Goal: Task Accomplishment & Management: Use online tool/utility

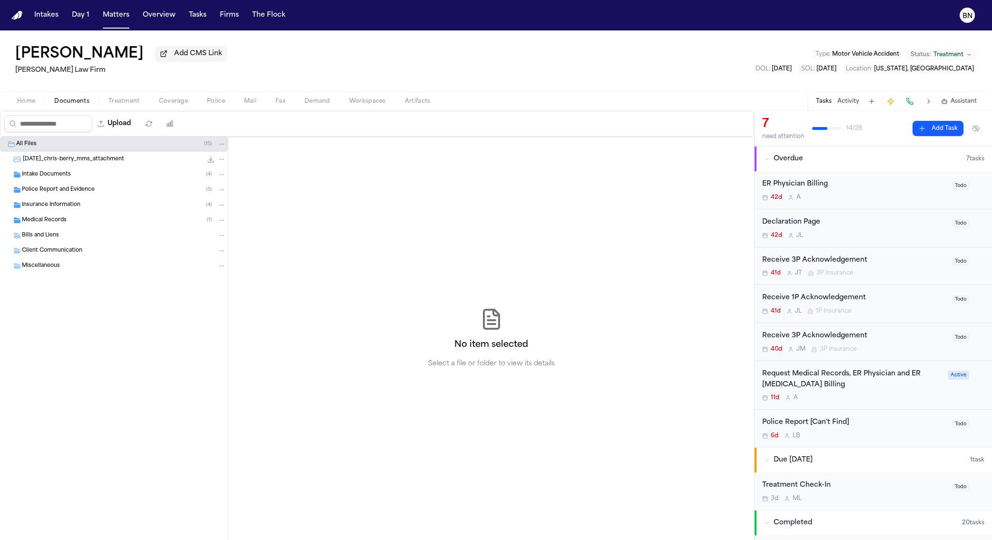
click at [60, 182] on div "Intake Documents ( 4 )" at bounding box center [114, 174] width 228 height 15
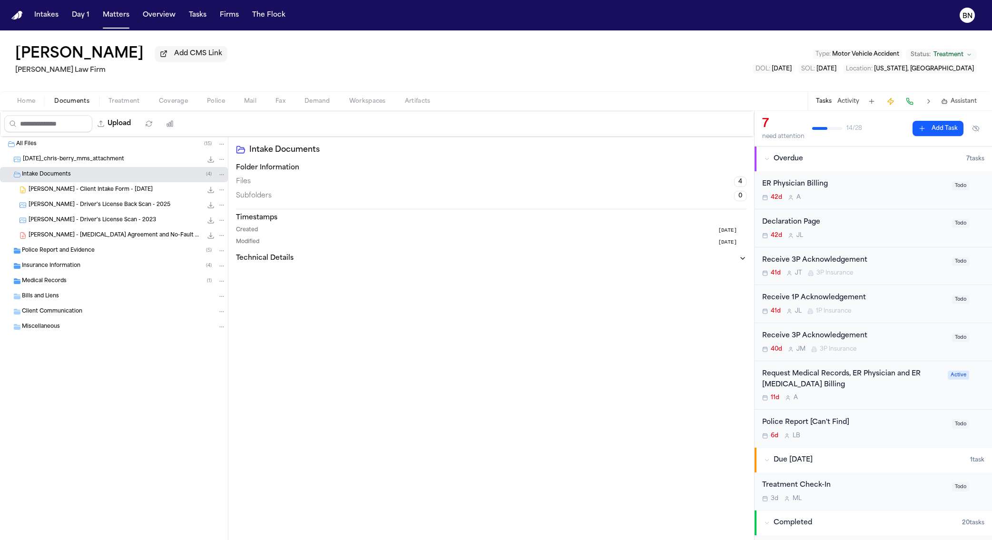
click at [70, 257] on div "Police Report and Evidence ( 5 )" at bounding box center [114, 250] width 228 height 15
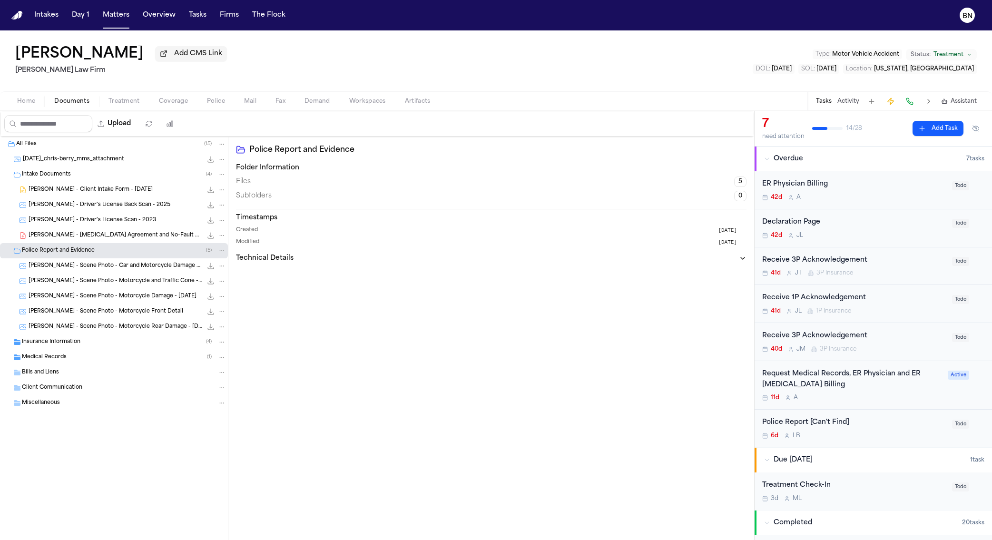
click at [66, 189] on span "C. Berry - Client Intake Form - 7.11.25" at bounding box center [91, 190] width 124 height 8
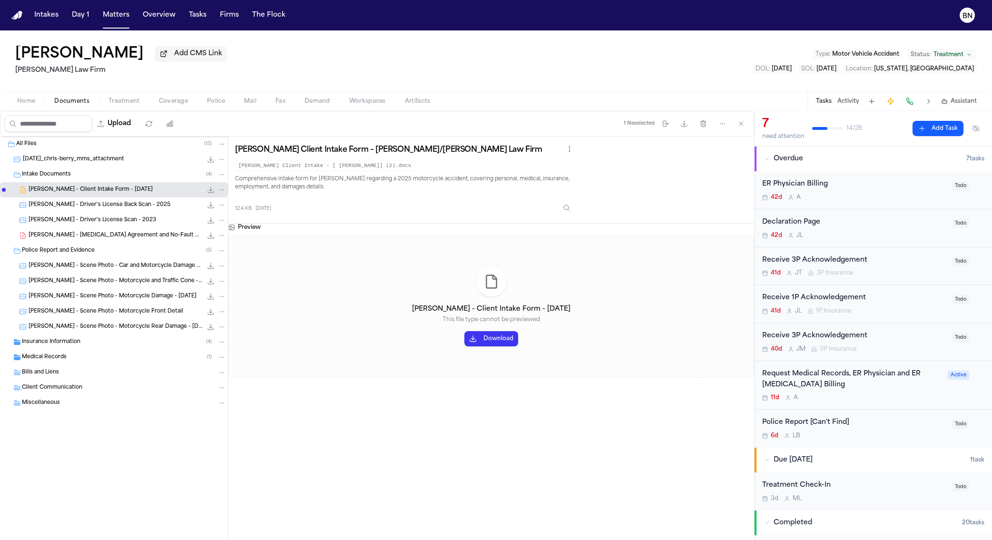
click at [69, 205] on span "C. Berry - Driver's License Back Scan - 2025" at bounding box center [100, 205] width 142 height 8
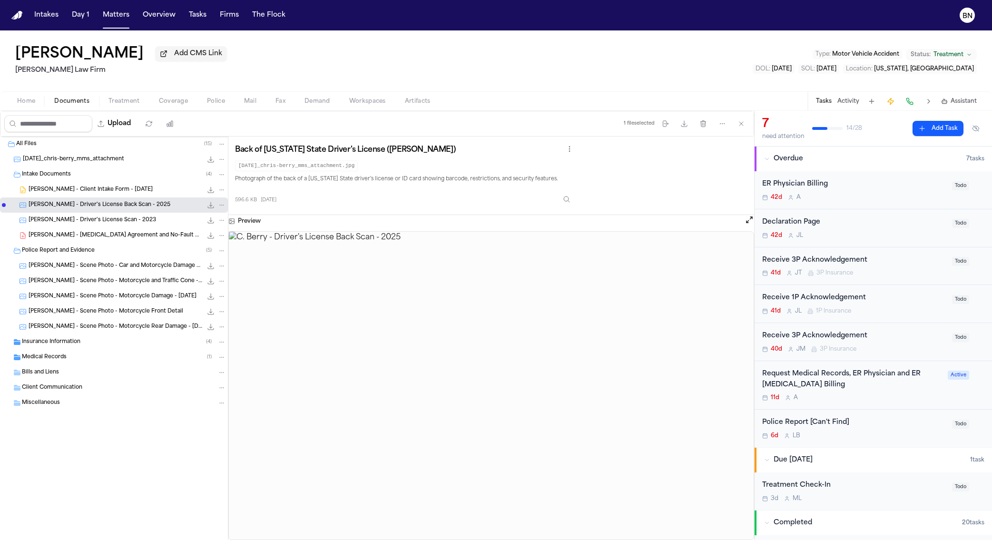
click at [75, 222] on span "C. Berry - Driver's License Scan - 2023" at bounding box center [92, 220] width 127 height 8
click at [96, 285] on span "C. Berry - Scene Photo - Motorcycle and Traffic Cone - 7.30.25" at bounding box center [116, 281] width 174 height 8
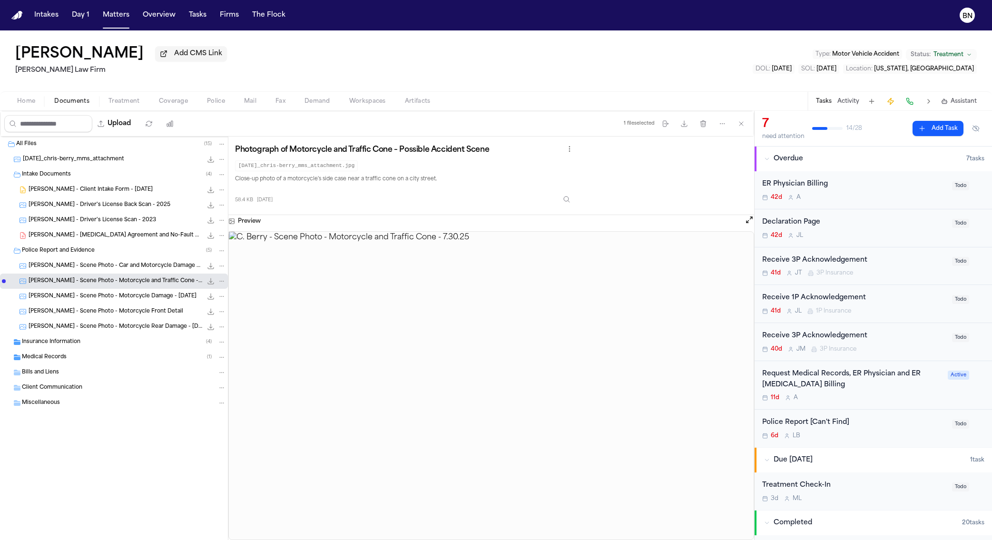
click at [101, 300] on span "C. Berry - Scene Photo - Motorcycle Damage - 7.30.25" at bounding box center [113, 296] width 168 height 8
click at [102, 314] on span "C. Berry - Scene Photo - Motorcycle Front Detail" at bounding box center [106, 312] width 155 height 8
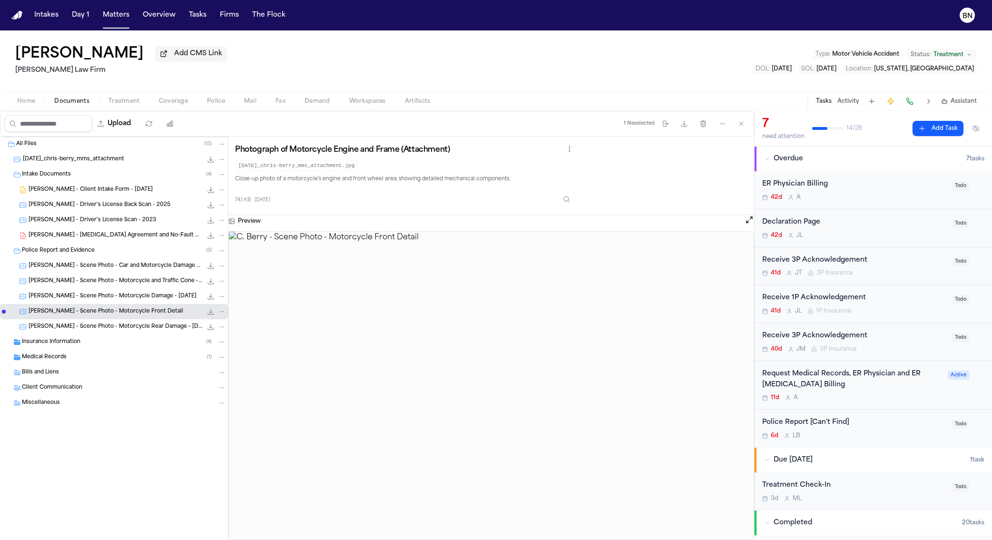
click at [102, 326] on span "C. Berry - Scene Photo - Motorcycle Rear Damage - 7.30.25" at bounding box center [116, 327] width 174 height 8
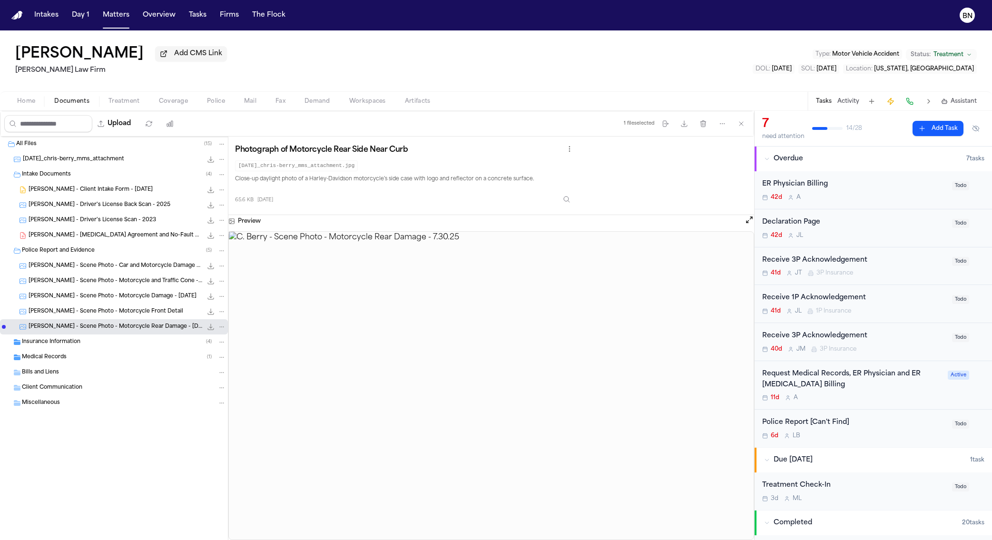
click at [108, 279] on span "C. Berry - Scene Photo - Motorcycle and Traffic Cone - 7.30.25" at bounding box center [116, 281] width 174 height 8
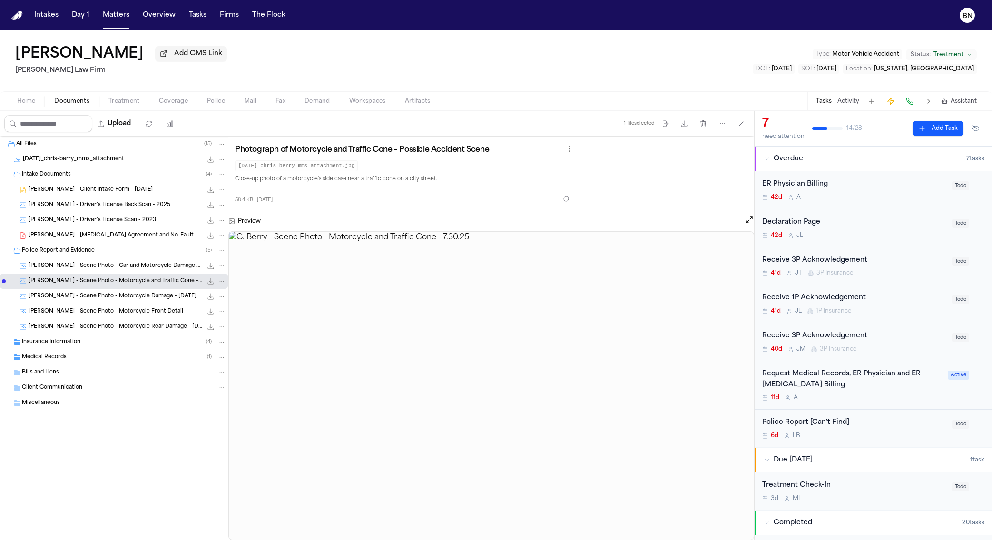
click at [108, 261] on div "C. Berry - Scene Photo - Car and Motorcycle Damage - 7.30.25 64.1 KB • JPG" at bounding box center [114, 265] width 228 height 15
click at [87, 340] on div "Insurance Information ( 4 )" at bounding box center [124, 342] width 204 height 9
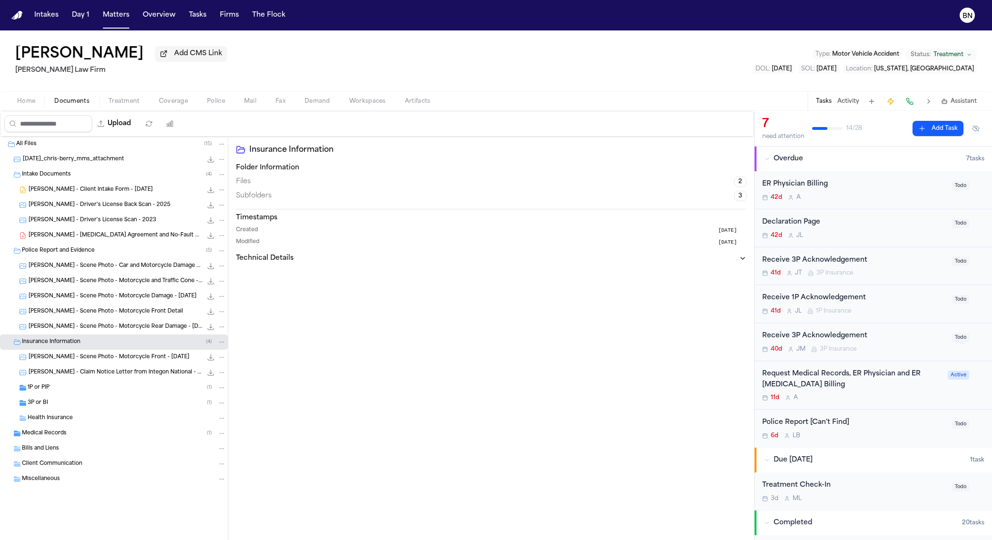
click at [92, 356] on span "C. Berry - Scene Photo - Motorcycle Front - 7.30.25" at bounding box center [109, 357] width 161 height 8
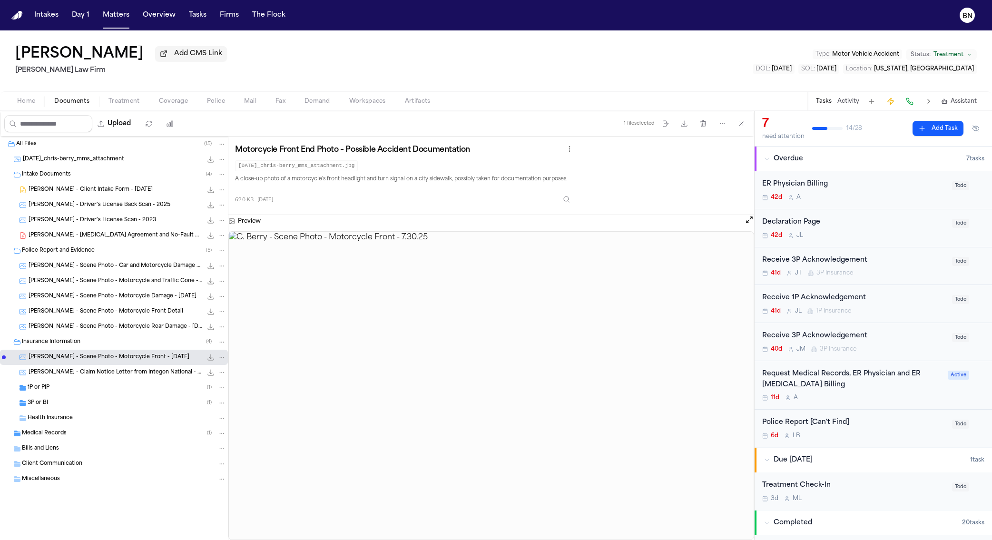
click at [97, 404] on div "3P or BI ( 1 )" at bounding box center [127, 403] width 198 height 9
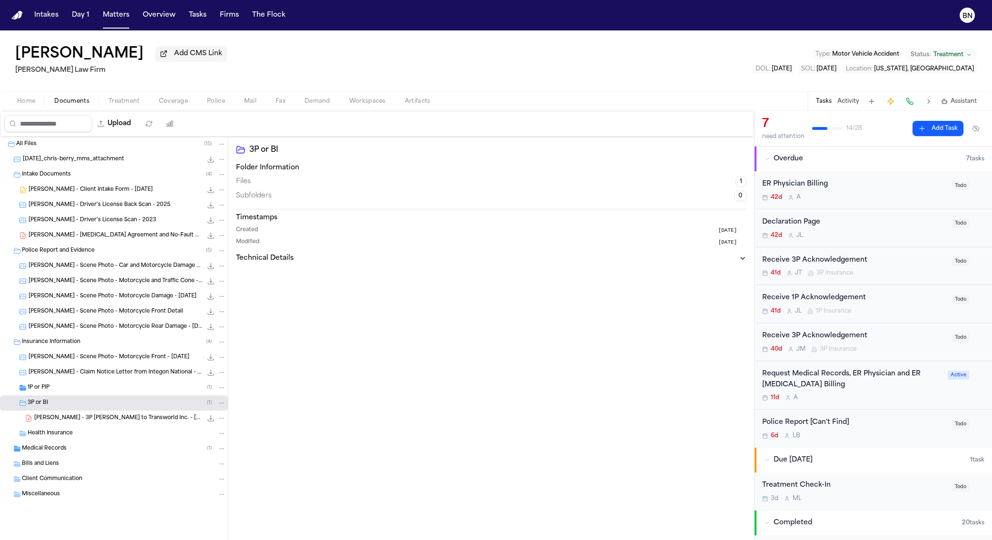
click at [121, 418] on span "C. Berry - 3P LOR to Transworld Inc. - 5.28.25" at bounding box center [118, 418] width 168 height 8
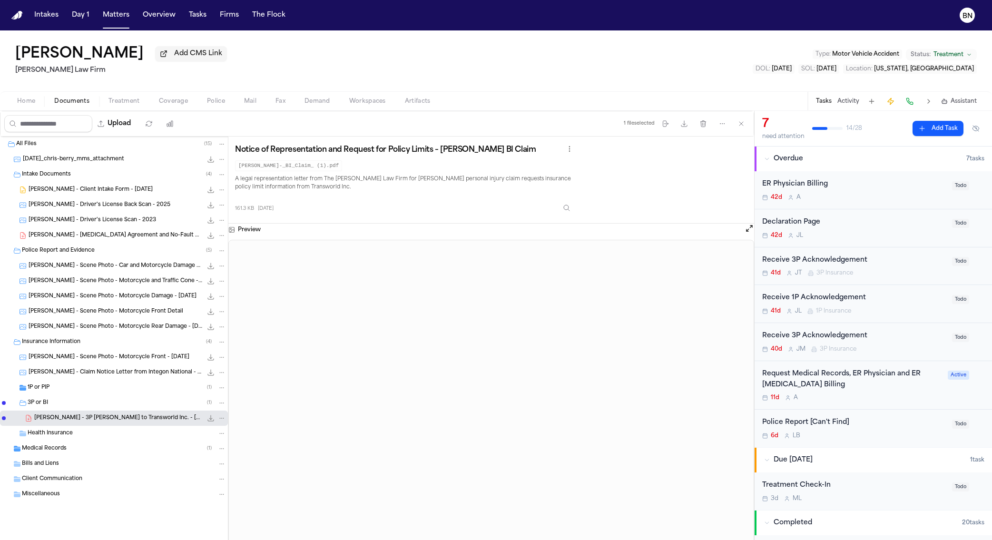
click at [94, 161] on span "2025-07-30_chris-berry_mms_attachment" at bounding box center [73, 160] width 101 height 8
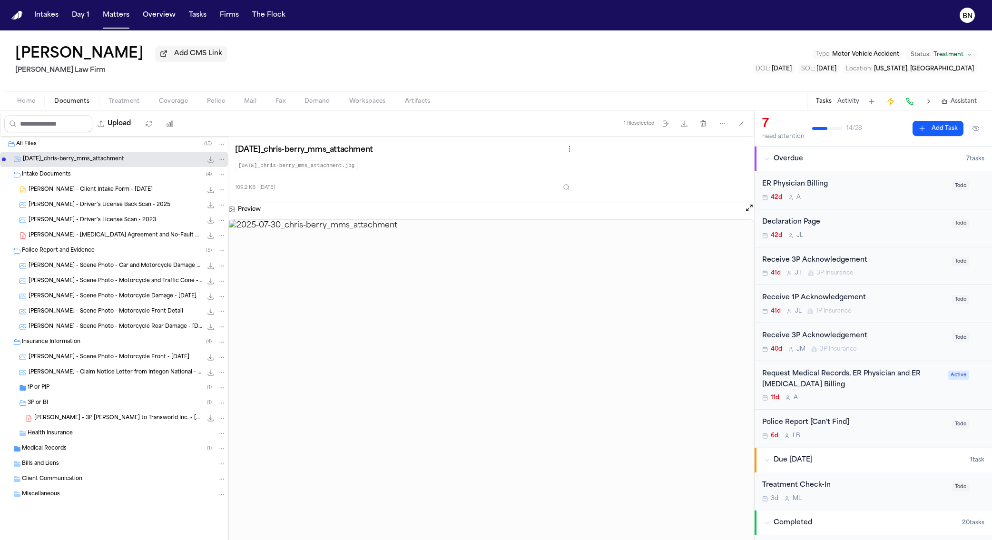
click at [109, 204] on span "C. Berry - Driver's License Back Scan - 2025" at bounding box center [100, 205] width 142 height 8
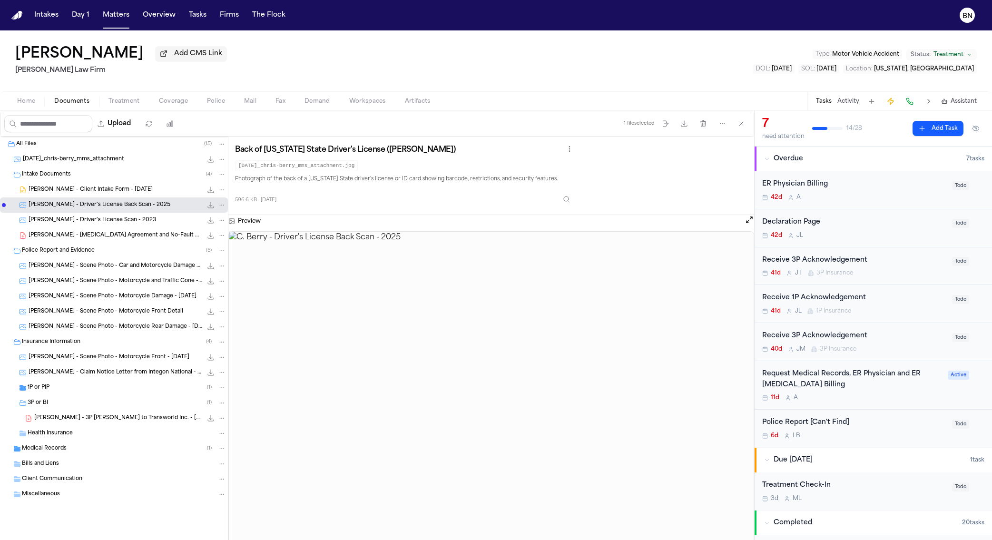
click at [106, 218] on span "C. Berry - Driver's License Scan - 2023" at bounding box center [92, 220] width 127 height 8
click at [107, 233] on div "C. Berry - Retainer Agreement and No-Fault Application Packet - 7.11.25 339.3 K…" at bounding box center [127, 236] width 197 height 10
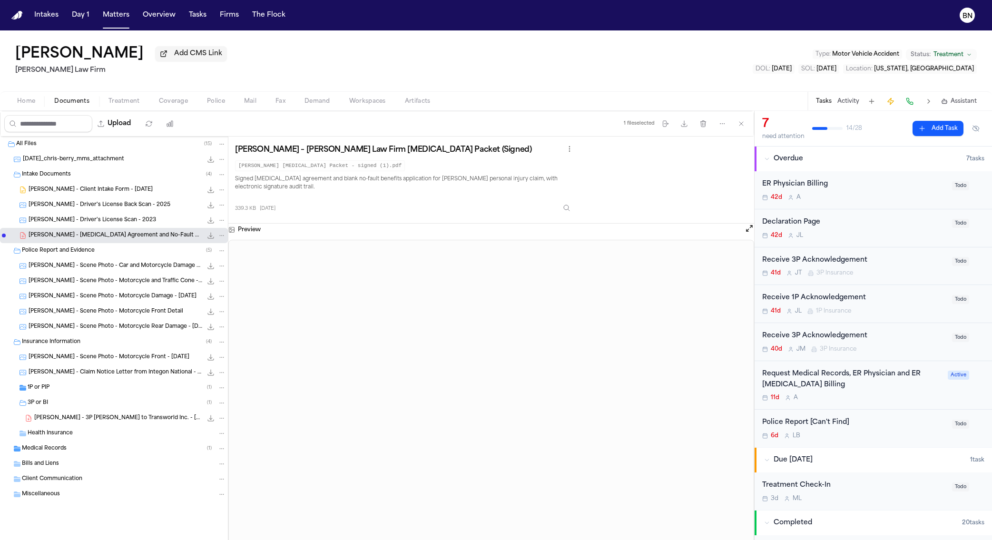
click at [110, 222] on span "C. Berry - Driver's License Scan - 2023" at bounding box center [92, 220] width 127 height 8
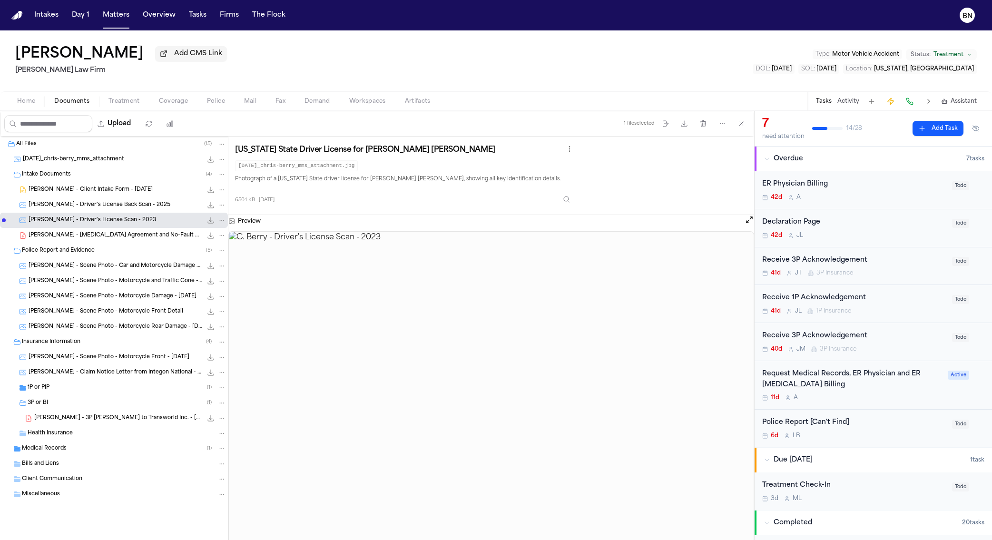
click at [96, 197] on div "C. Berry - Client Intake Form - 7.11.25 12.4 KB • DOCX" at bounding box center [114, 189] width 228 height 15
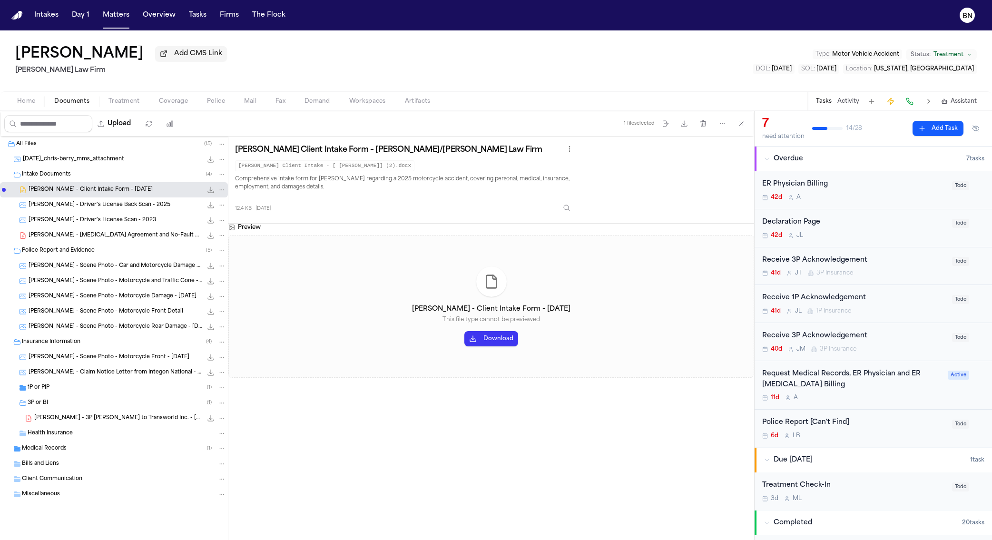
click at [500, 340] on button "Download" at bounding box center [491, 338] width 54 height 15
click at [80, 268] on span "C. Berry - Scene Photo - Car and Motorcycle Damage - 7.30.25" at bounding box center [116, 266] width 174 height 8
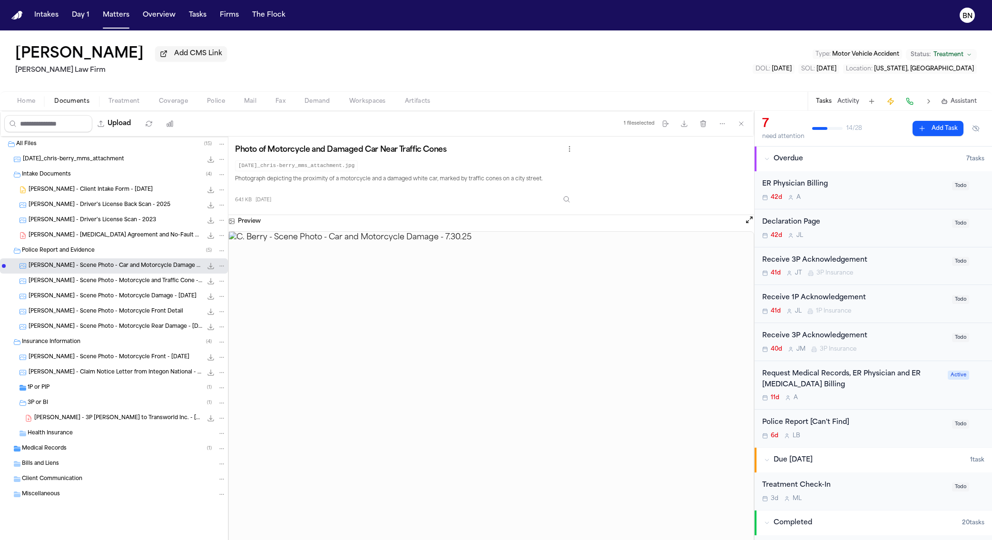
click at [575, 331] on img at bounding box center [491, 390] width 525 height 317
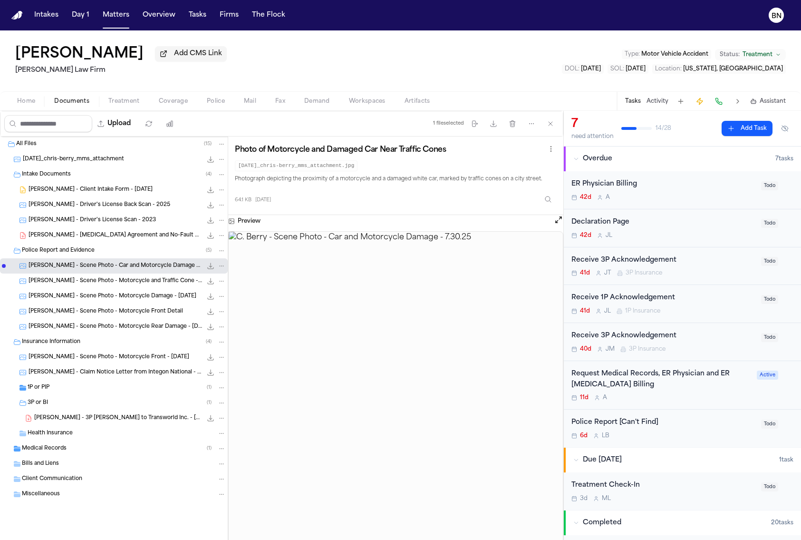
click at [113, 301] on div "C. Berry - Scene Photo - Motorcycle Damage - 7.30.25 94.9 KB • JPG" at bounding box center [127, 297] width 197 height 10
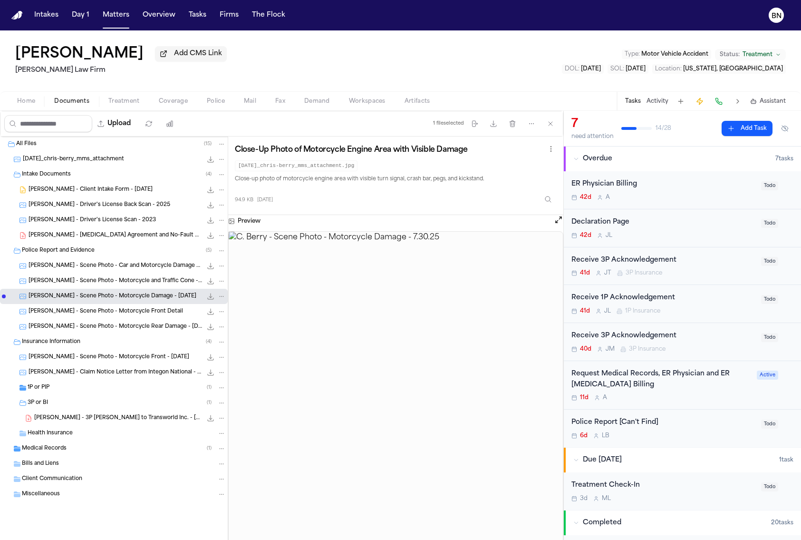
click at [113, 316] on span "C. Berry - Scene Photo - Motorcycle Front Detail" at bounding box center [106, 312] width 155 height 8
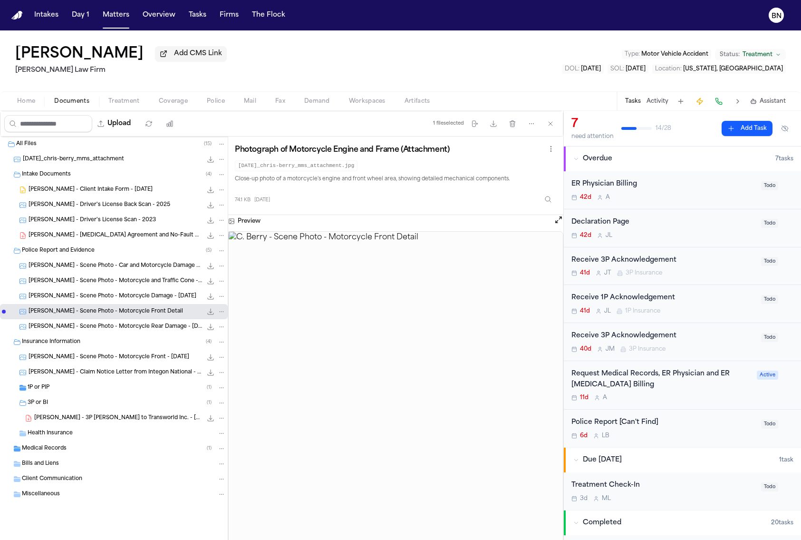
click at [114, 304] on div "C. Berry - Scene Photo - Motorcycle Damage - 7.30.25 94.9 KB • JPG" at bounding box center [114, 296] width 228 height 15
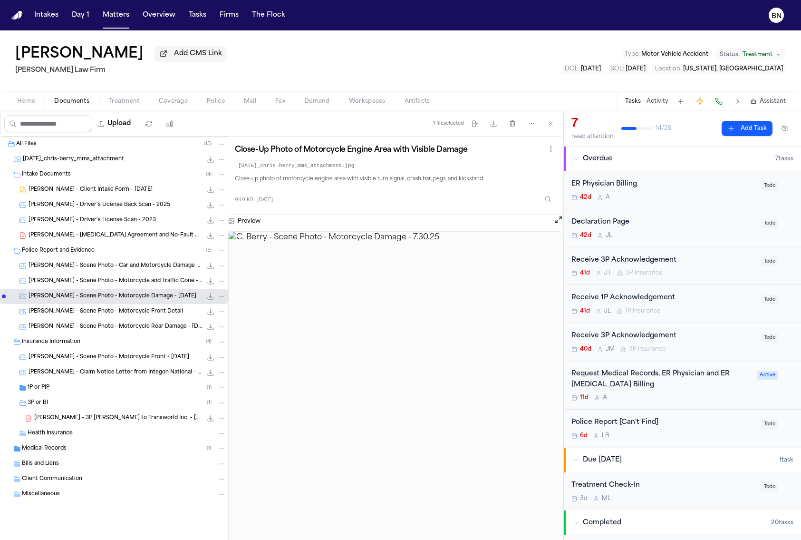
click at [127, 279] on span "C. Berry - Scene Photo - Motorcycle and Traffic Cone - 7.30.25" at bounding box center [116, 281] width 174 height 8
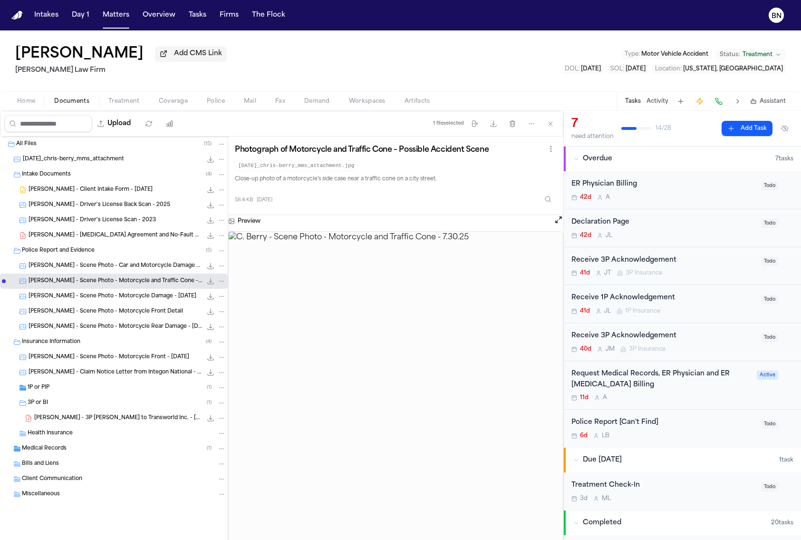
click at [128, 273] on div "C. Berry - Scene Photo - Car and Motorcycle Damage - 7.30.25 64.1 KB • JPG" at bounding box center [114, 265] width 228 height 15
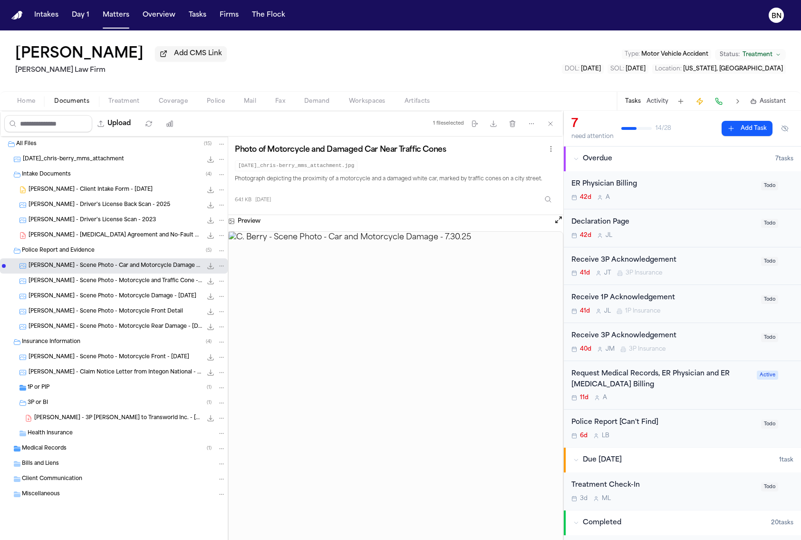
click at [130, 319] on div "C. Berry - Scene Photo - Motorcycle Front Detail 74.1 KB • JPG" at bounding box center [114, 311] width 228 height 15
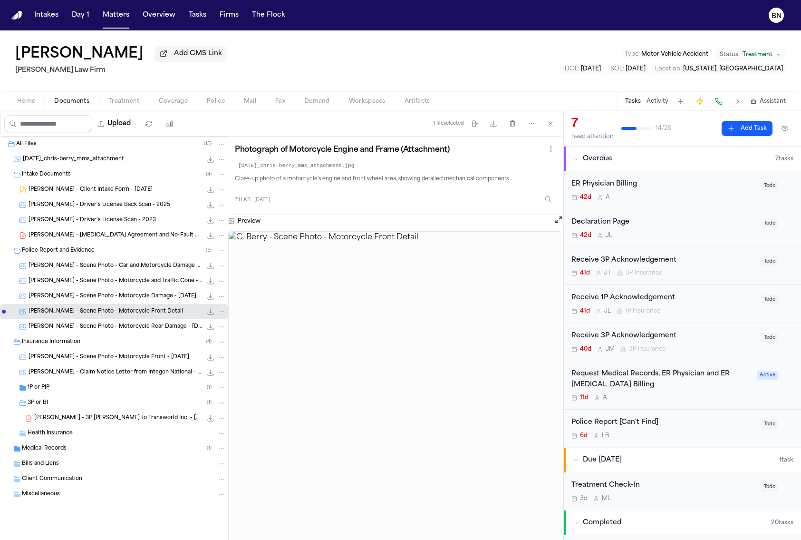
click at [133, 327] on span "C. Berry - Scene Photo - Motorcycle Rear Damage - 7.30.25" at bounding box center [116, 327] width 174 height 8
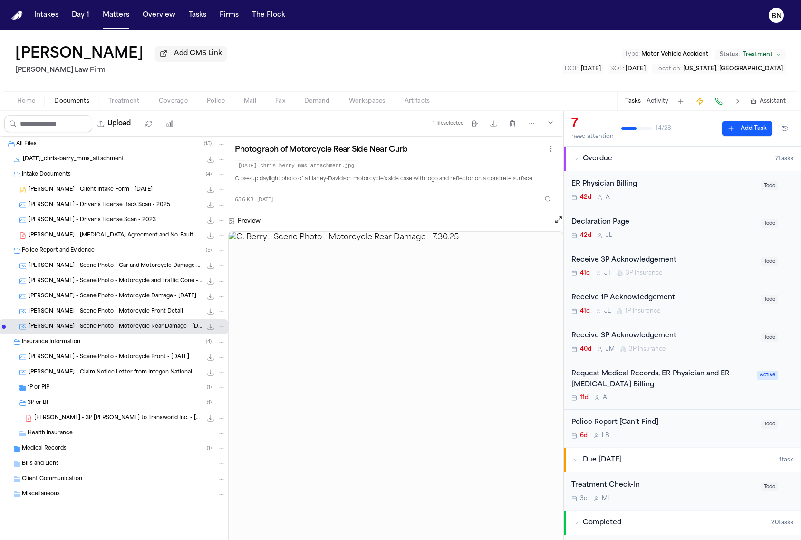
click at [133, 268] on span "C. Berry - Scene Photo - Car and Motorcycle Damage - 7.30.25" at bounding box center [116, 266] width 174 height 8
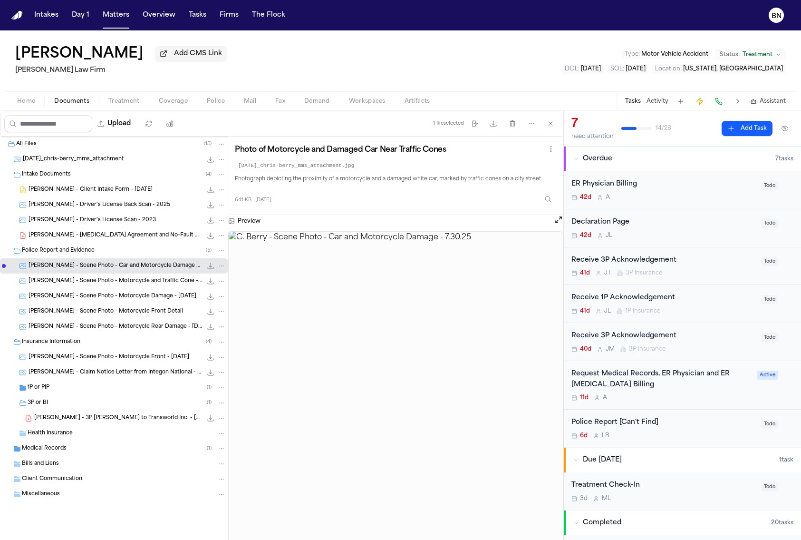
click at [122, 233] on span "C. Berry - Retainer Agreement and No-Fault Application Packet - 7.11.25" at bounding box center [116, 236] width 174 height 8
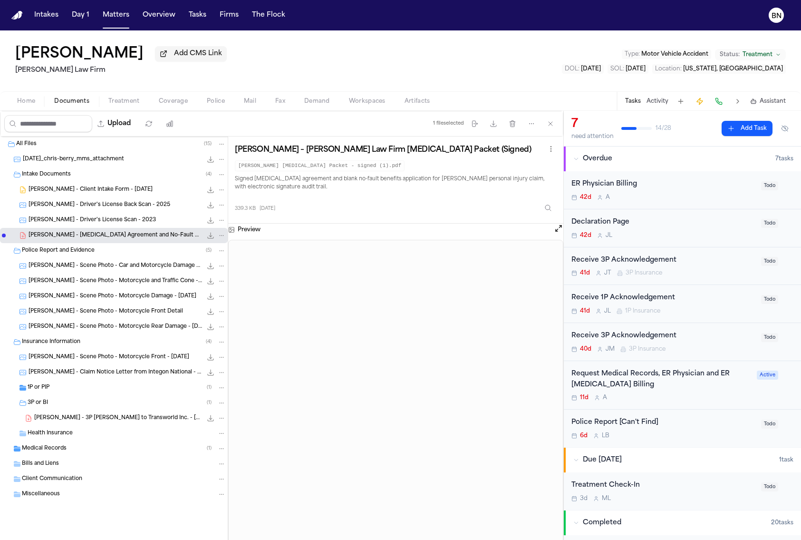
click at [114, 218] on span "C. Berry - Driver's License Scan - 2023" at bounding box center [92, 220] width 127 height 8
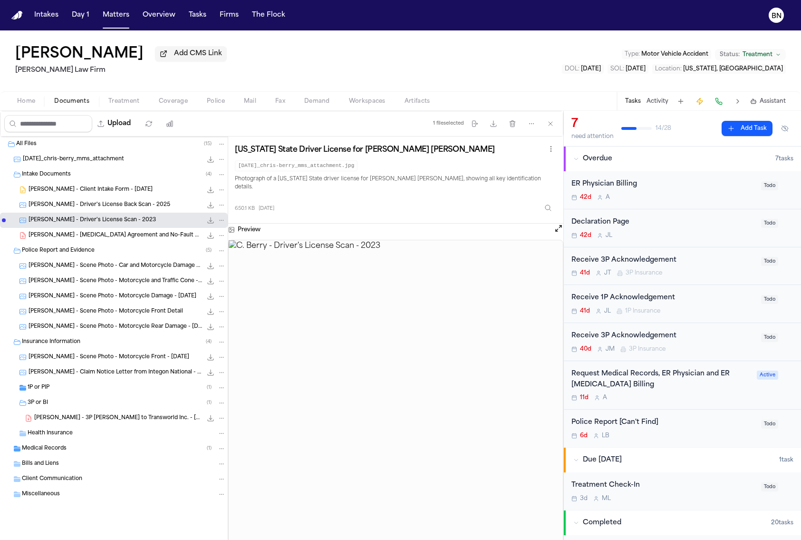
click at [112, 203] on span "C. Berry - Driver's License Back Scan - 2025" at bounding box center [100, 205] width 142 height 8
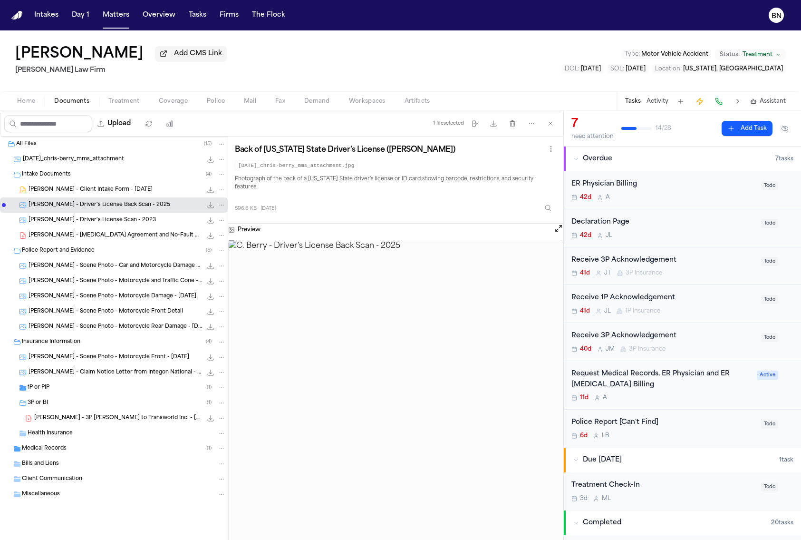
click at [109, 194] on span "C. Berry - Client Intake Form - 7.11.25" at bounding box center [91, 190] width 124 height 8
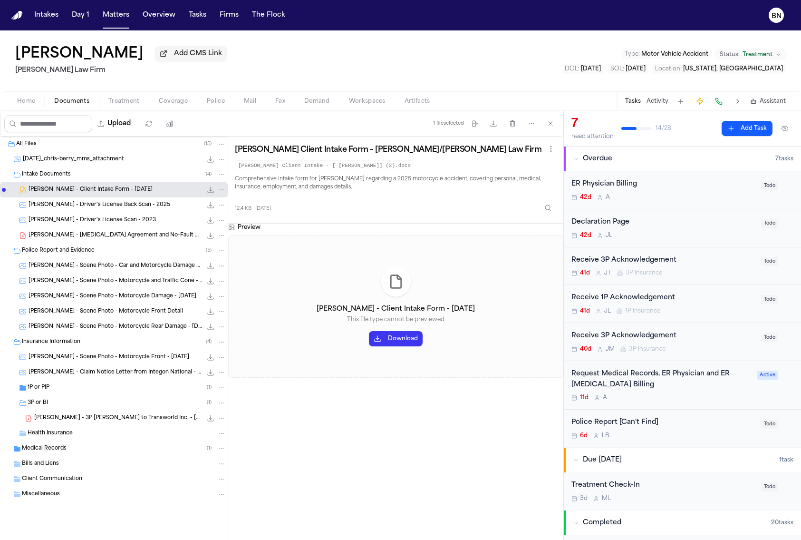
click at [110, 214] on div "C. Berry - Driver's License Scan - 2023 650.1 KB • JPG" at bounding box center [114, 220] width 228 height 15
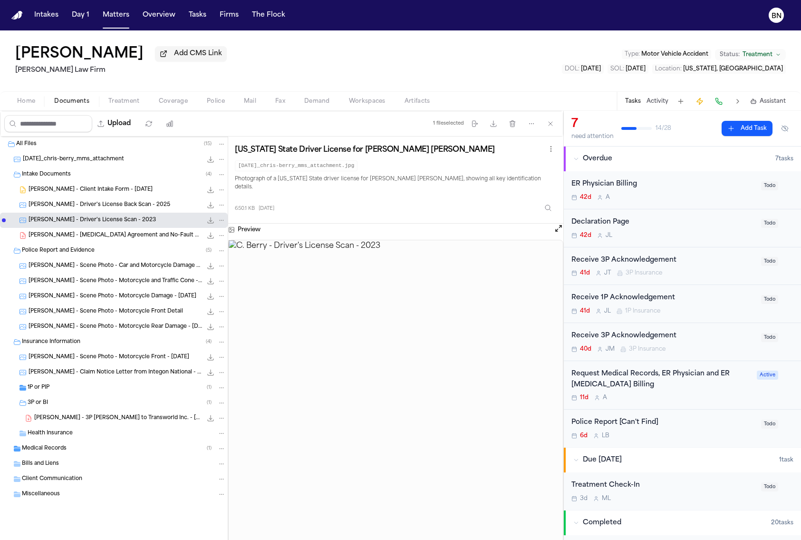
click at [109, 208] on span "C. Berry - Driver's License Back Scan - 2025" at bounding box center [100, 205] width 142 height 8
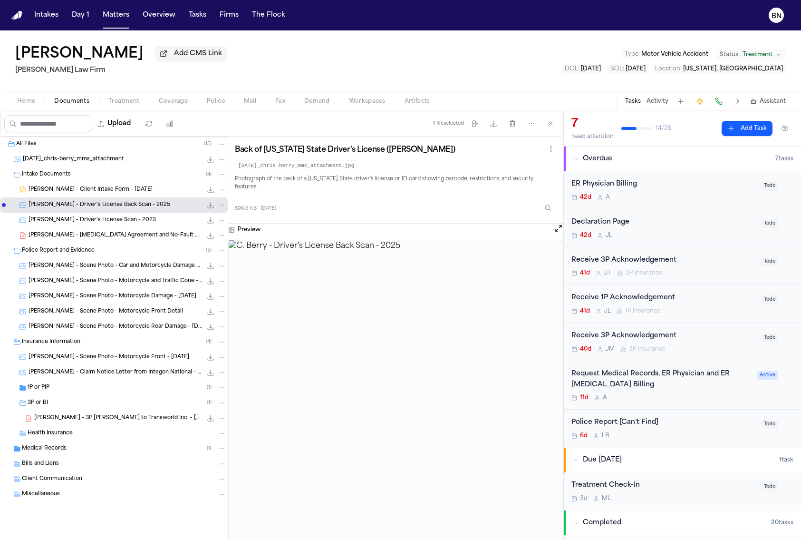
click at [108, 215] on div "C. Berry - Driver's License Scan - 2023 650.1 KB • JPG" at bounding box center [114, 220] width 228 height 15
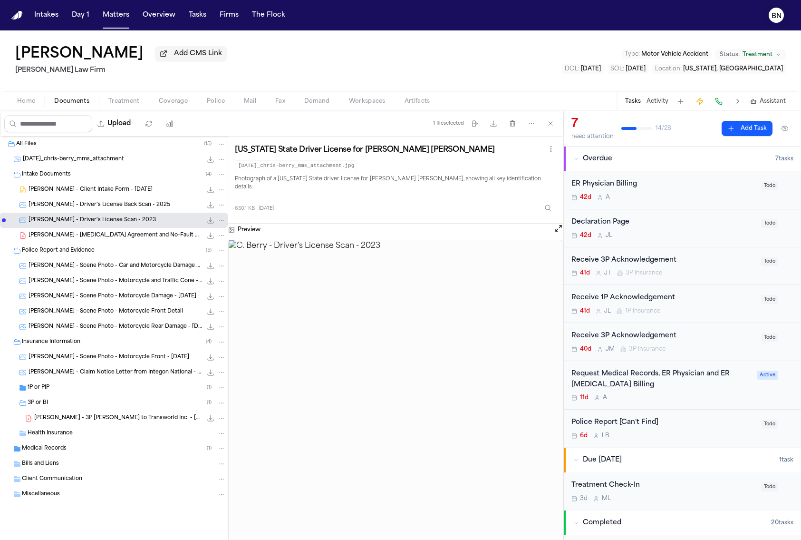
click at [776, 17] on text "BN" at bounding box center [777, 16] width 10 height 7
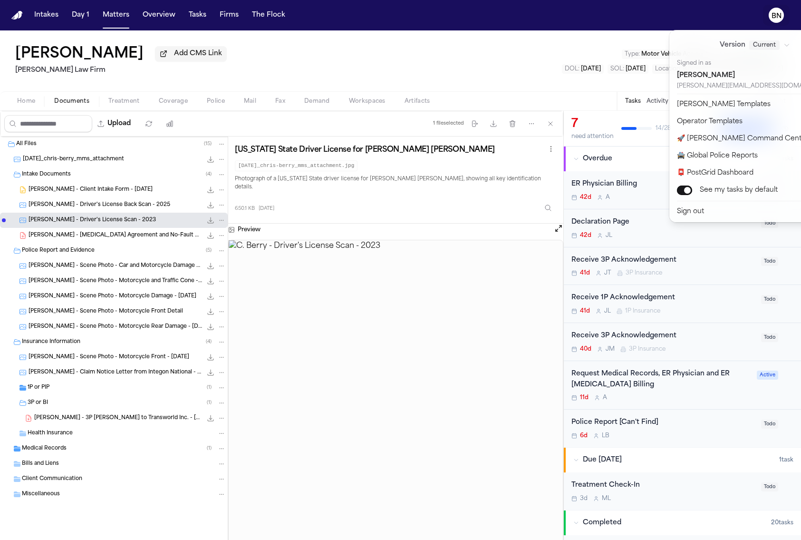
click at [239, 36] on div "Intakes Day 1 Matters Overview Tasks Firms The Flock BN Chris Berry Add CMS Lin…" at bounding box center [400, 270] width 801 height 540
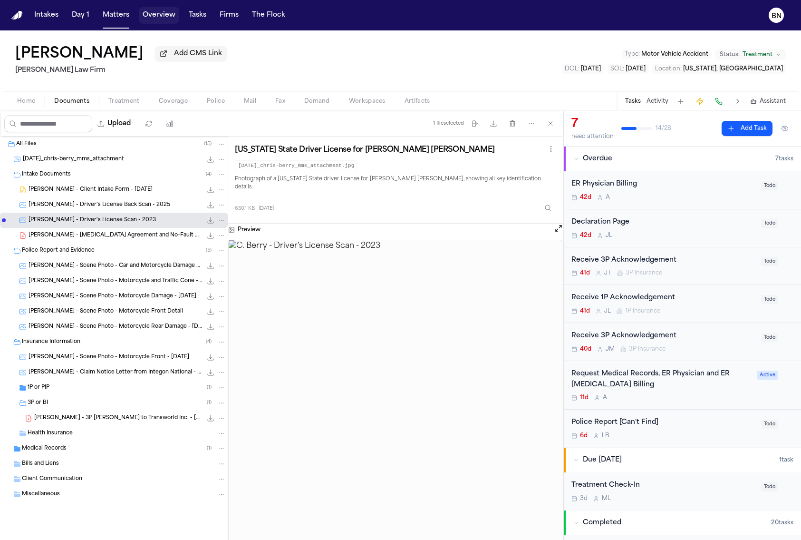
click at [160, 12] on button "Overview" at bounding box center [159, 15] width 40 height 17
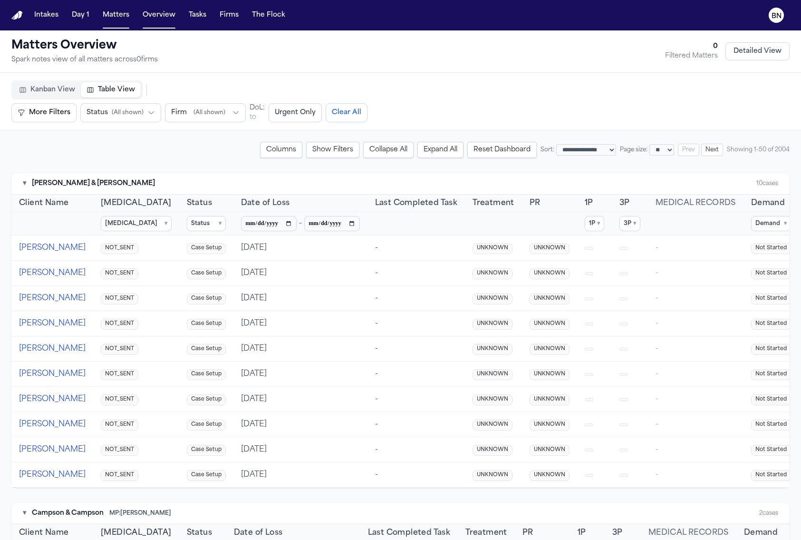
click at [46, 93] on span "Kanban View" at bounding box center [52, 90] width 45 height 10
click at [105, 94] on span "Table View" at bounding box center [116, 90] width 37 height 10
click at [62, 93] on span "Kanban View" at bounding box center [52, 90] width 45 height 10
click at [120, 91] on span "Table View" at bounding box center [116, 90] width 37 height 10
click at [352, 112] on button "Clear All" at bounding box center [347, 112] width 42 height 19
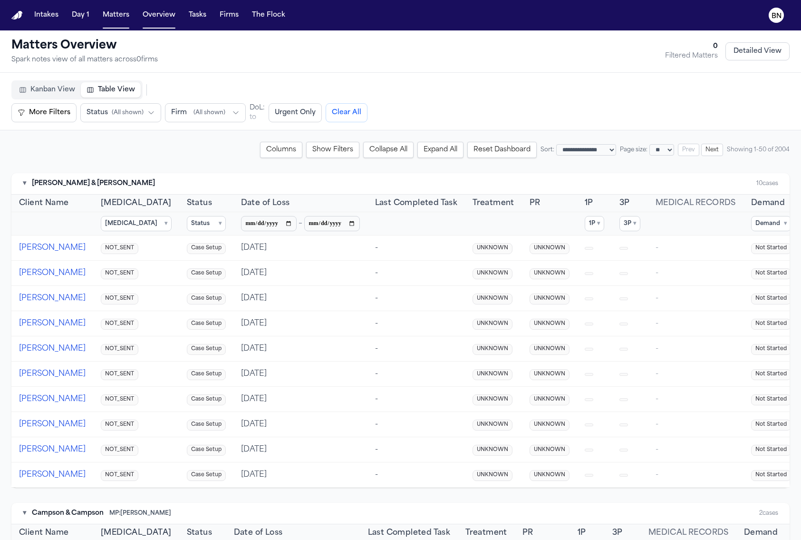
click at [342, 111] on button "Clear All" at bounding box center [347, 112] width 42 height 19
click at [663, 145] on select "** ** *** *** ***" at bounding box center [662, 149] width 25 height 11
select select "***"
click at [650, 144] on select "** ** *** *** ***" at bounding box center [662, 149] width 25 height 11
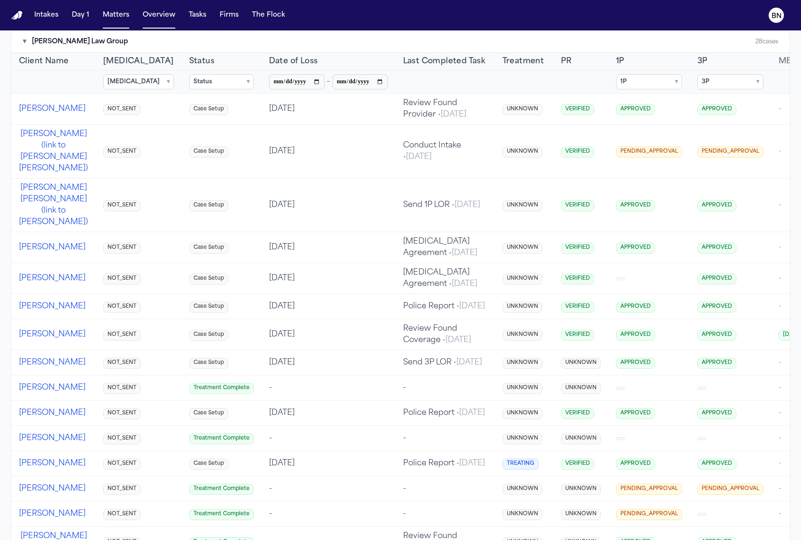
scroll to position [10977, 0]
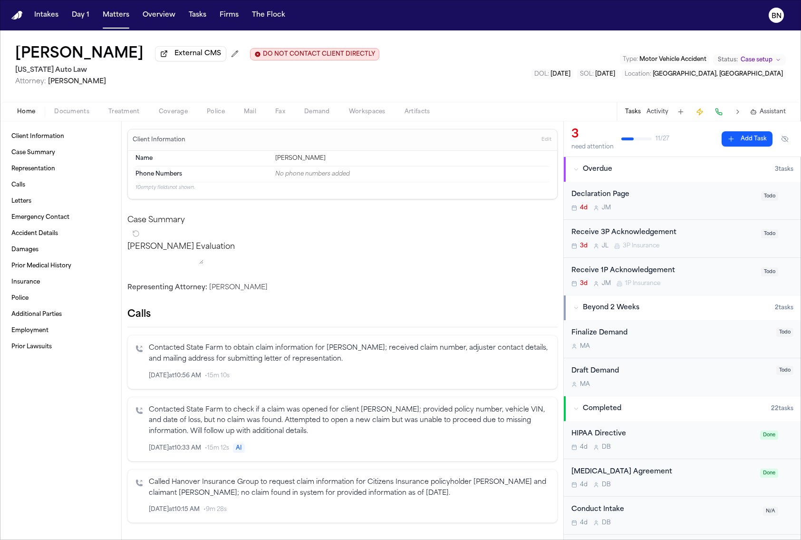
click at [75, 109] on span "Documents" at bounding box center [71, 112] width 35 height 8
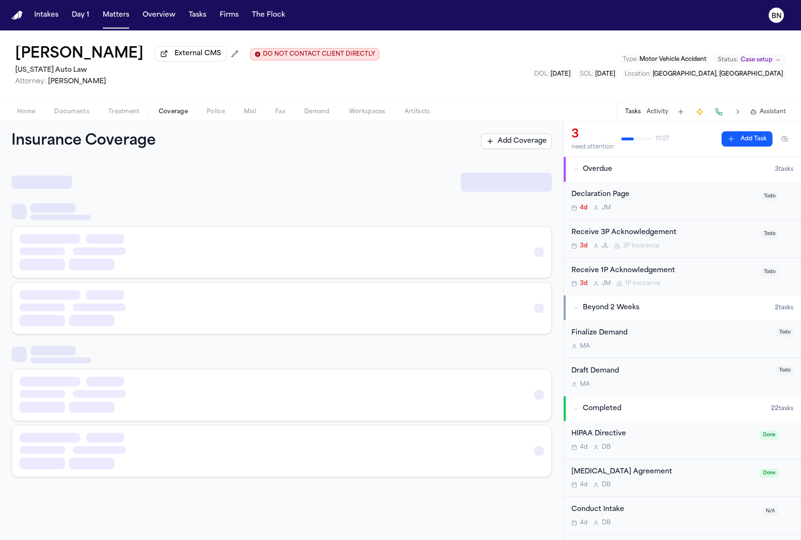
click at [167, 115] on span "Coverage" at bounding box center [173, 112] width 29 height 8
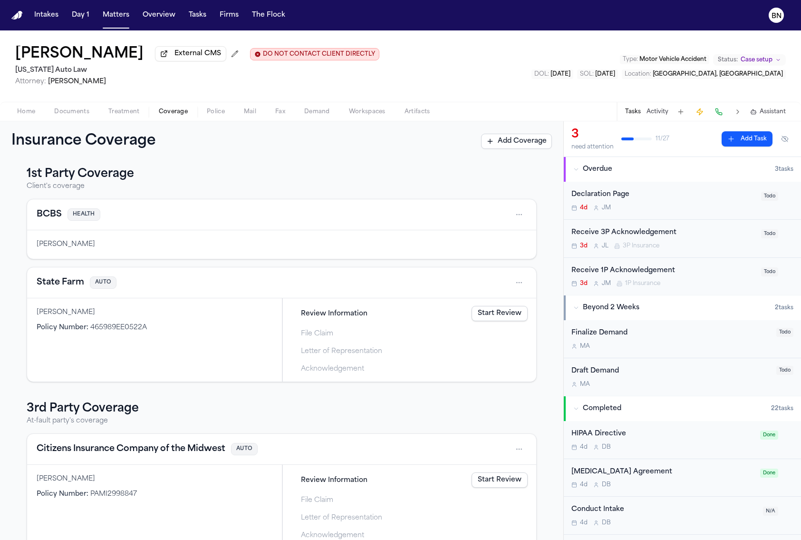
scroll to position [29, 0]
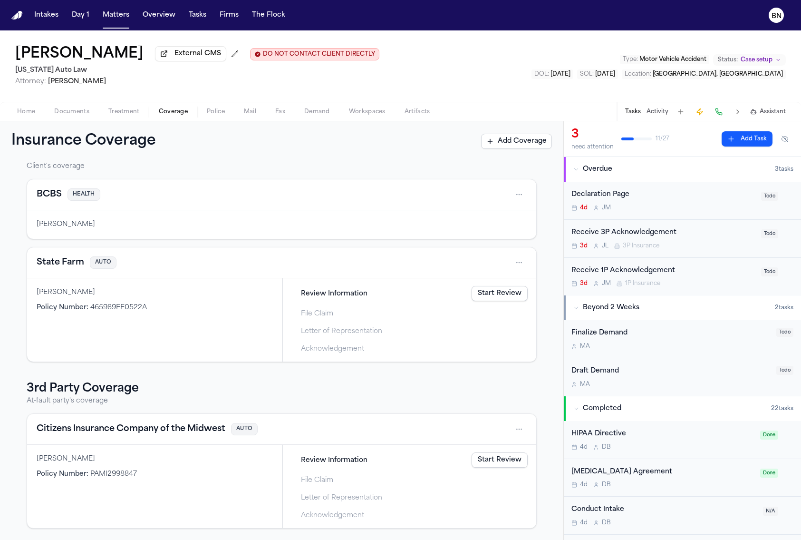
click at [59, 112] on span "Documents" at bounding box center [71, 112] width 35 height 8
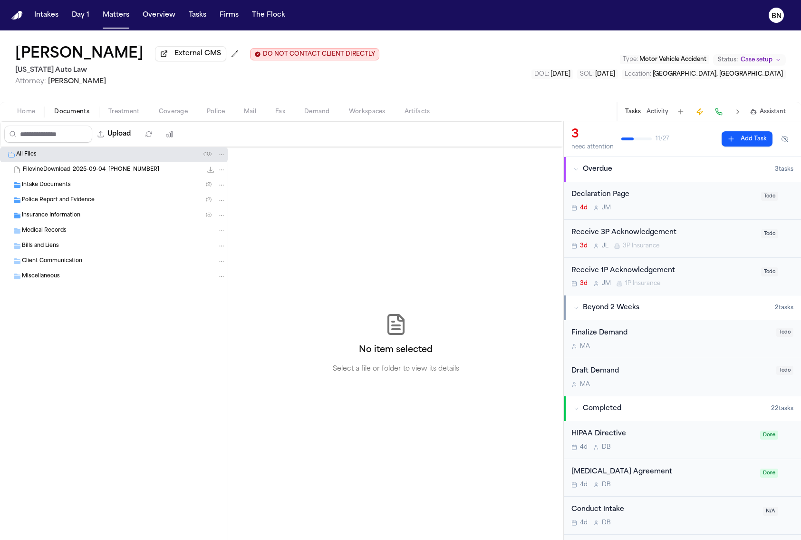
click at [62, 219] on span "Insurance Information" at bounding box center [51, 216] width 58 height 8
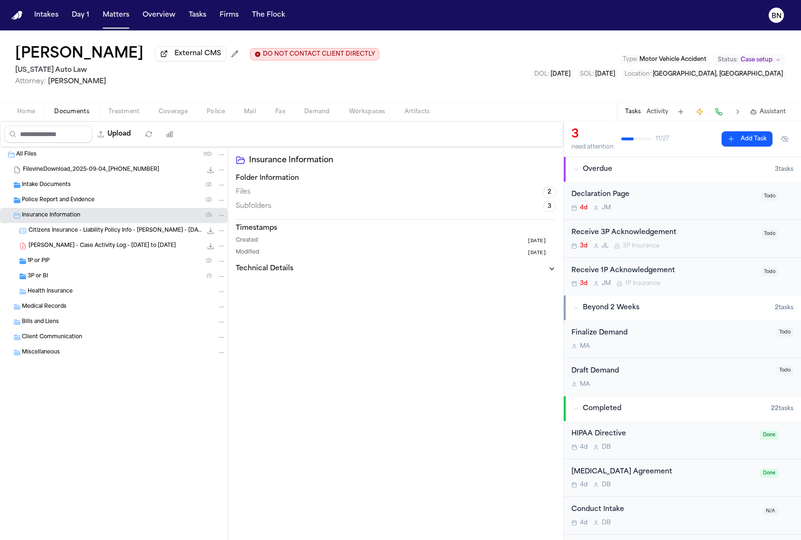
click at [69, 259] on div "1P or PIP ( 2 )" at bounding box center [127, 261] width 198 height 9
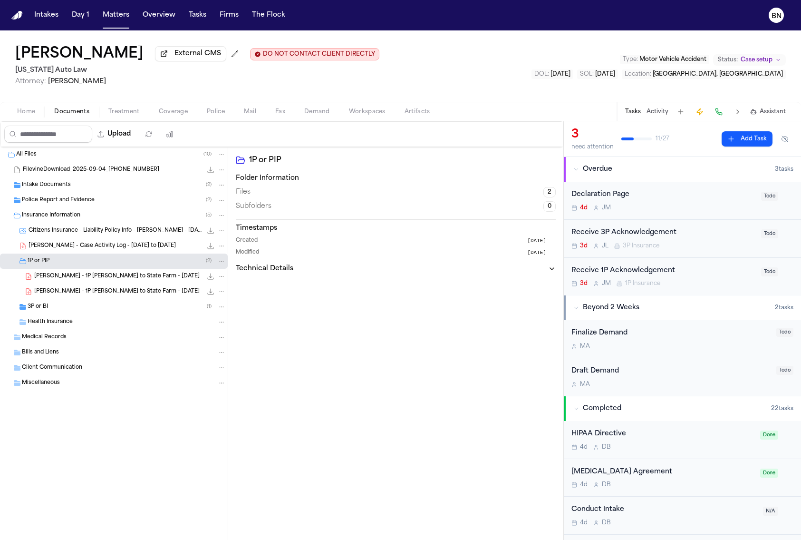
click at [72, 304] on div "3P or BI ( 1 )" at bounding box center [127, 306] width 198 height 9
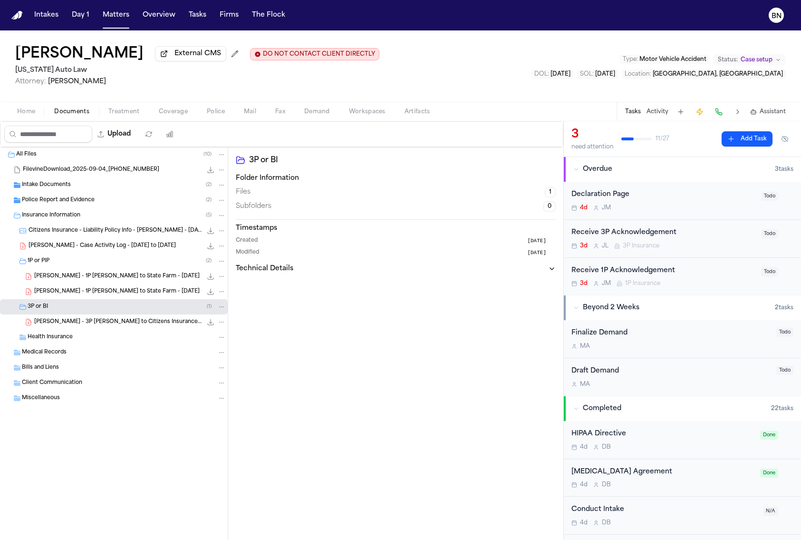
click at [84, 292] on span "[PERSON_NAME] - 1P [PERSON_NAME] to State Farm - [DATE]" at bounding box center [117, 292] width 166 height 8
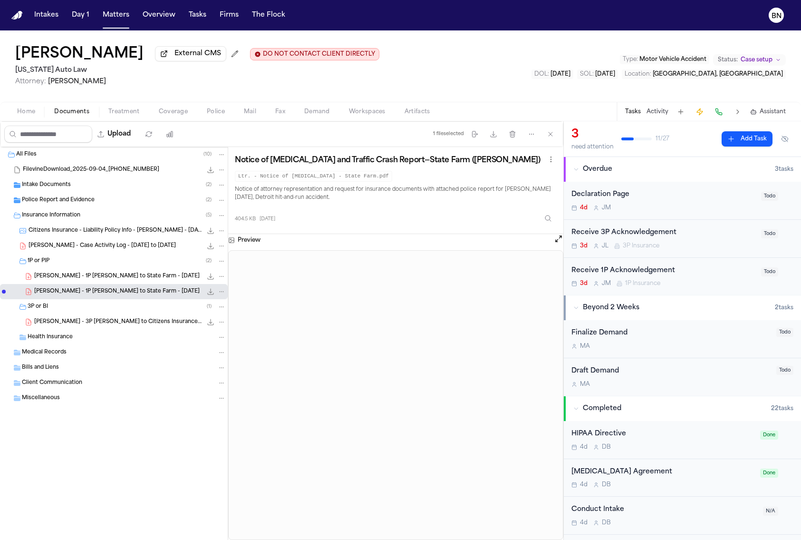
click at [168, 116] on span "Coverage" at bounding box center [173, 112] width 29 height 8
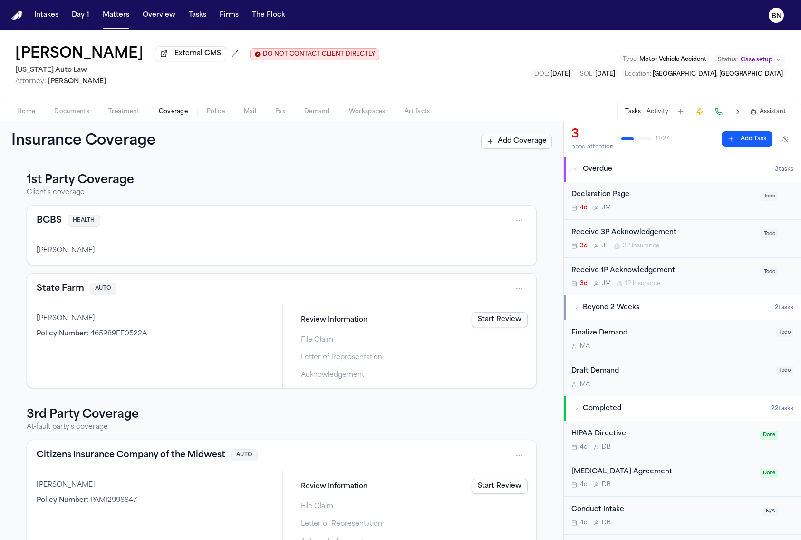
click at [58, 288] on button "State Farm" at bounding box center [61, 288] width 48 height 13
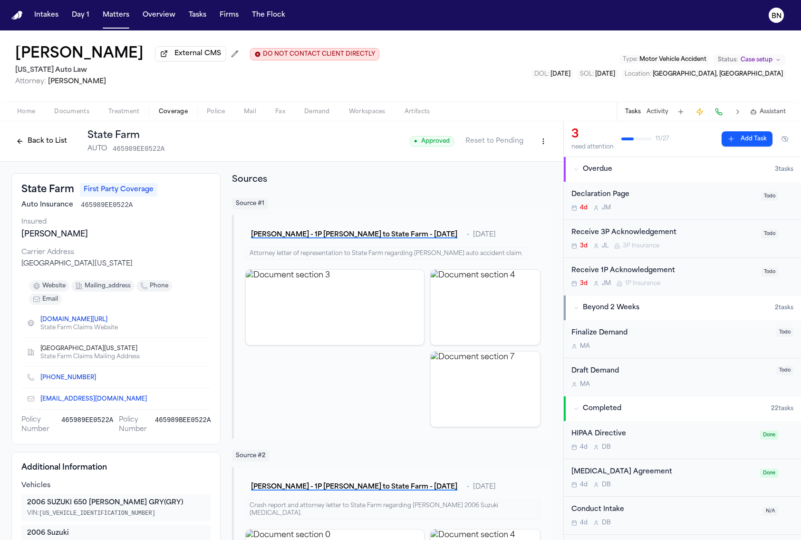
click at [51, 138] on button "Back to List" at bounding box center [41, 141] width 60 height 15
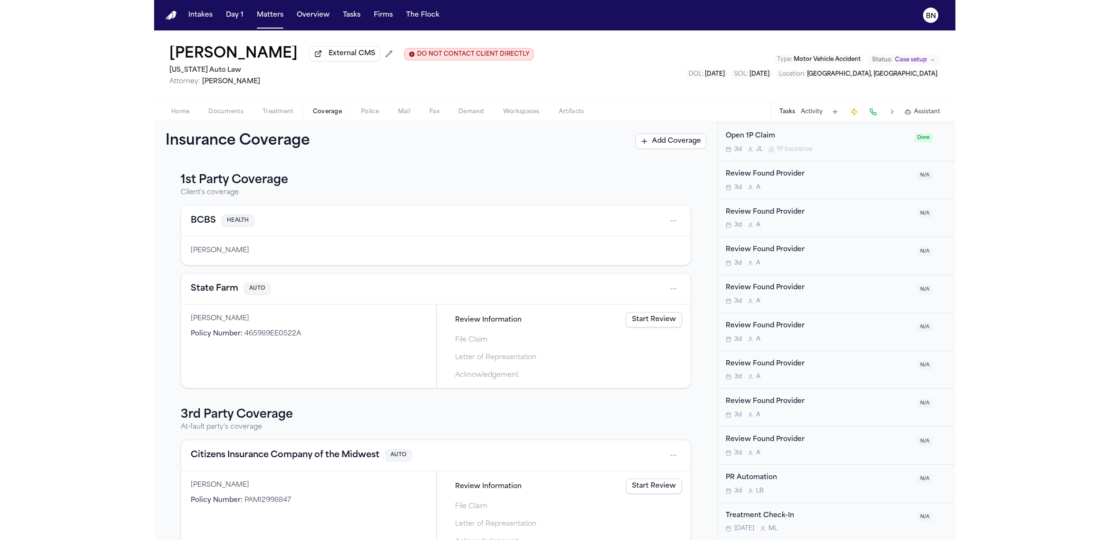
scroll to position [719, 0]
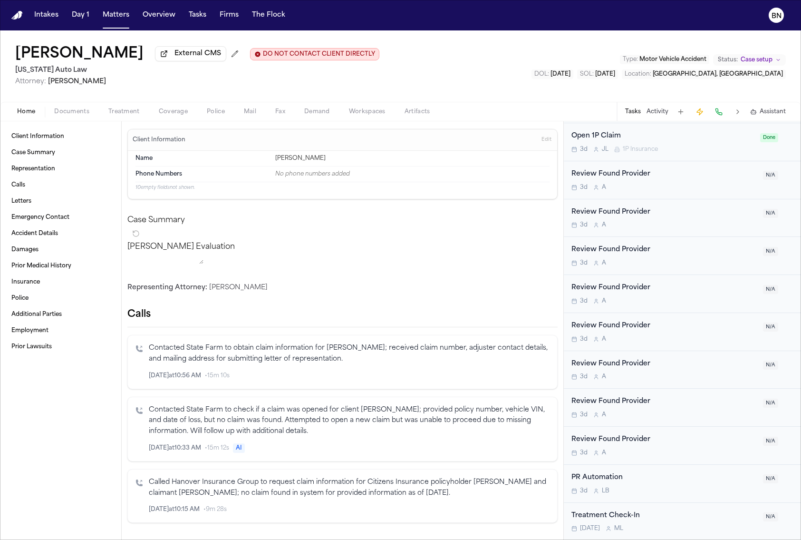
select select "***"
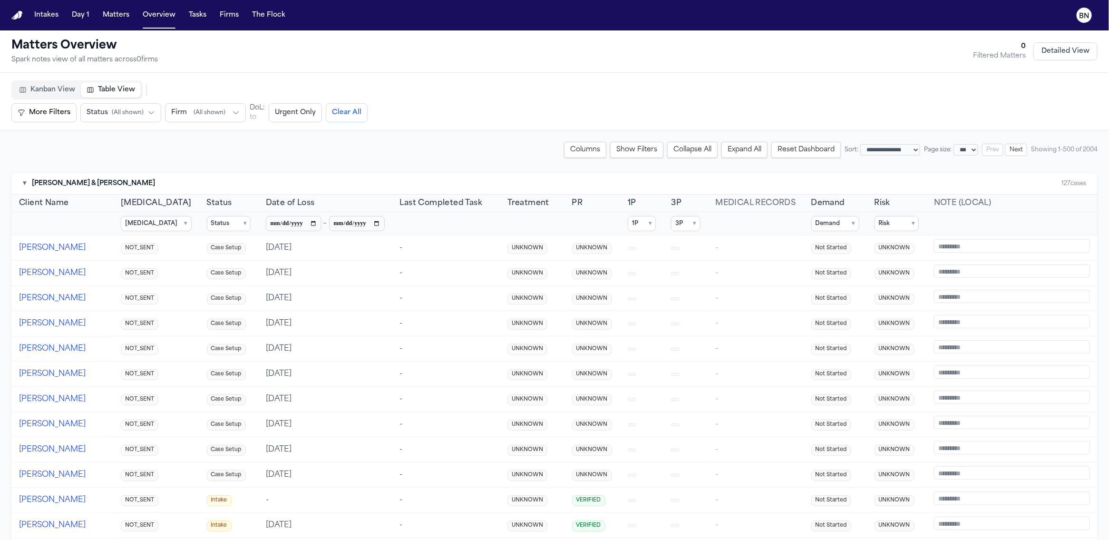
click at [49, 88] on span "Kanban View" at bounding box center [52, 90] width 45 height 10
click at [106, 91] on span "Table View" at bounding box center [116, 90] width 37 height 10
click at [41, 89] on span "Kanban View" at bounding box center [52, 90] width 45 height 10
click at [39, 87] on span "Kanban View" at bounding box center [52, 90] width 45 height 10
click at [40, 87] on span "Kanban View" at bounding box center [52, 90] width 45 height 10
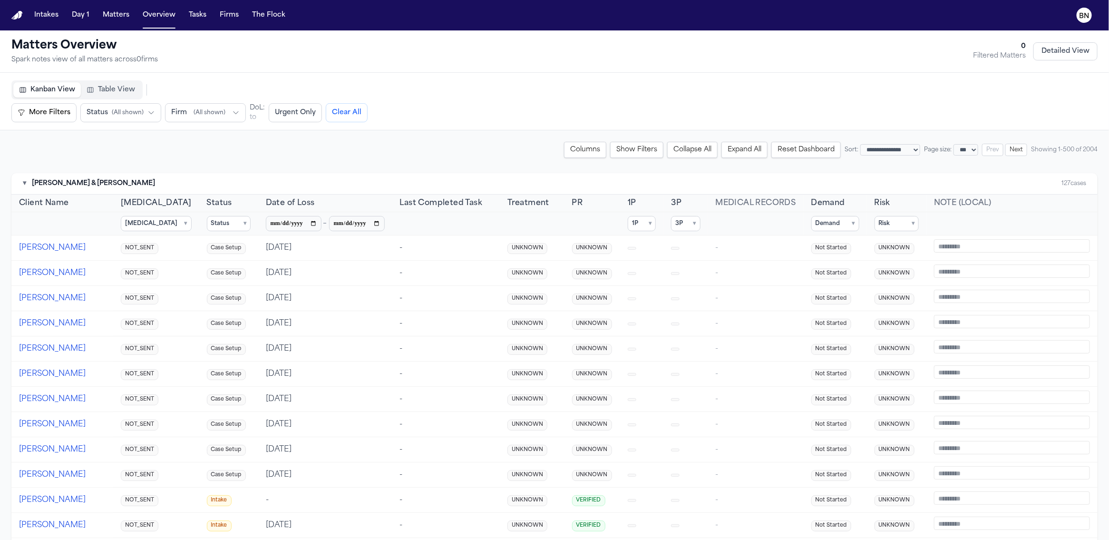
click at [40, 87] on span "Kanban View" at bounding box center [52, 90] width 45 height 10
click at [93, 88] on button "Table View" at bounding box center [111, 89] width 60 height 15
click at [55, 88] on span "Kanban View" at bounding box center [52, 90] width 45 height 10
click at [27, 185] on div "▾ [PERSON_NAME] & [PERSON_NAME]" at bounding box center [89, 184] width 132 height 10
click at [24, 185] on button "▾" at bounding box center [24, 184] width 3 height 10
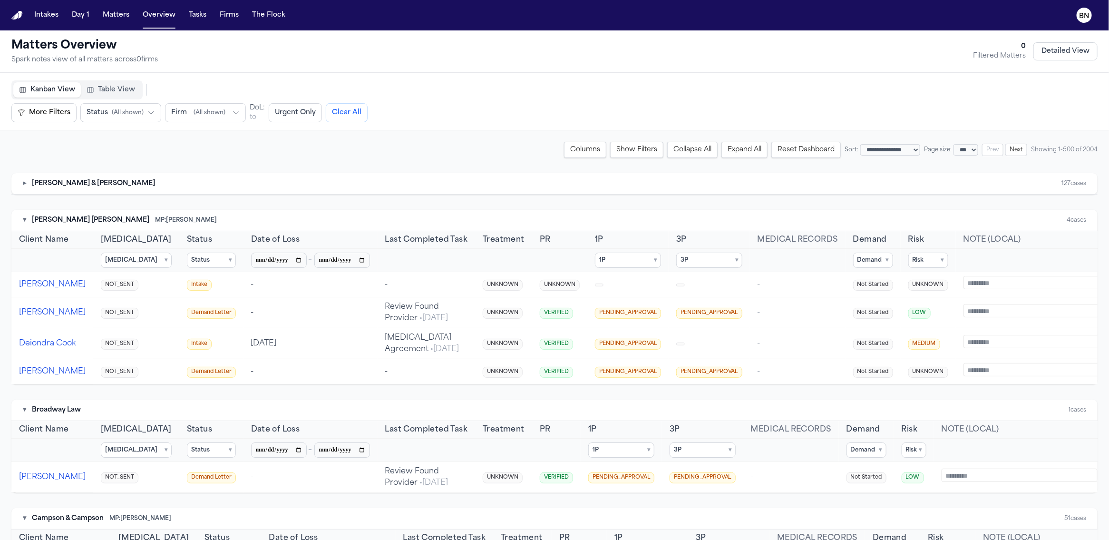
click at [25, 185] on button "▸" at bounding box center [24, 184] width 3 height 10
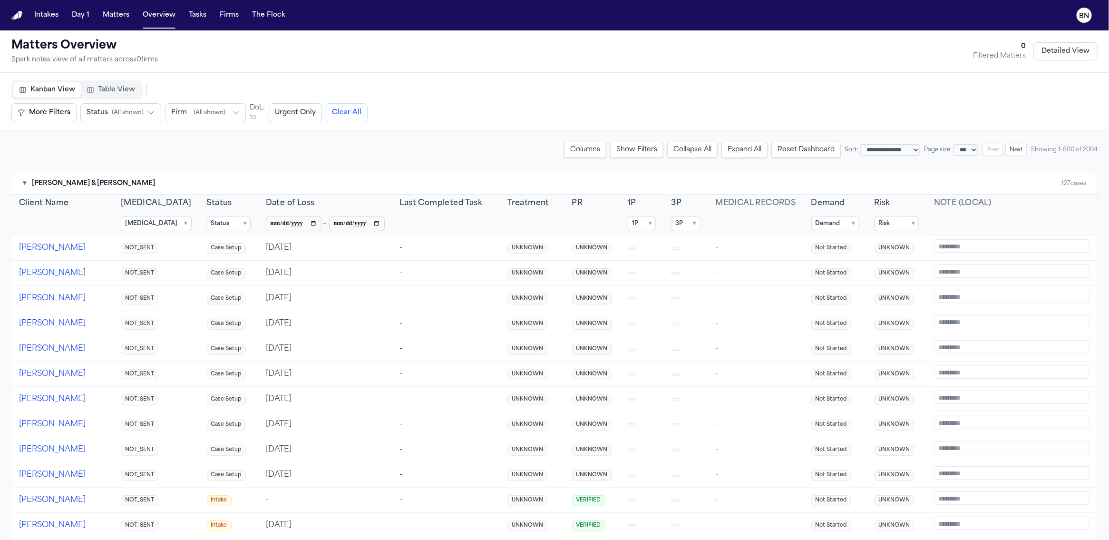
click at [25, 185] on button "▾" at bounding box center [24, 184] width 3 height 10
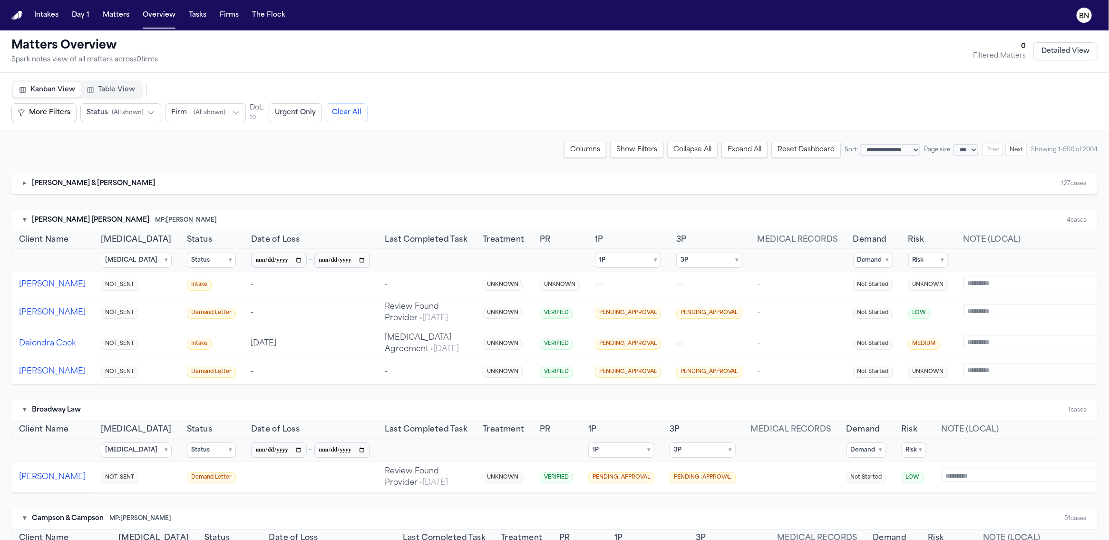
click at [604, 311] on span "PENDING_APPROVAL" at bounding box center [628, 313] width 66 height 11
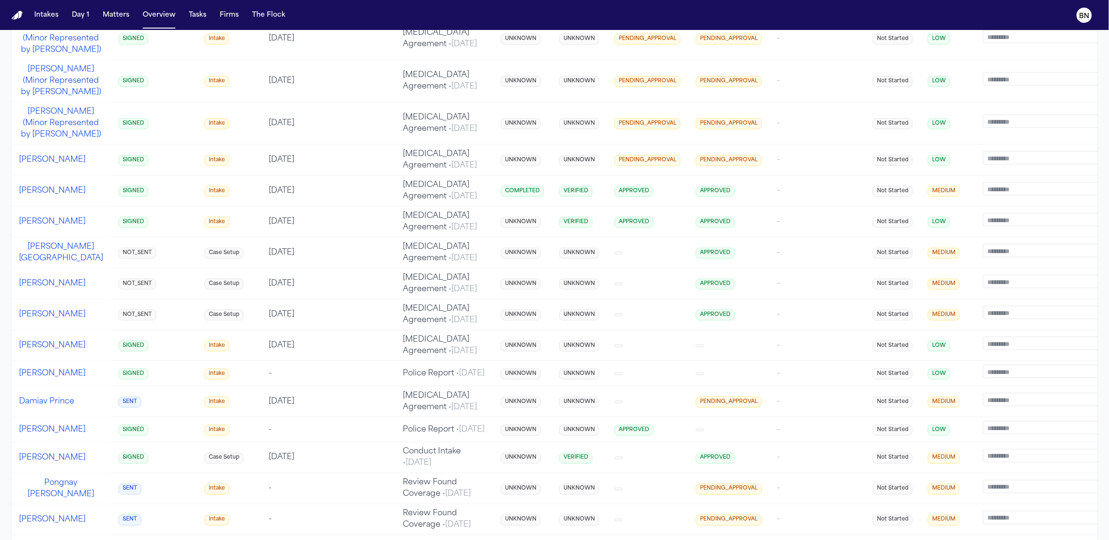
scroll to position [748, 0]
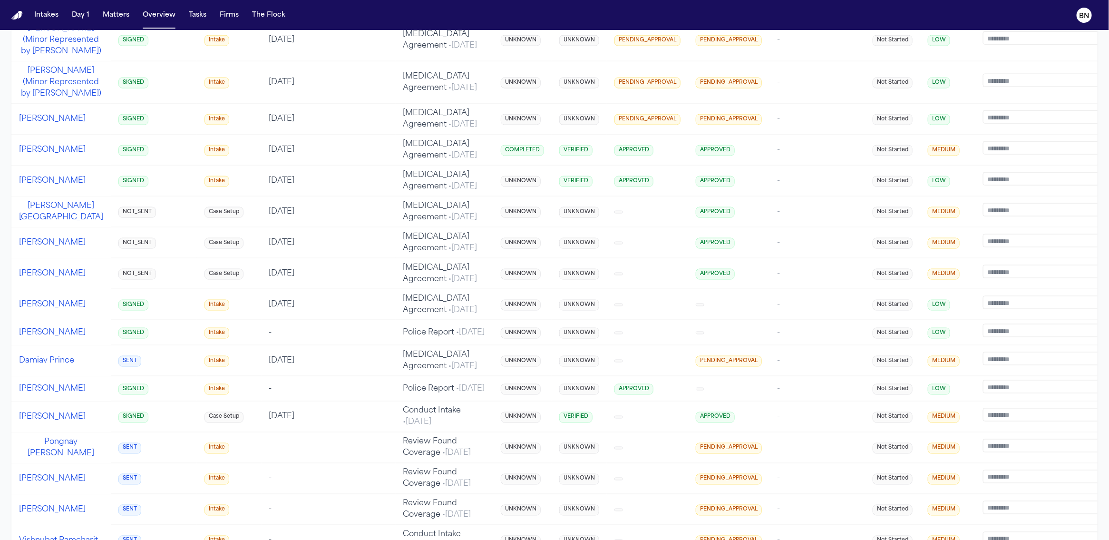
click at [614, 156] on span "APPROVED" at bounding box center [633, 150] width 39 height 11
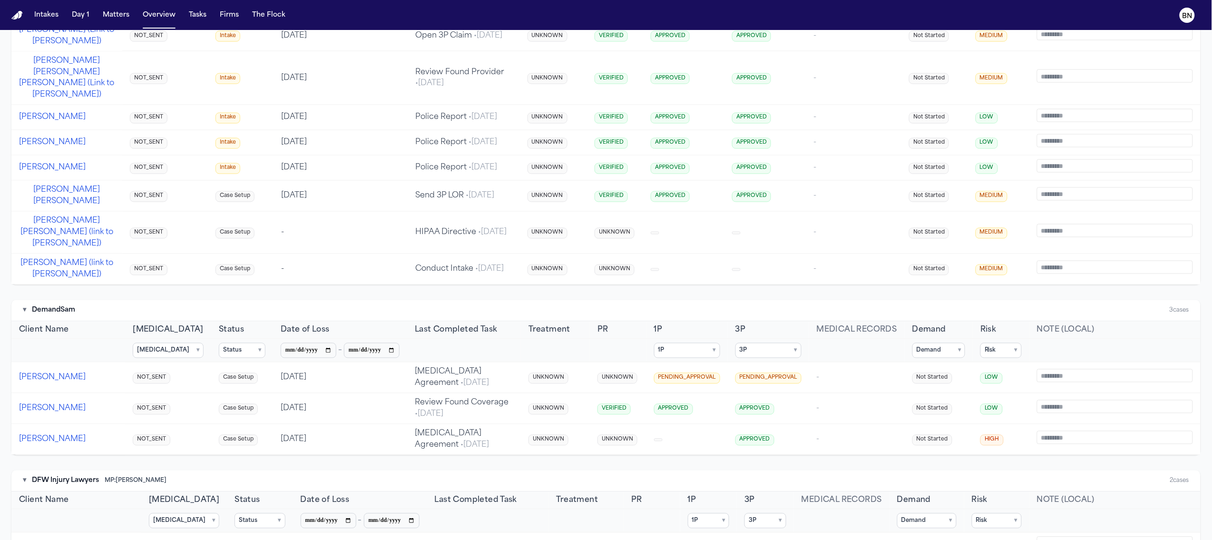
scroll to position [2397, 0]
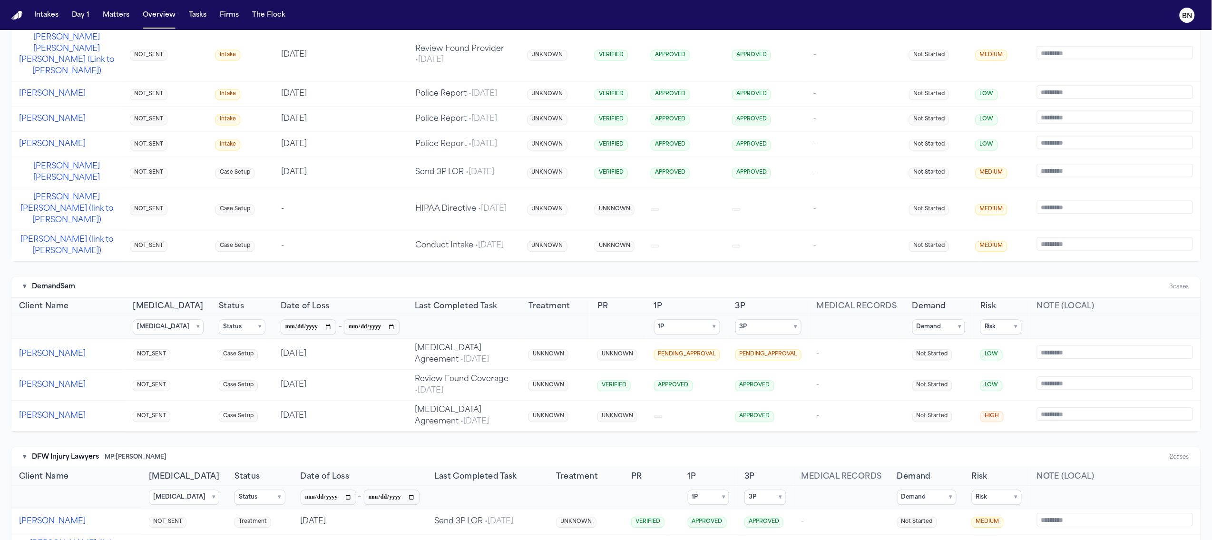
click at [326, 231] on td "-" at bounding box center [341, 209] width 134 height 42
click at [274, 231] on td "-" at bounding box center [341, 209] width 134 height 42
click at [244, 231] on td "Case Setup" at bounding box center [241, 209] width 66 height 42
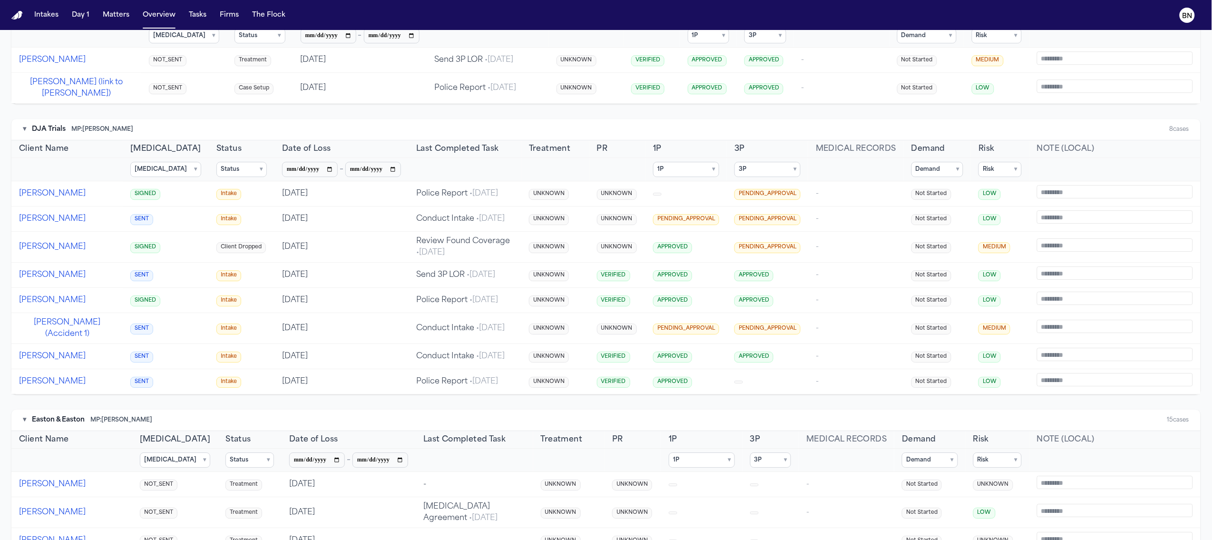
scroll to position [2855, 0]
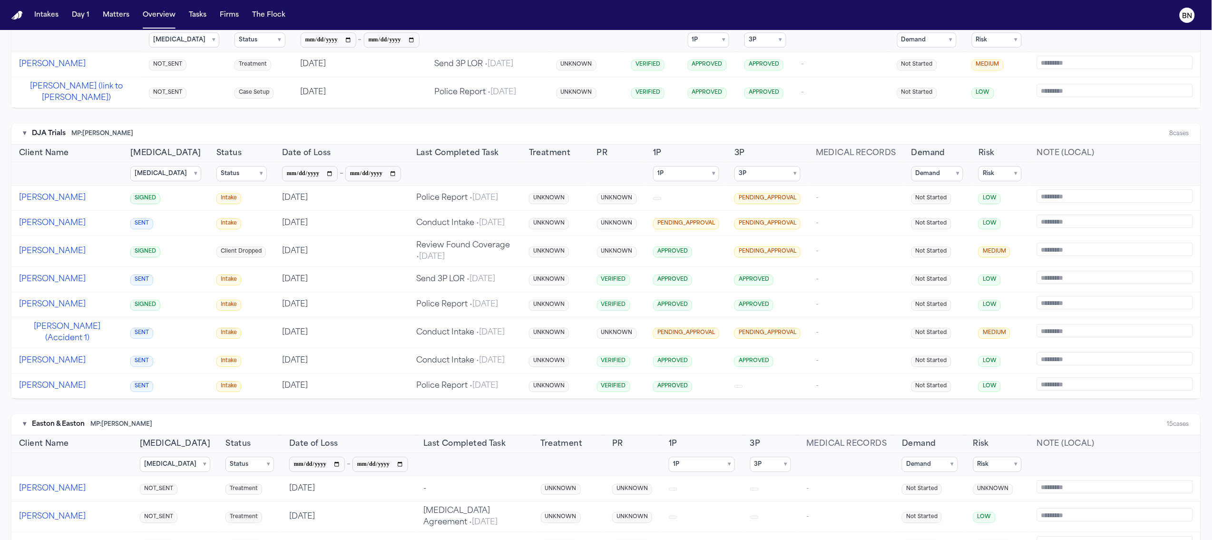
click at [71, 5] on span "DFW Injury Lawyers" at bounding box center [65, 0] width 67 height 10
click at [801, 181] on summary "Risk ▾" at bounding box center [999, 173] width 43 height 15
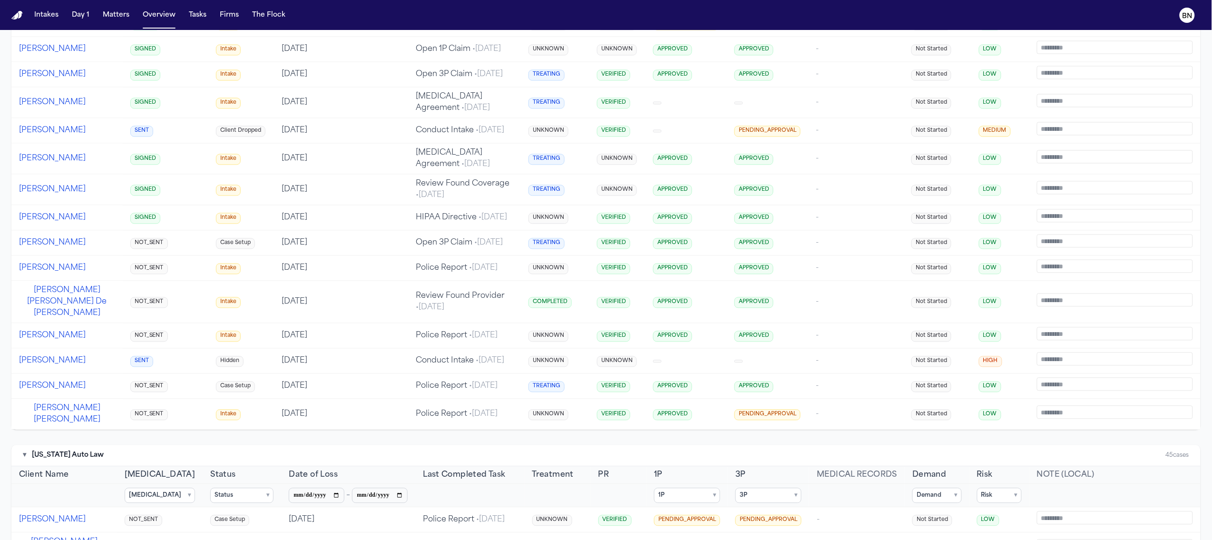
scroll to position [5679, 0]
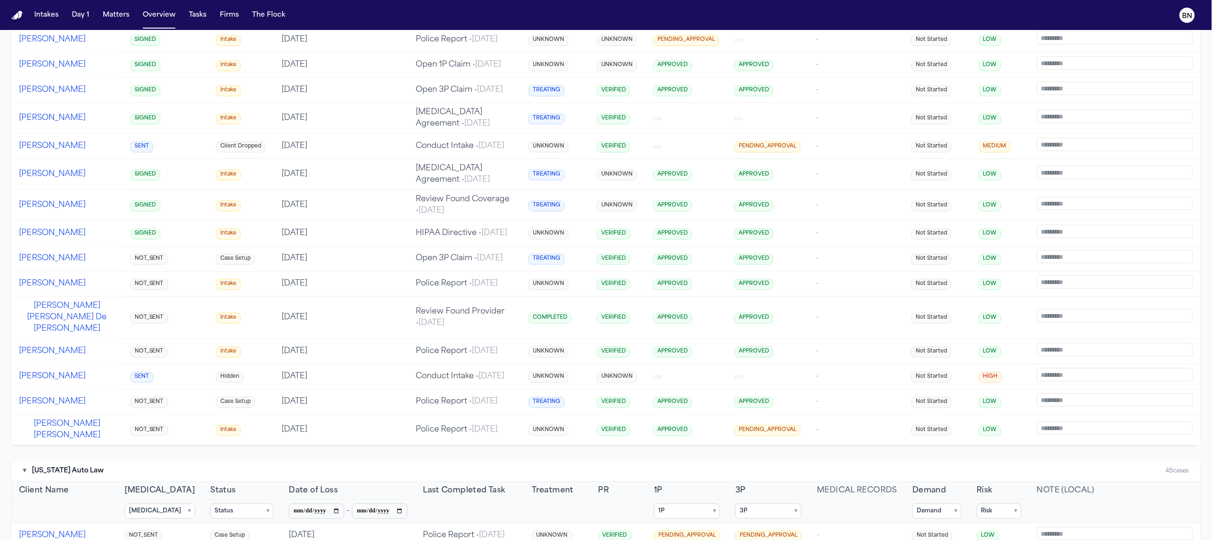
click at [531, 97] on span "TREATING" at bounding box center [546, 91] width 36 height 11
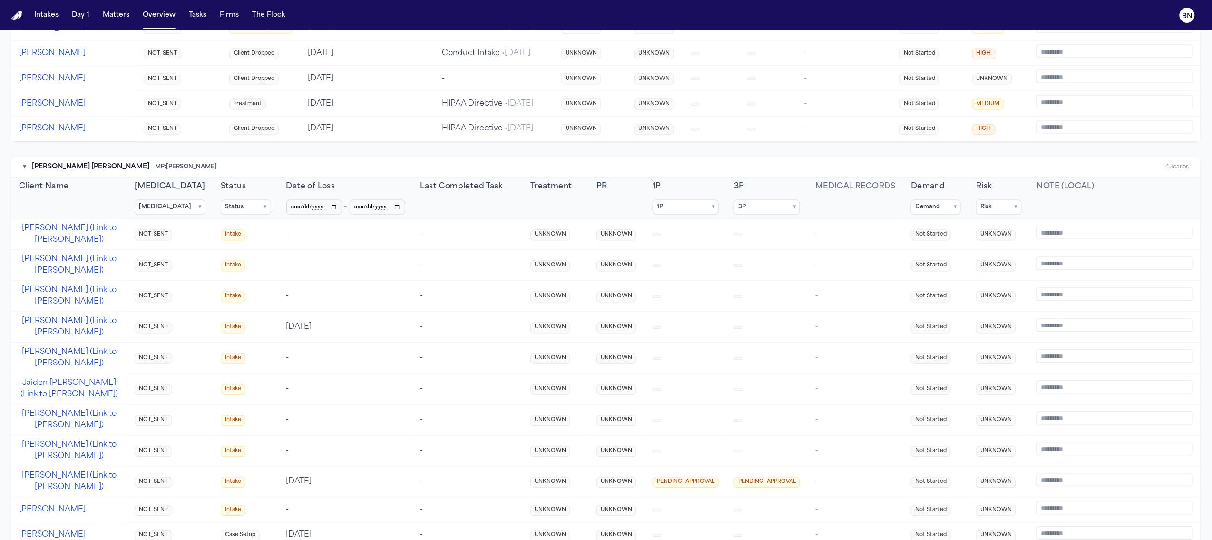
scroll to position [10425, 0]
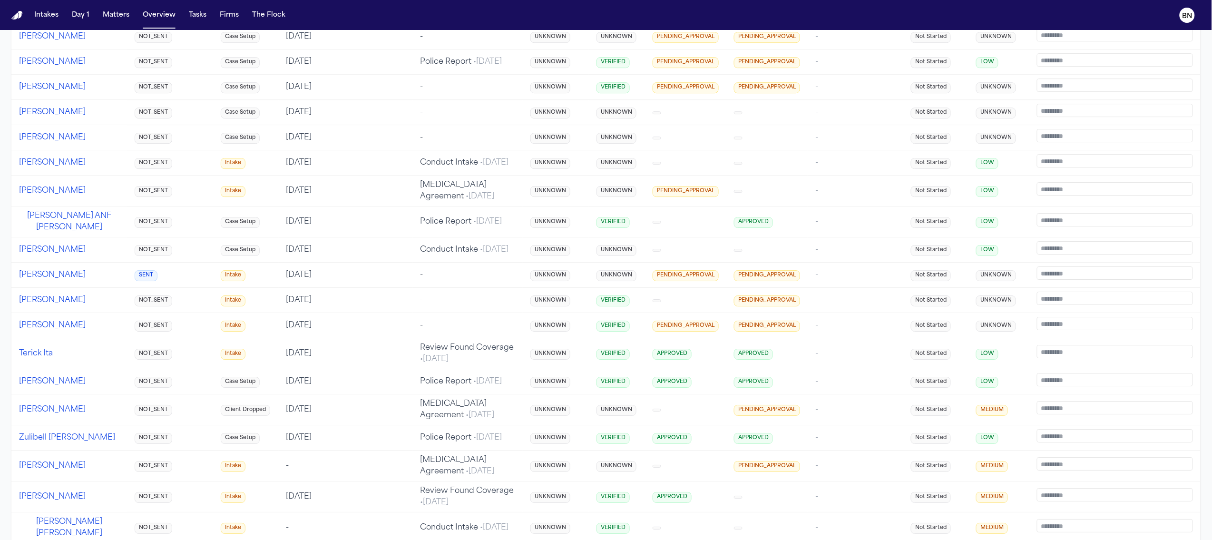
scroll to position [10992, 0]
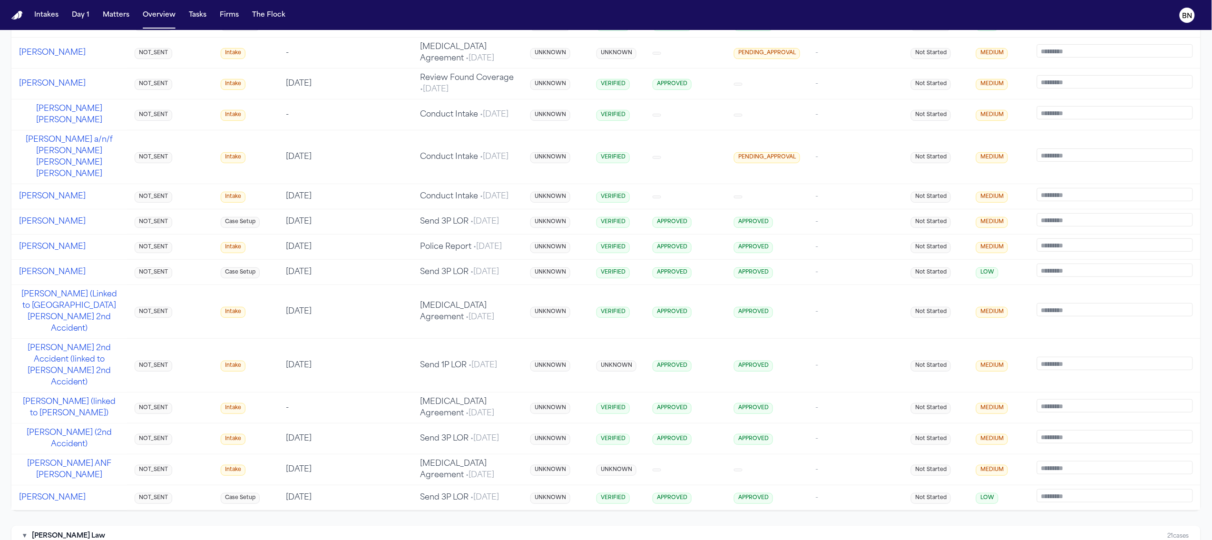
scroll to position [11408, 0]
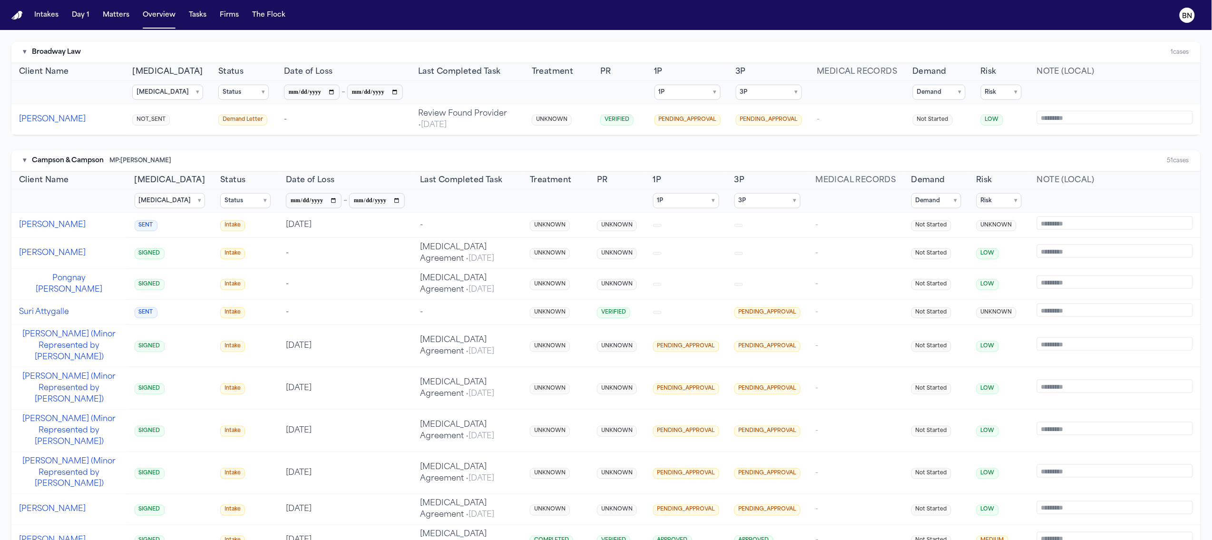
scroll to position [0, 0]
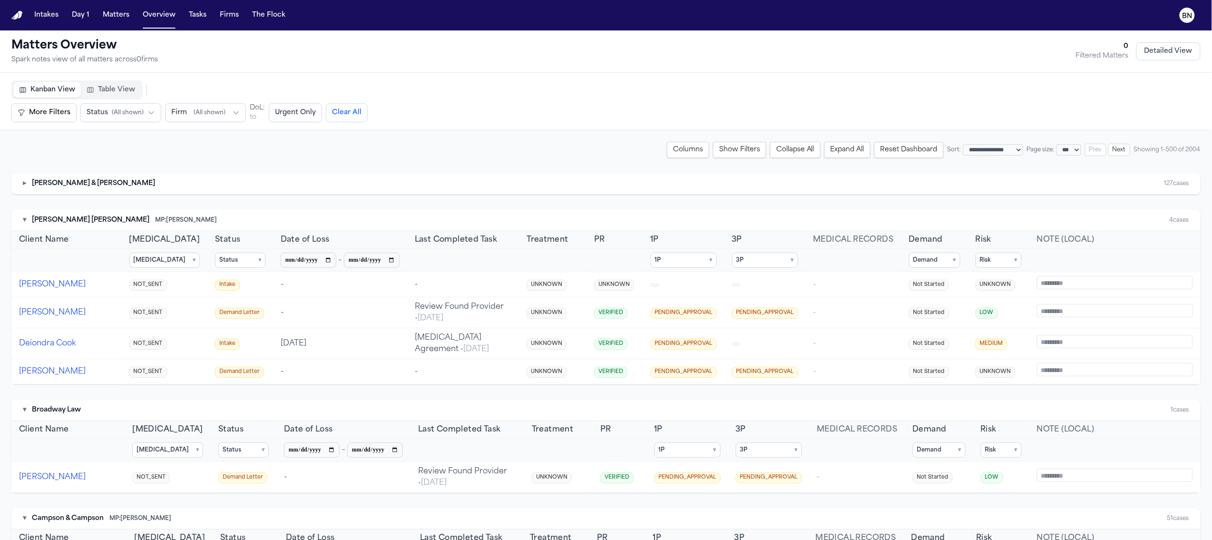
click at [55, 187] on span "[PERSON_NAME] & [PERSON_NAME]" at bounding box center [93, 184] width 123 height 10
drag, startPoint x: 25, startPoint y: 183, endPoint x: 894, endPoint y: 161, distance: 869.7
click at [25, 183] on button "▸" at bounding box center [24, 184] width 3 height 10
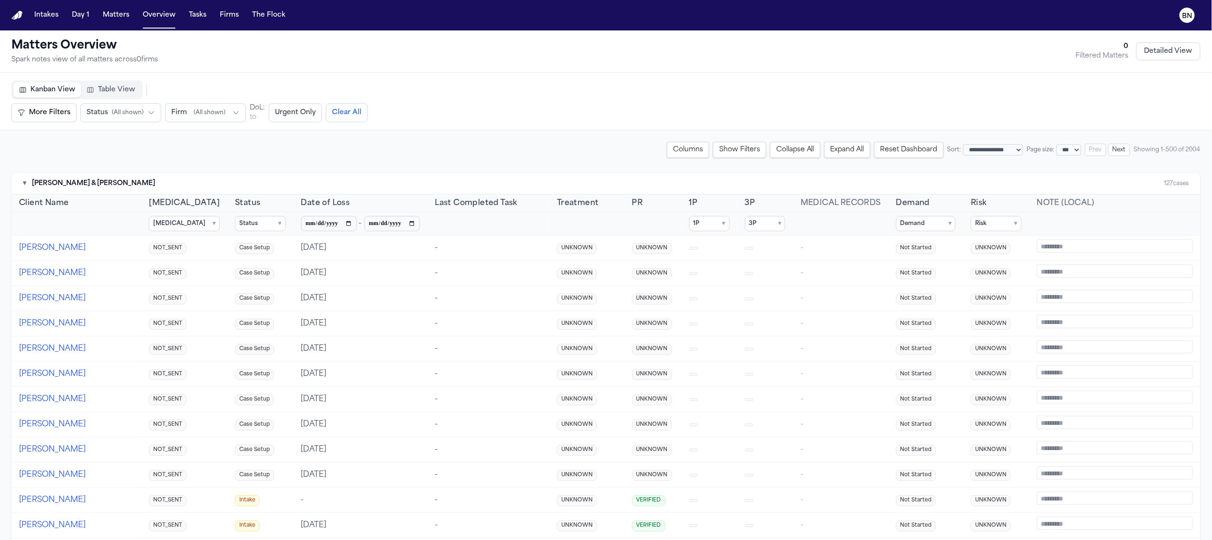
click at [667, 149] on button "Columns" at bounding box center [688, 150] width 42 height 16
click at [606, 148] on div "**********" at bounding box center [605, 150] width 1189 height 16
click at [801, 148] on select "** ** *** *** ***" at bounding box center [1068, 149] width 25 height 11
click at [801, 145] on div "**********" at bounding box center [1073, 150] width 253 height 12
click at [801, 146] on select "**********" at bounding box center [993, 149] width 60 height 11
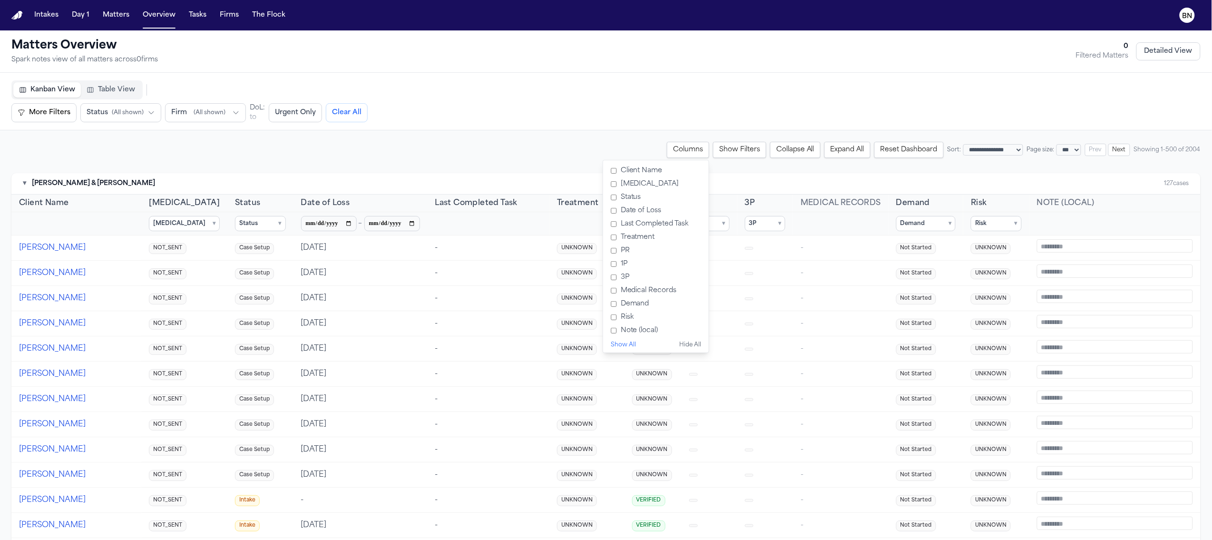
select select "*********"
click at [801, 144] on select "**********" at bounding box center [993, 149] width 60 height 11
click at [575, 148] on div "**********" at bounding box center [605, 150] width 1189 height 16
click at [575, 149] on div "**********" at bounding box center [605, 150] width 1189 height 16
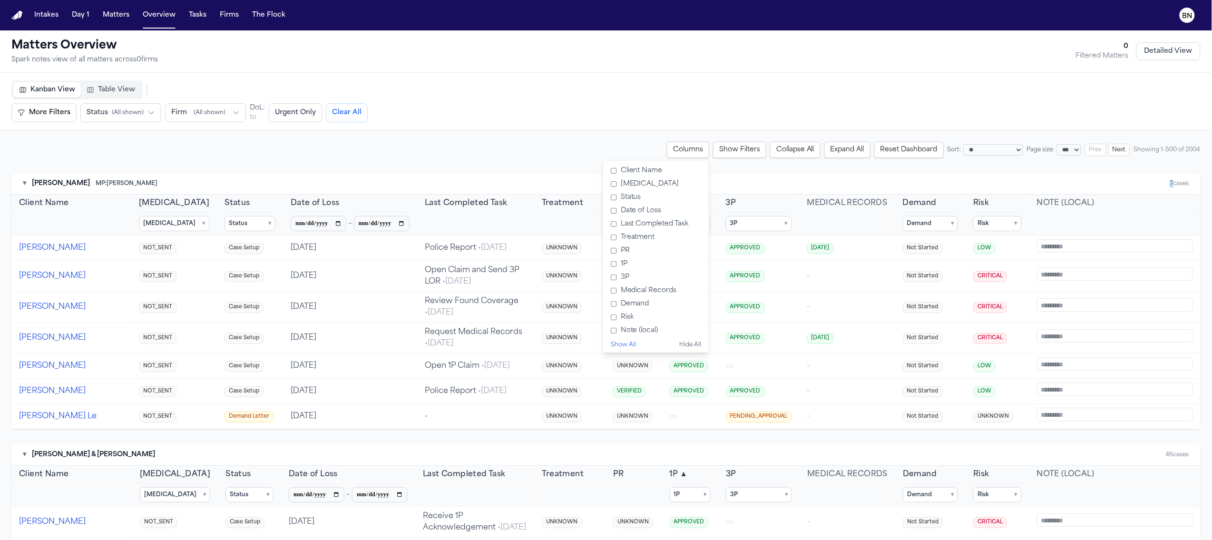
drag, startPoint x: 786, startPoint y: 176, endPoint x: 769, endPoint y: 171, distance: 17.9
click at [777, 175] on div "▾ [PERSON_NAME] MP: [PERSON_NAME] 7 cases" at bounding box center [605, 183] width 1189 height 21
drag, startPoint x: 668, startPoint y: 150, endPoint x: 668, endPoint y: 155, distance: 4.8
click at [667, 150] on button "Columns" at bounding box center [688, 150] width 42 height 16
click at [117, 17] on button "Matters" at bounding box center [116, 15] width 34 height 17
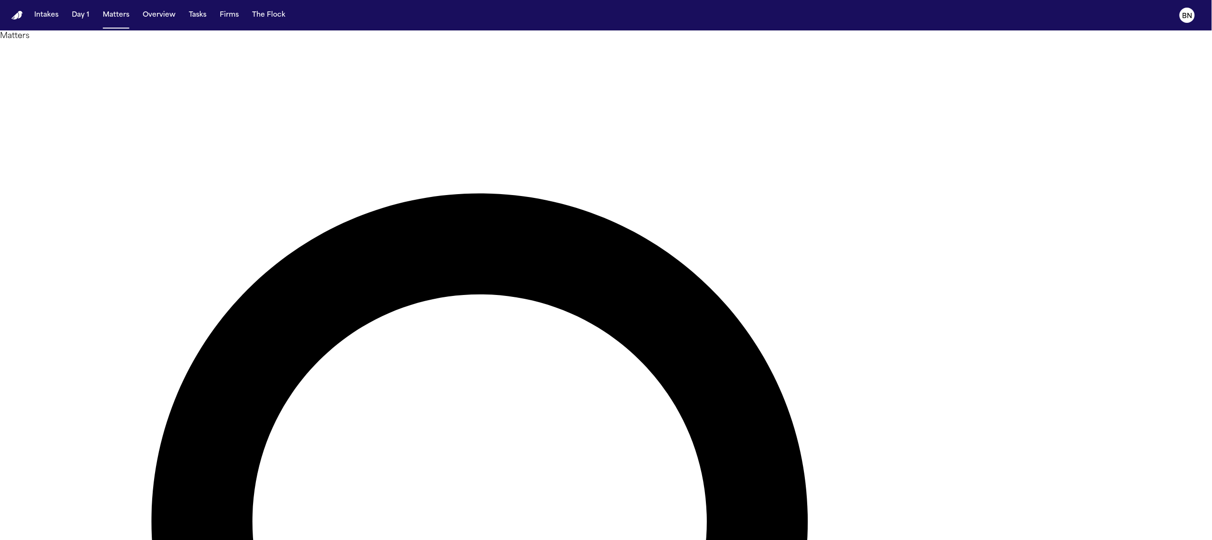
type input "**********"
drag, startPoint x: 196, startPoint y: 110, endPoint x: 161, endPoint y: 112, distance: 35.2
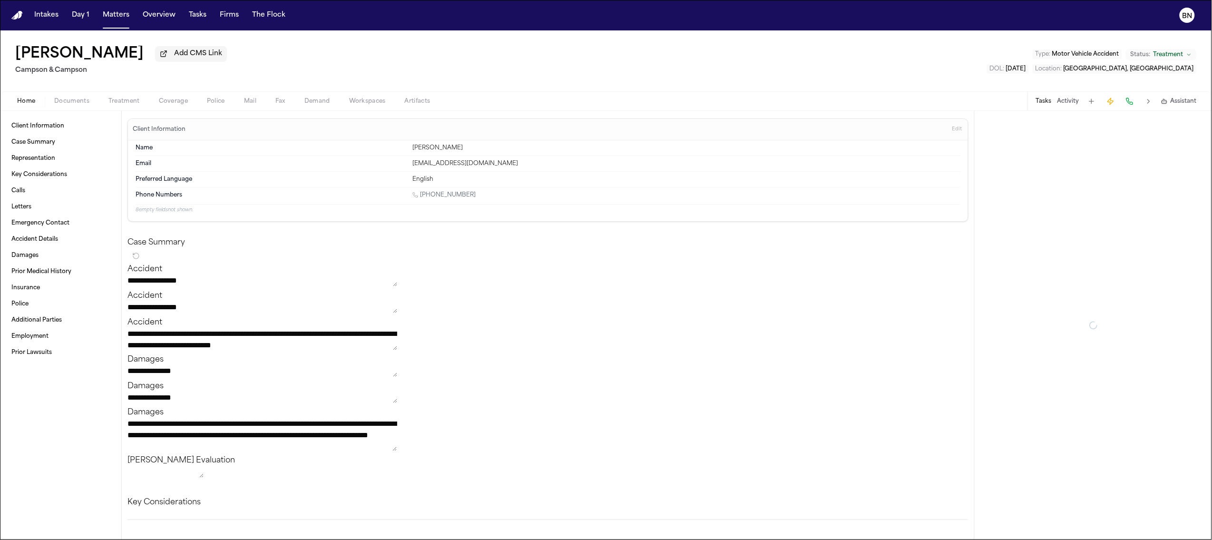
click at [168, 107] on button "Coverage" at bounding box center [173, 101] width 48 height 11
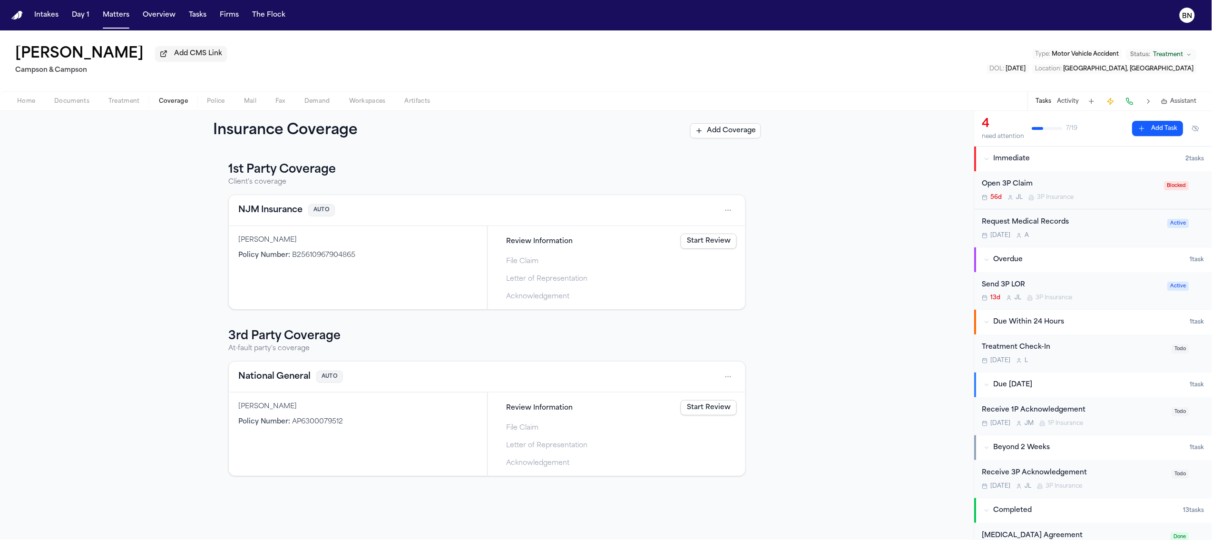
click at [67, 99] on span "Documents" at bounding box center [71, 101] width 35 height 8
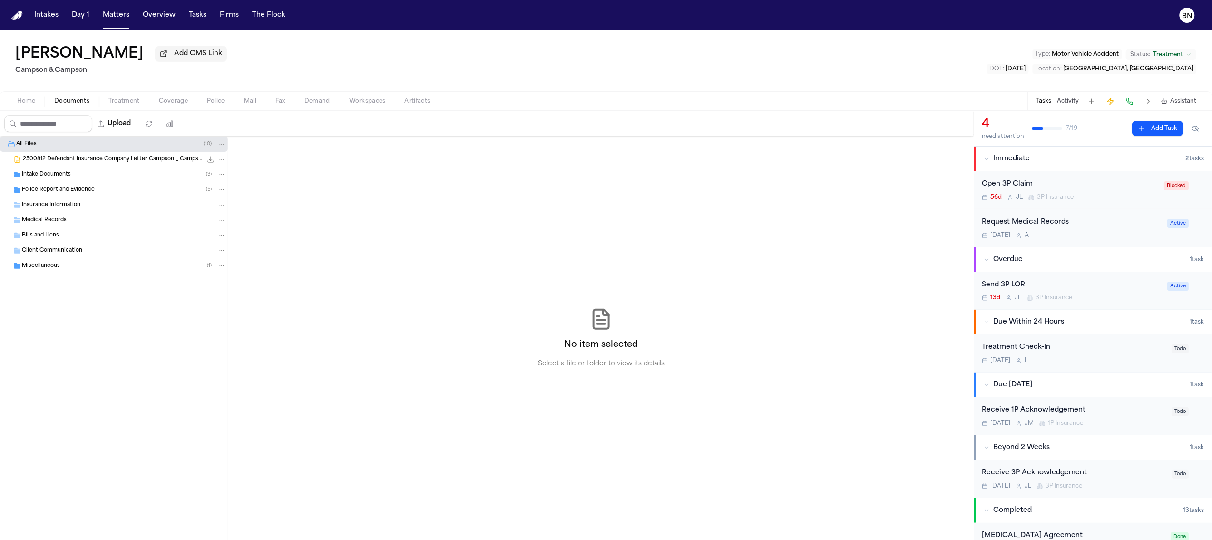
click at [87, 188] on div "Police Report and Evidence ( 5 )" at bounding box center [114, 189] width 228 height 15
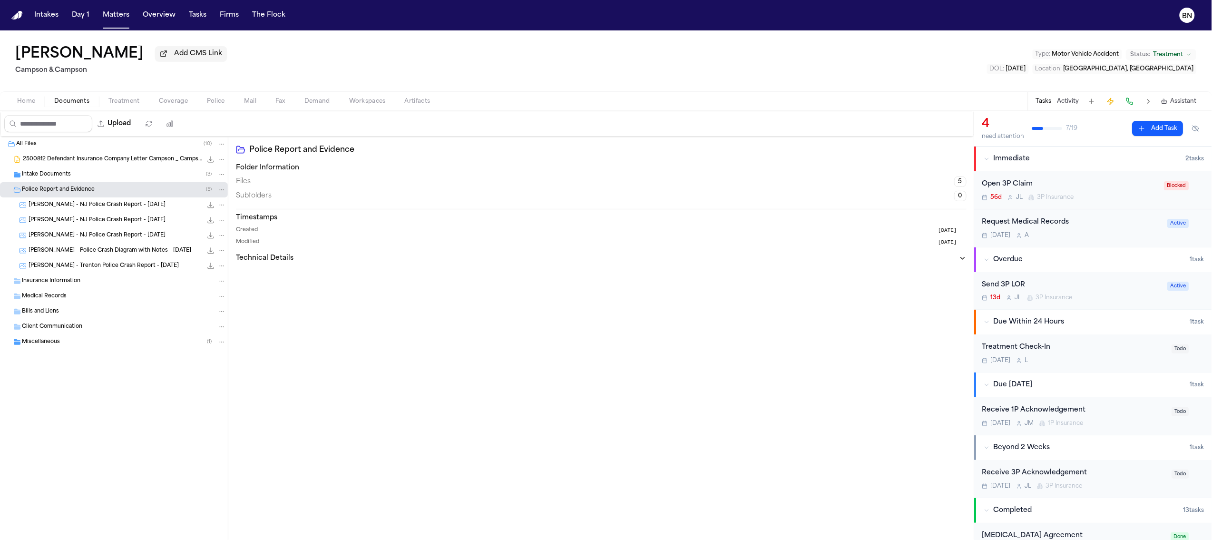
click at [100, 209] on span "[PERSON_NAME] - NJ Police Crash Report - [DATE]" at bounding box center [97, 205] width 137 height 8
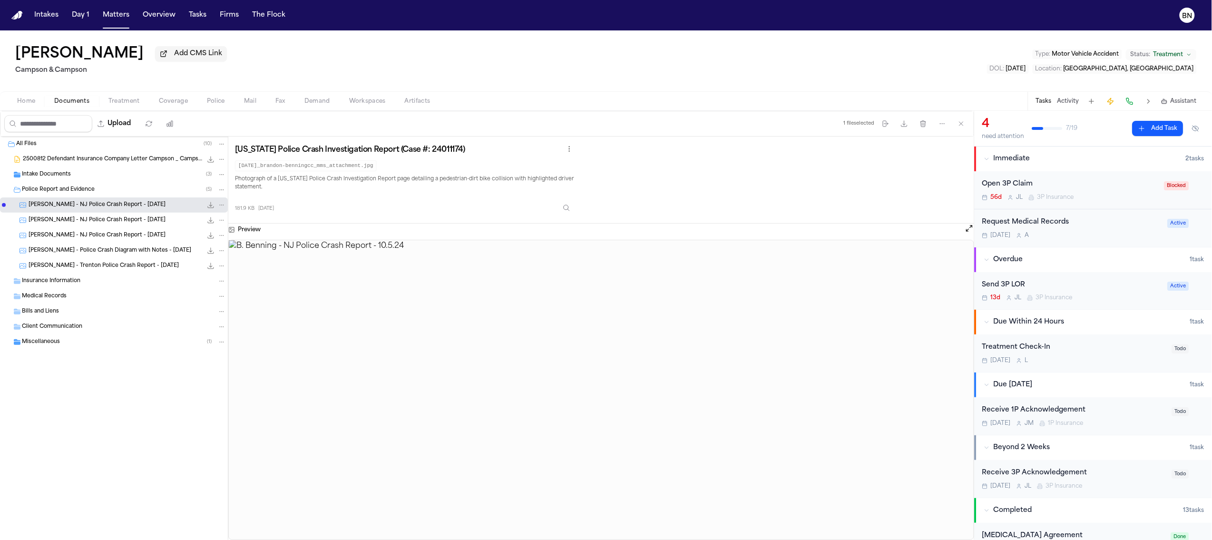
click at [101, 223] on span "[PERSON_NAME] - NJ Police Crash Report - [DATE]" at bounding box center [97, 220] width 137 height 8
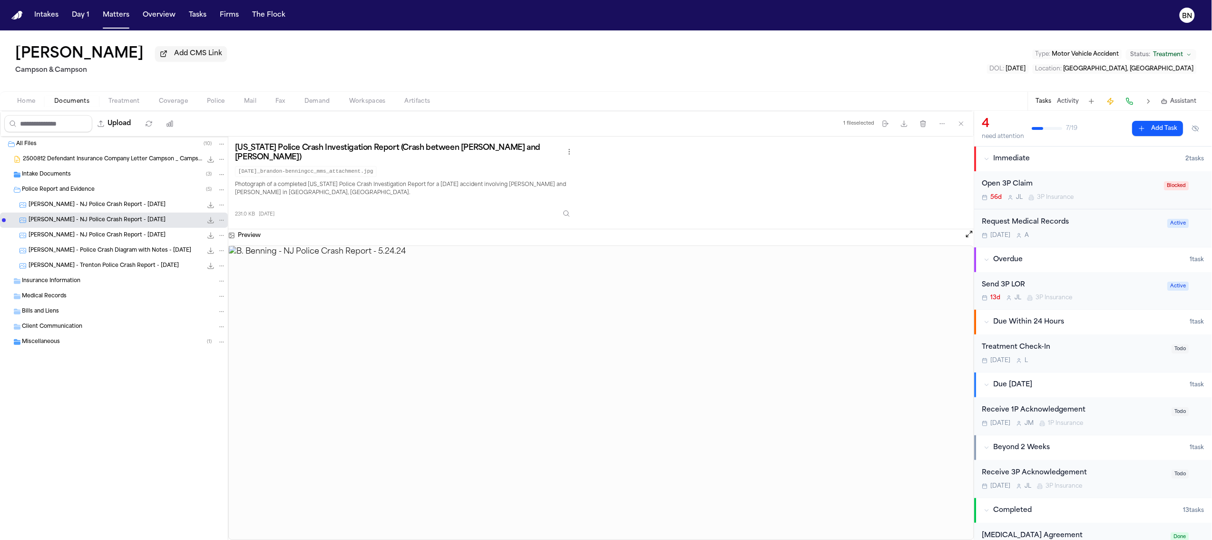
click at [101, 237] on span "[PERSON_NAME] - NJ Police Crash Report - [DATE]" at bounding box center [97, 236] width 137 height 8
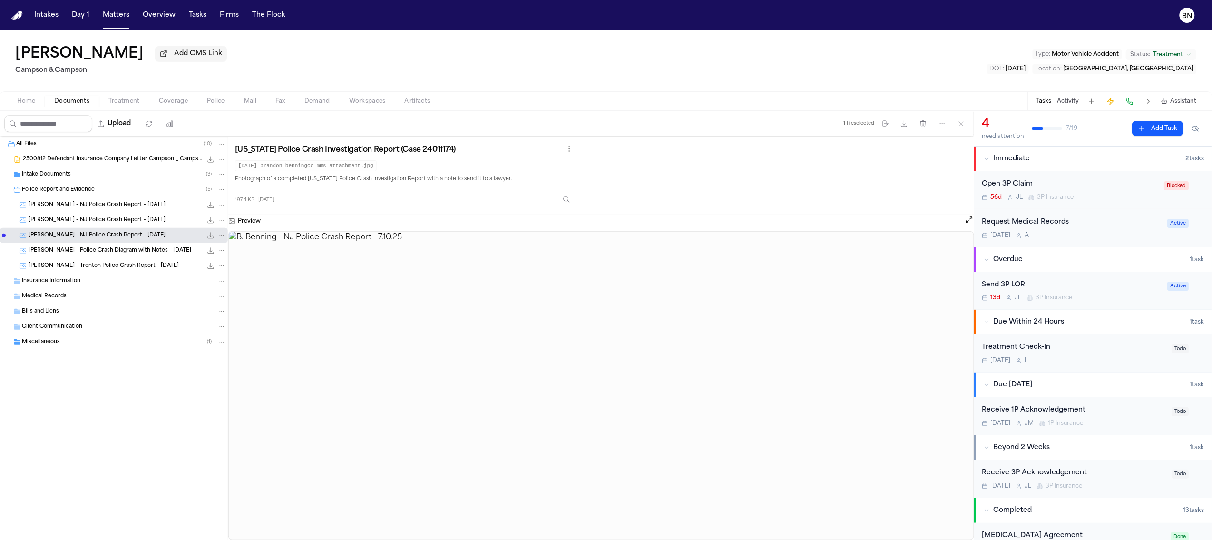
click at [86, 178] on div "Intake Documents ( 3 )" at bounding box center [124, 174] width 204 height 9
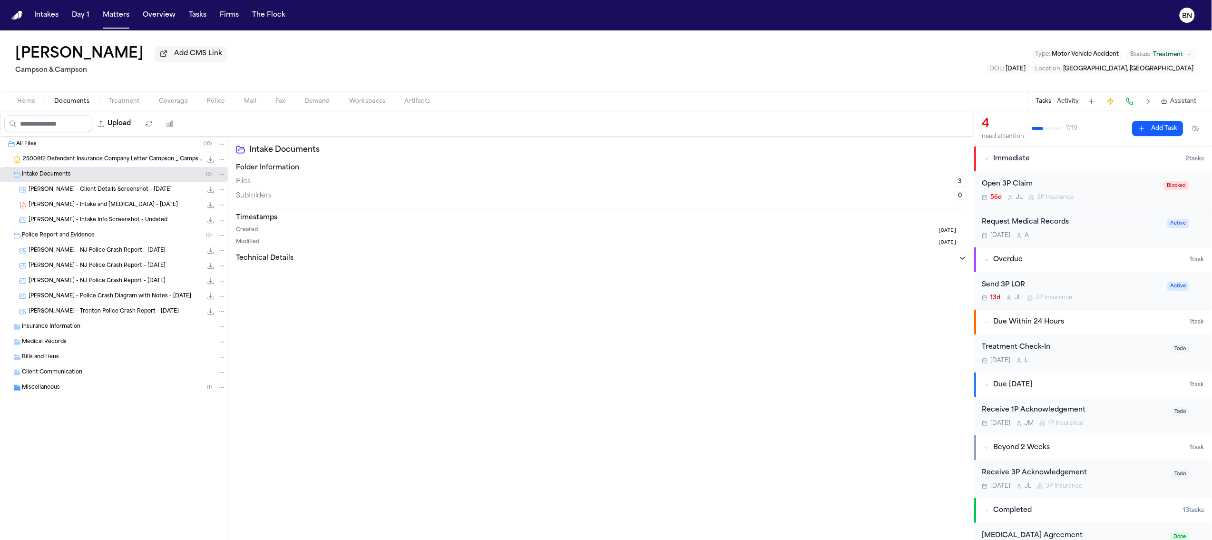
click at [91, 195] on div "[PERSON_NAME] - Client Details Screenshot - [DATE] 102.7 KB • PNG" at bounding box center [127, 190] width 197 height 10
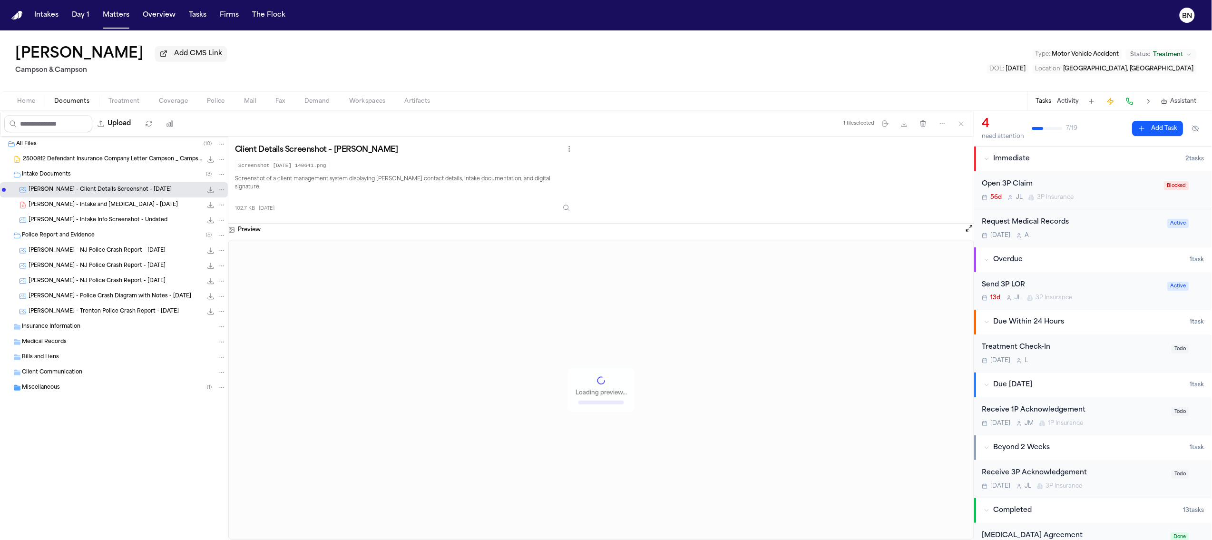
click at [94, 161] on span "2500812 Defendant Insurance Company Letter Campson _ Campson [DATE].docx" at bounding box center [112, 160] width 179 height 8
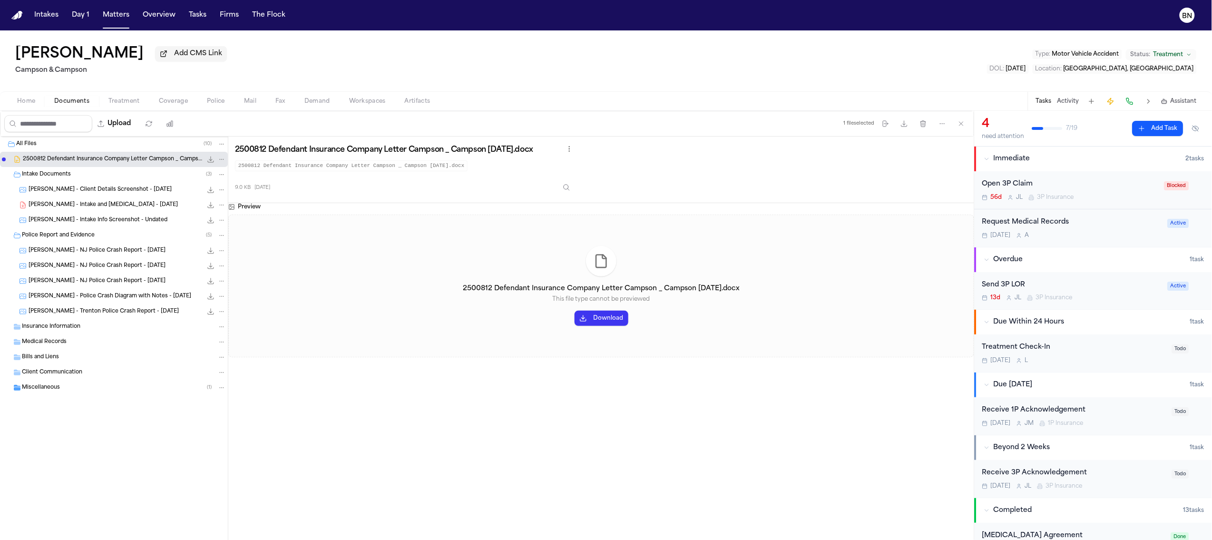
click at [98, 207] on span "[PERSON_NAME] - Intake and [MEDICAL_DATA] - [DATE]" at bounding box center [103, 205] width 149 height 8
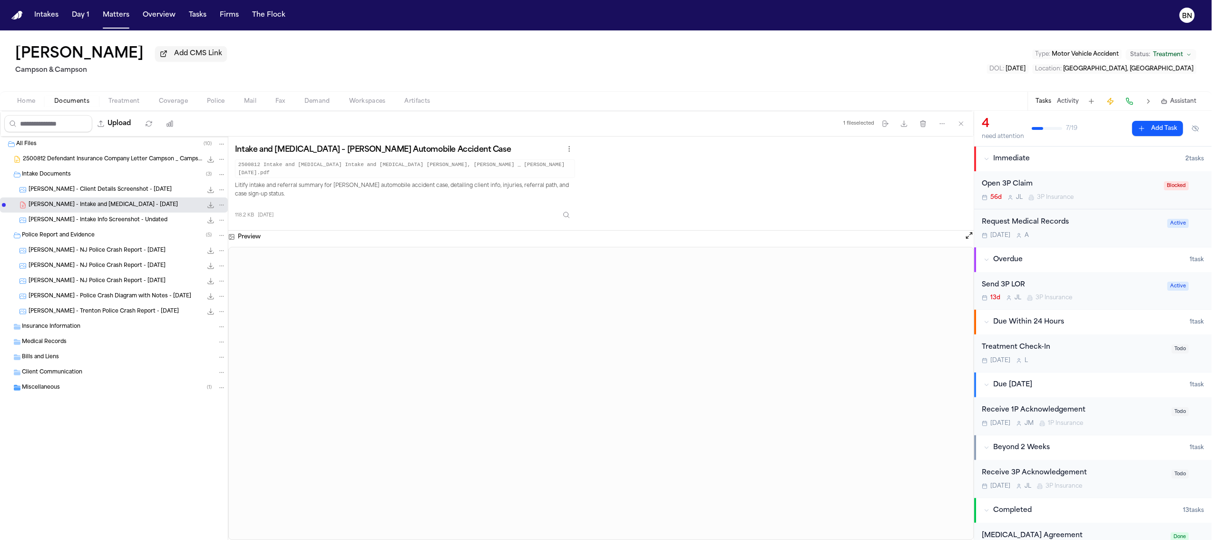
click at [89, 389] on div "Miscellaneous ( 1 )" at bounding box center [124, 387] width 204 height 9
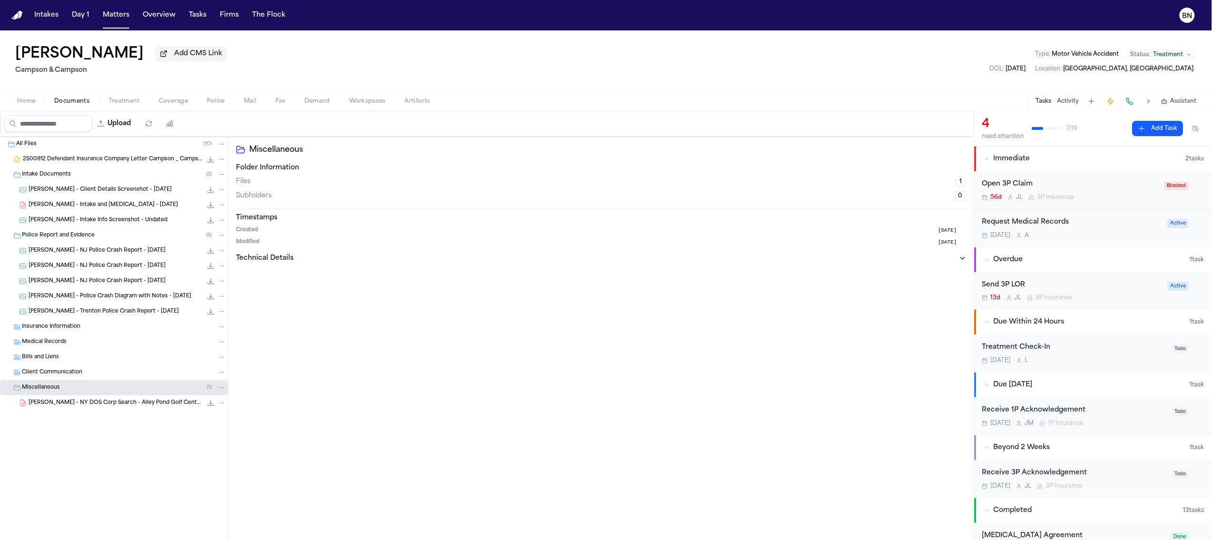
click at [113, 404] on span "[PERSON_NAME] - NY DOS Corp Search - Alley Pond Golf Center LLC - [DATE]" at bounding box center [116, 403] width 174 height 8
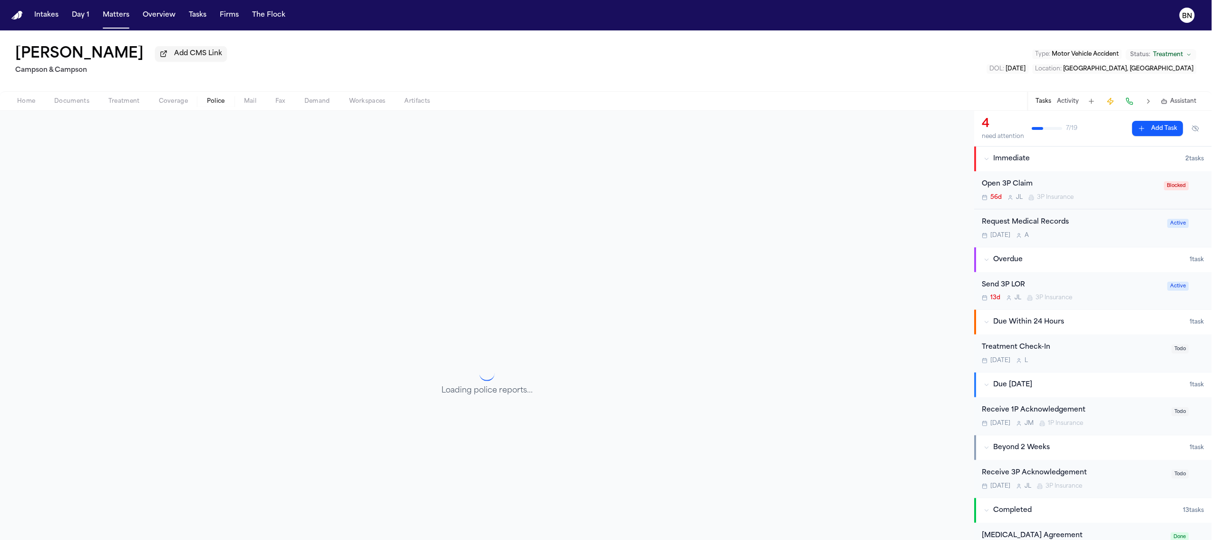
click at [225, 103] on button "Police" at bounding box center [215, 101] width 37 height 11
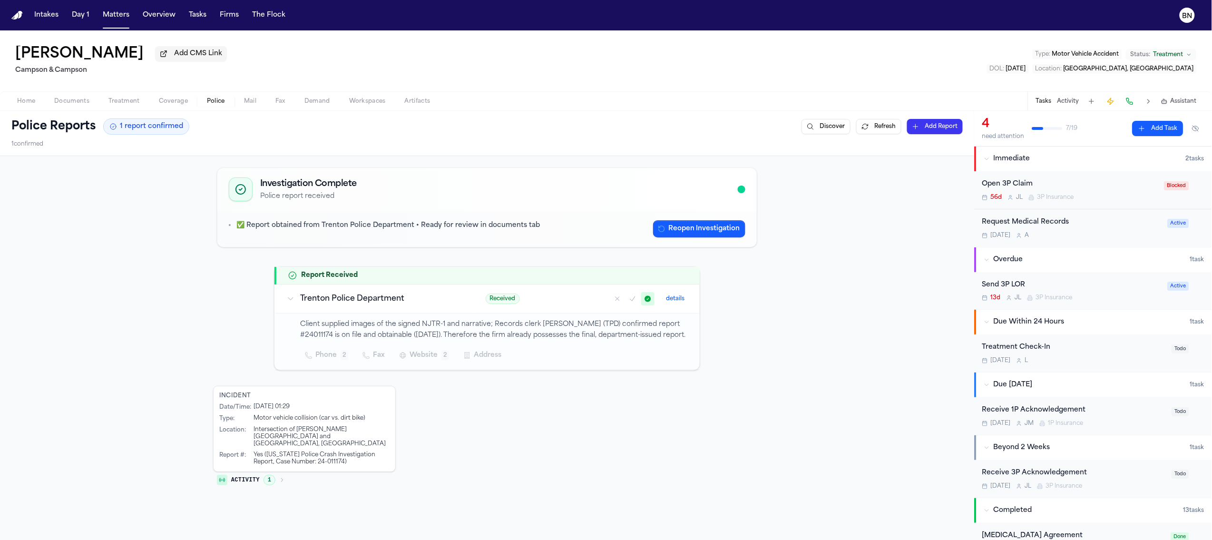
click at [165, 107] on span "button" at bounding box center [173, 106] width 40 height 1
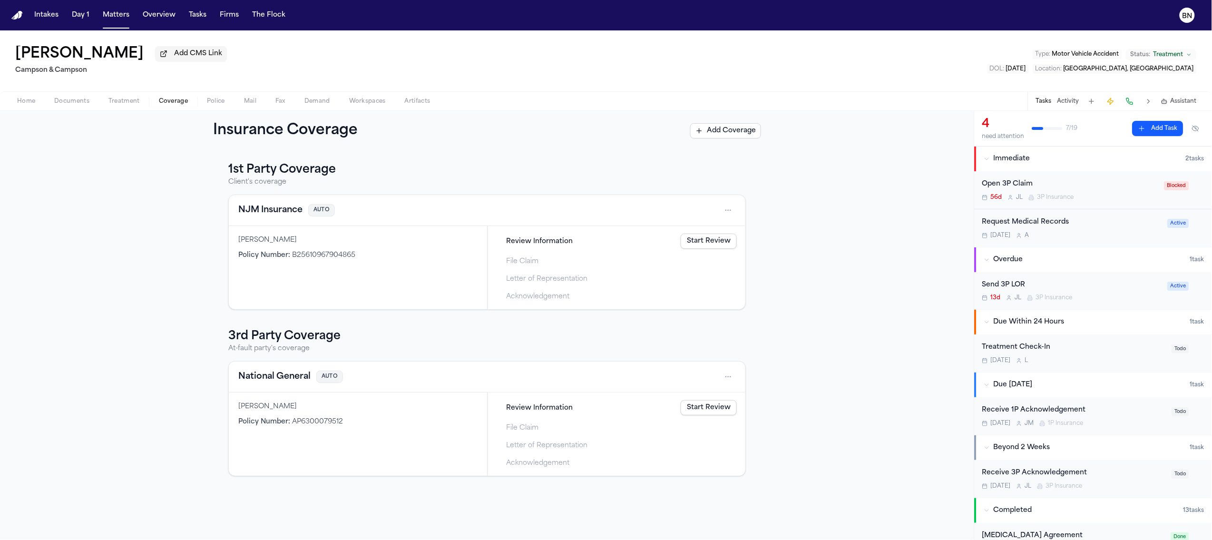
click at [801, 190] on div "Open 3P Claim" at bounding box center [1070, 184] width 176 height 11
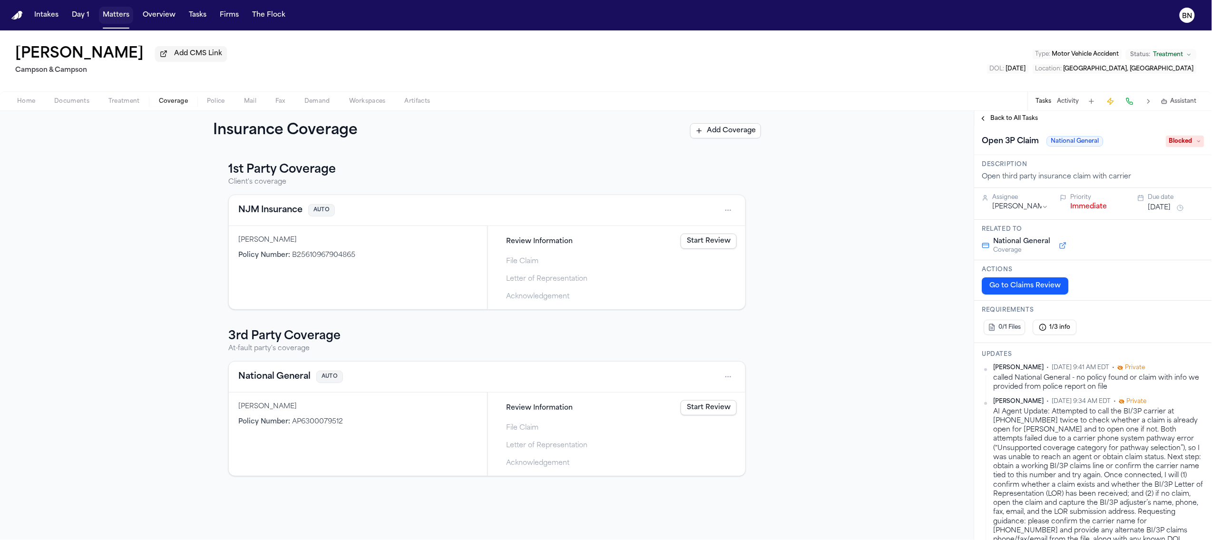
click at [85, 22] on button "Day 1" at bounding box center [80, 15] width 25 height 17
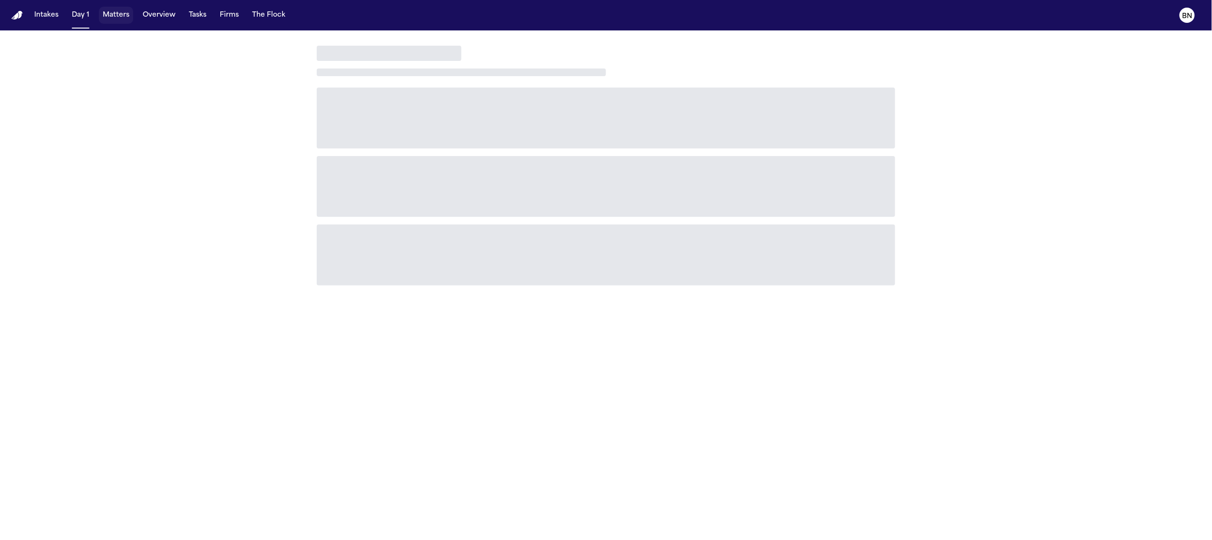
click at [122, 15] on button "Matters" at bounding box center [116, 15] width 34 height 17
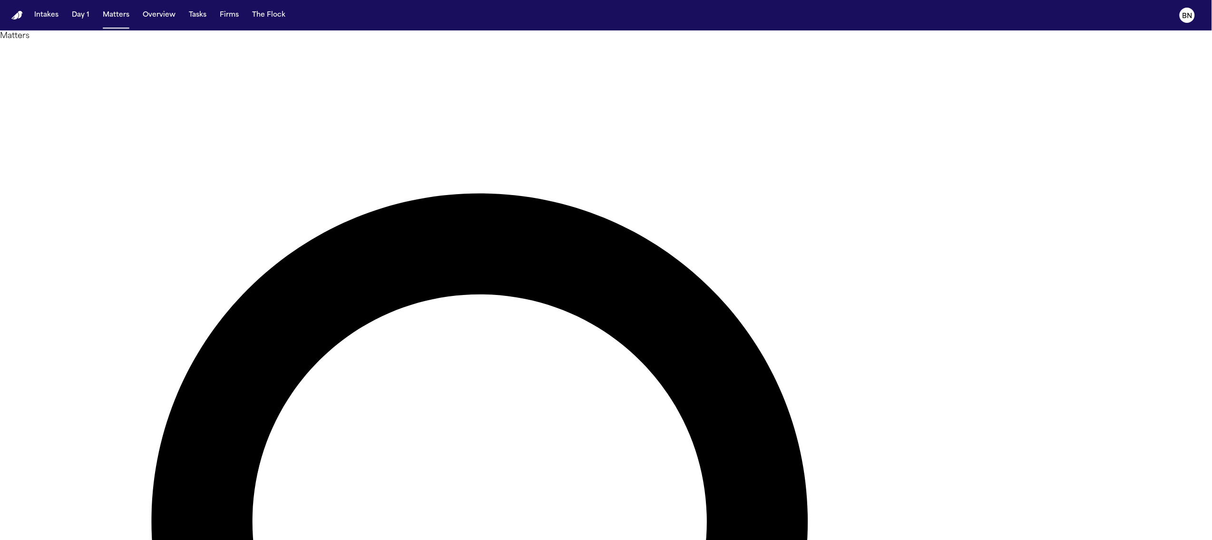
type input "*"
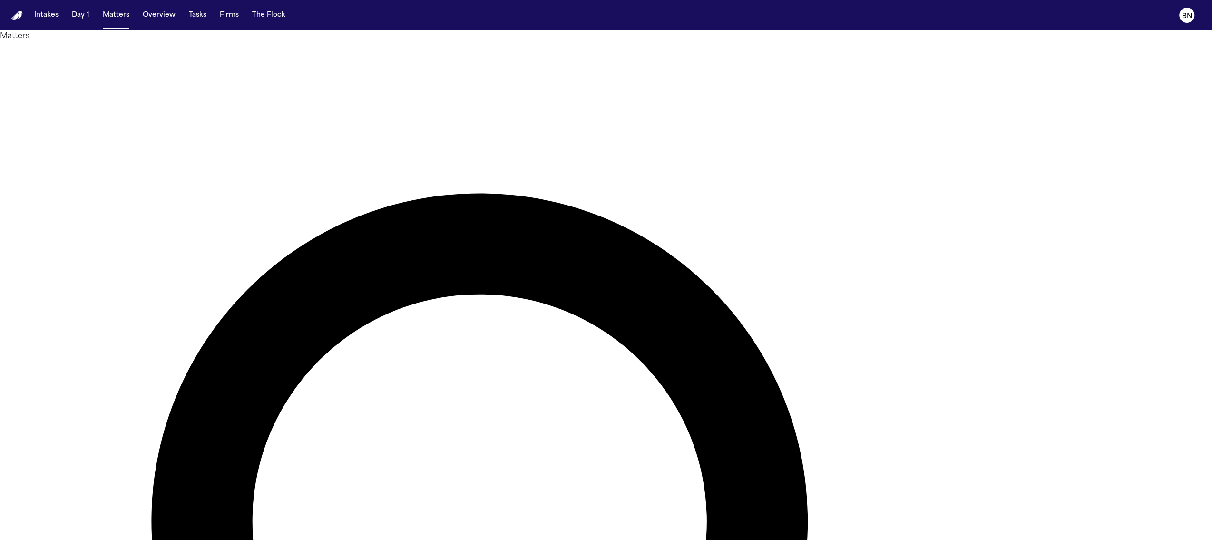
type input "*******"
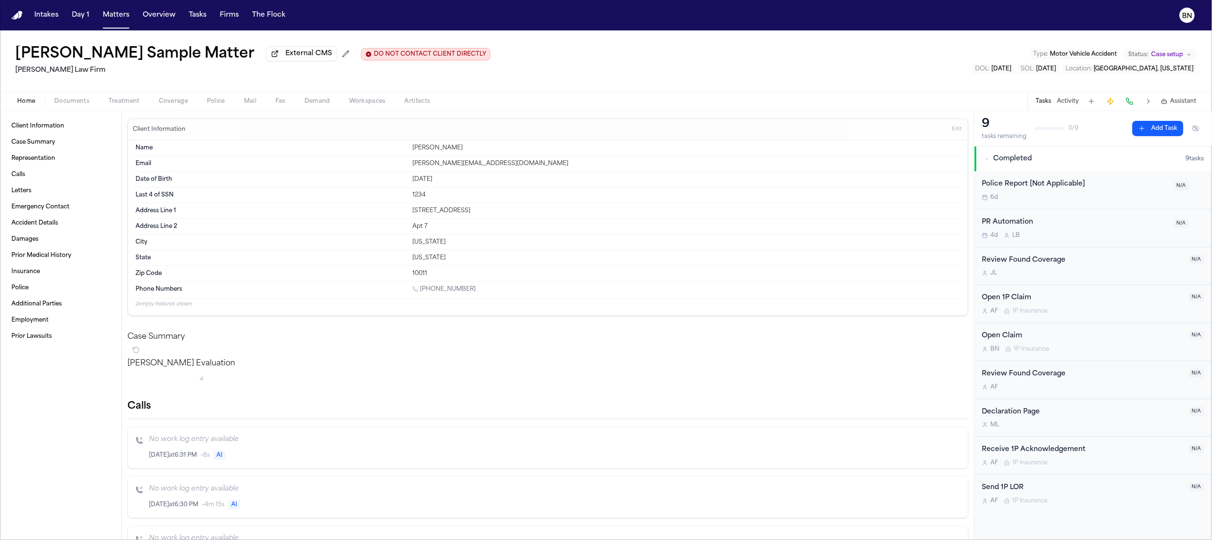
click at [247, 105] on span "Mail" at bounding box center [250, 101] width 12 height 8
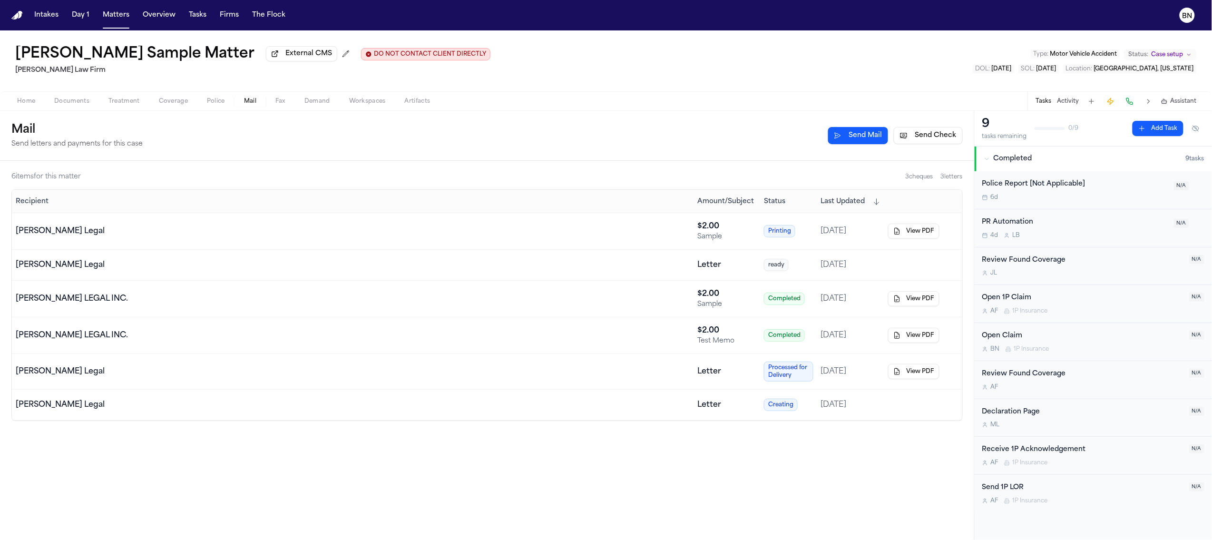
click at [801, 134] on button "Send Check" at bounding box center [928, 135] width 69 height 17
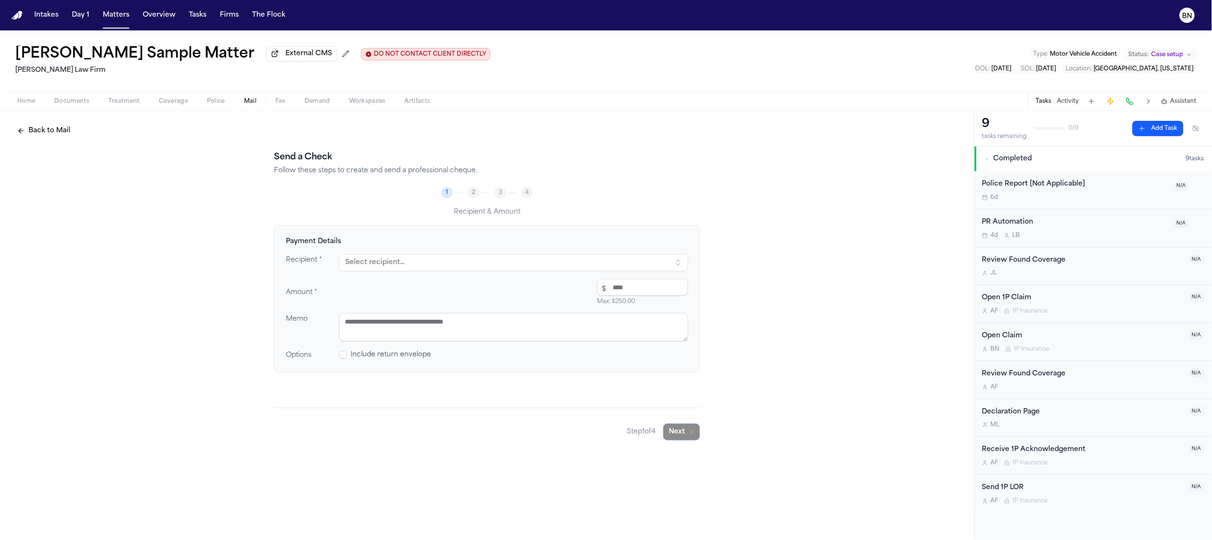
click at [415, 269] on button "Select recipient..." at bounding box center [513, 262] width 349 height 17
click at [609, 217] on div "Recipient & Amount" at bounding box center [487, 211] width 426 height 11
click at [482, 261] on button "Select recipient..." at bounding box center [513, 262] width 349 height 17
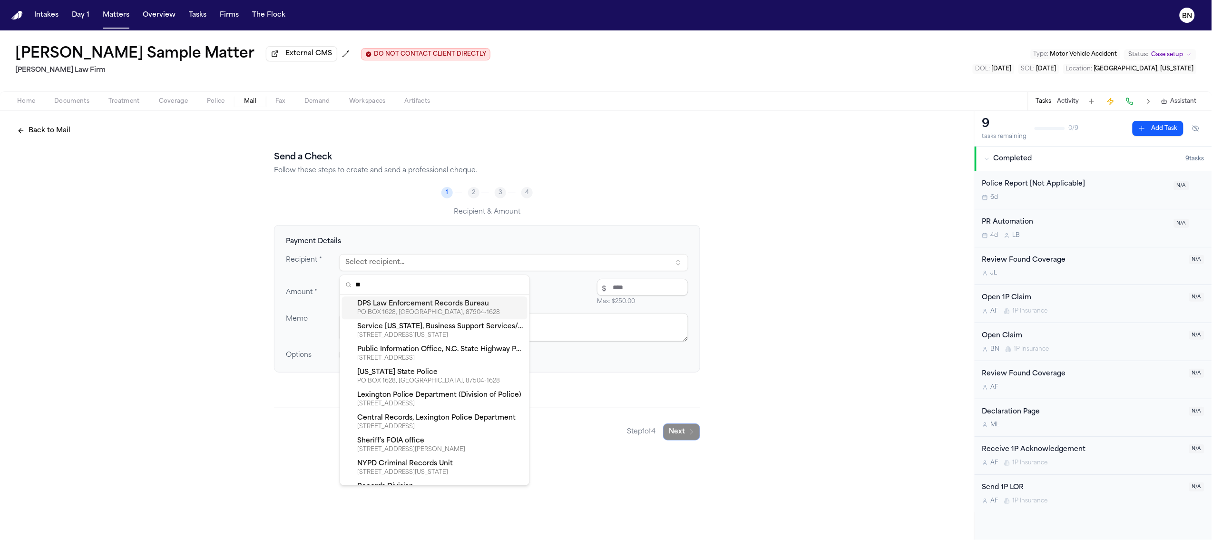
type input "***"
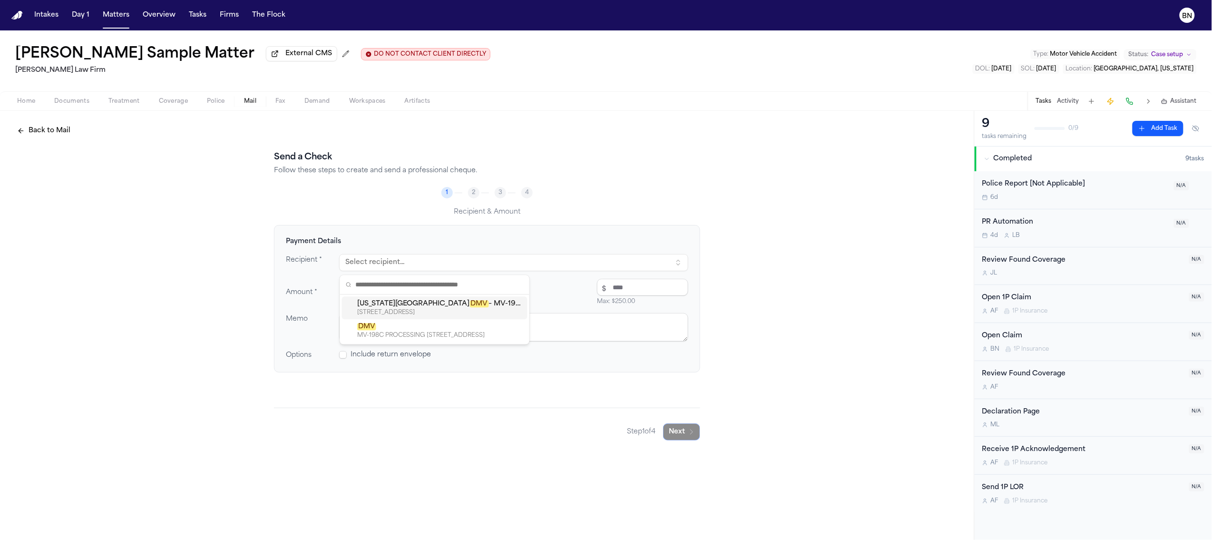
drag, startPoint x: 943, startPoint y: 72, endPoint x: 959, endPoint y: 68, distance: 16.6
click at [801, 72] on div "[PERSON_NAME] Sample Matter External CMS DO NOT CONTACT CLIENT DIRECTLY DO NOT …" at bounding box center [606, 60] width 1212 height 61
click at [801, 19] on button "BN" at bounding box center [1187, 15] width 27 height 21
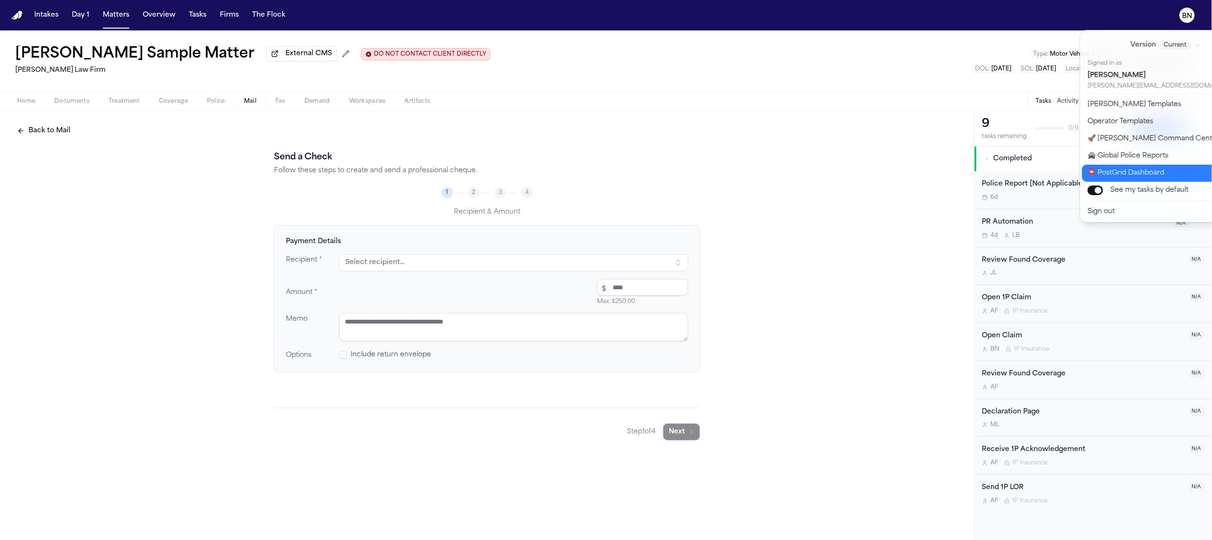
click at [801, 171] on button "📮 PostGrid Dashboard" at bounding box center [1171, 173] width 179 height 17
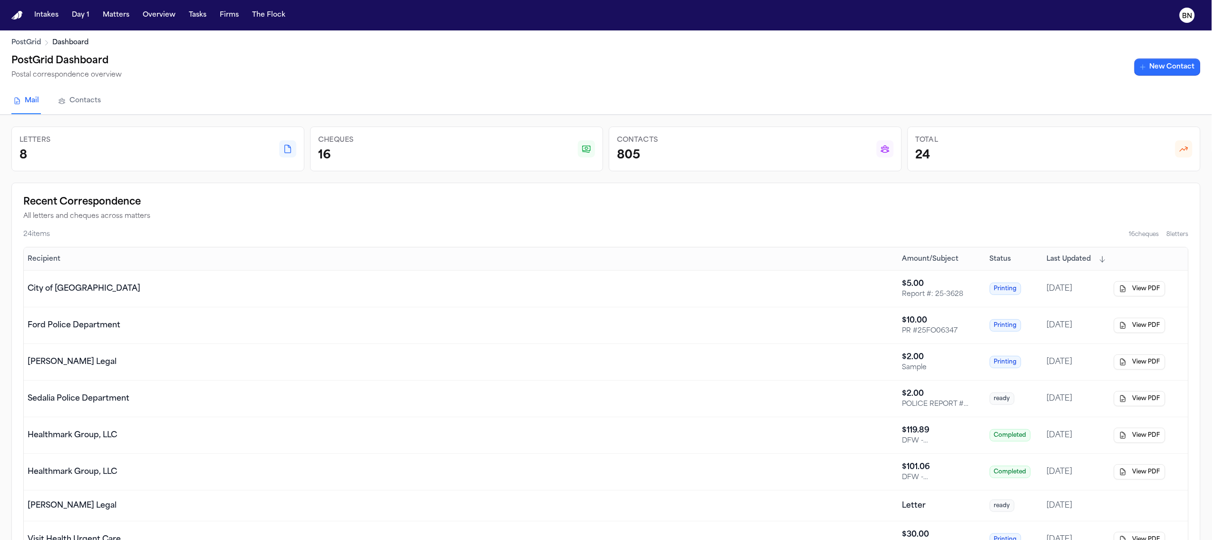
click at [801, 72] on link "New Contact" at bounding box center [1167, 66] width 66 height 17
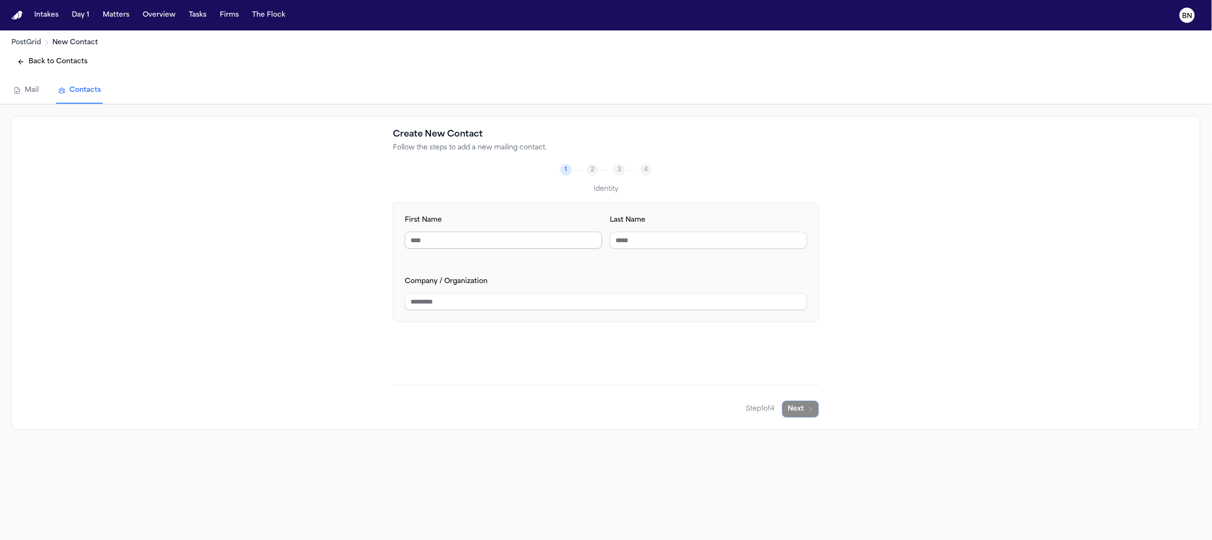
drag, startPoint x: 475, startPoint y: 244, endPoint x: 482, endPoint y: 242, distance: 7.4
click at [475, 243] on input "First Name" at bounding box center [503, 240] width 197 height 17
type input "*******"
type input "**********"
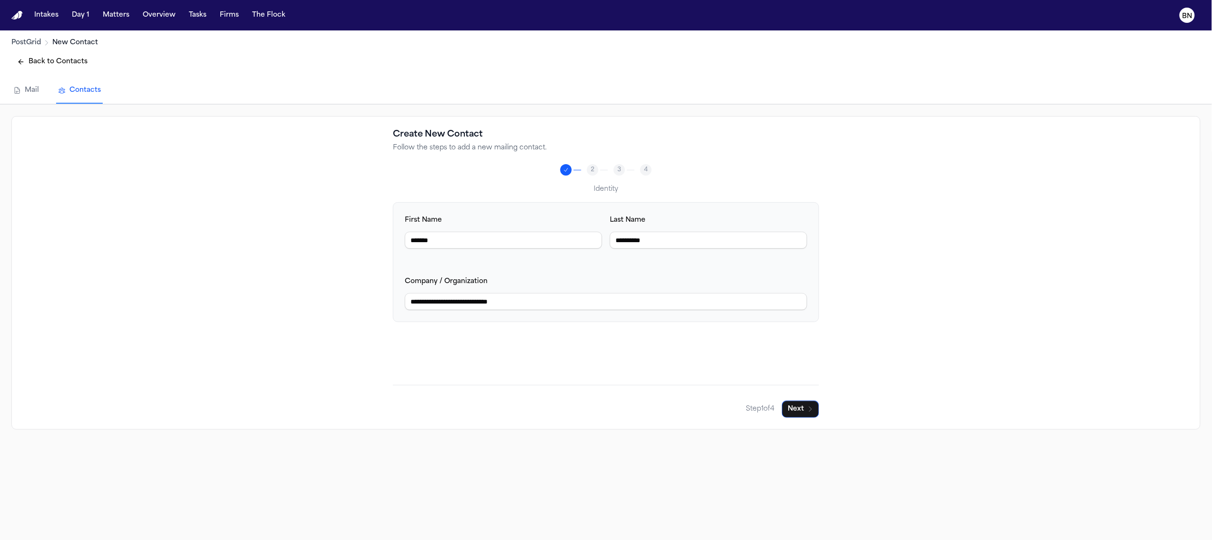
click at [801, 416] on button "Next" at bounding box center [800, 408] width 37 height 17
click at [466, 241] on input "Email Address" at bounding box center [503, 240] width 197 height 17
click at [799, 412] on button "Next" at bounding box center [800, 408] width 37 height 17
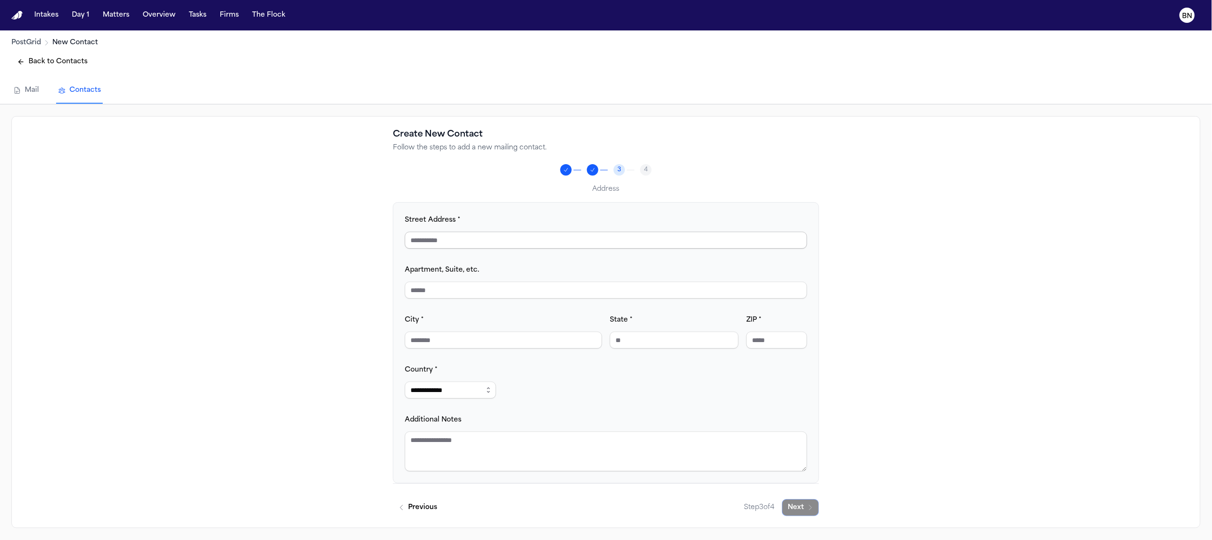
click at [457, 241] on input "Street Address *" at bounding box center [606, 240] width 402 height 17
type input "**********"
type input "******"
type input "**"
type input "**********"
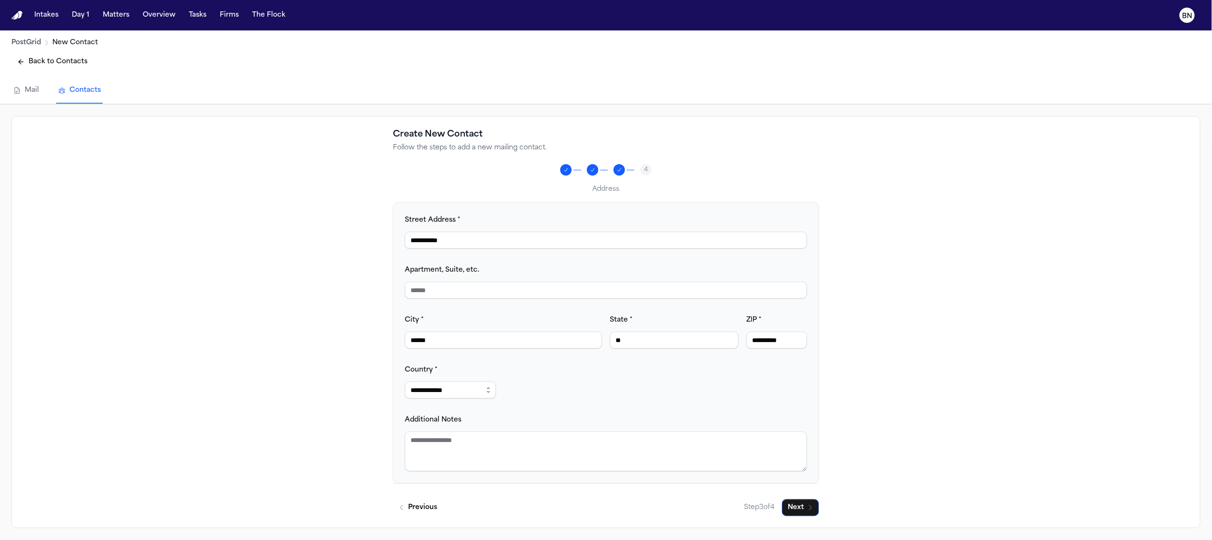
click at [564, 420] on div "Additional Notes" at bounding box center [606, 443] width 402 height 58
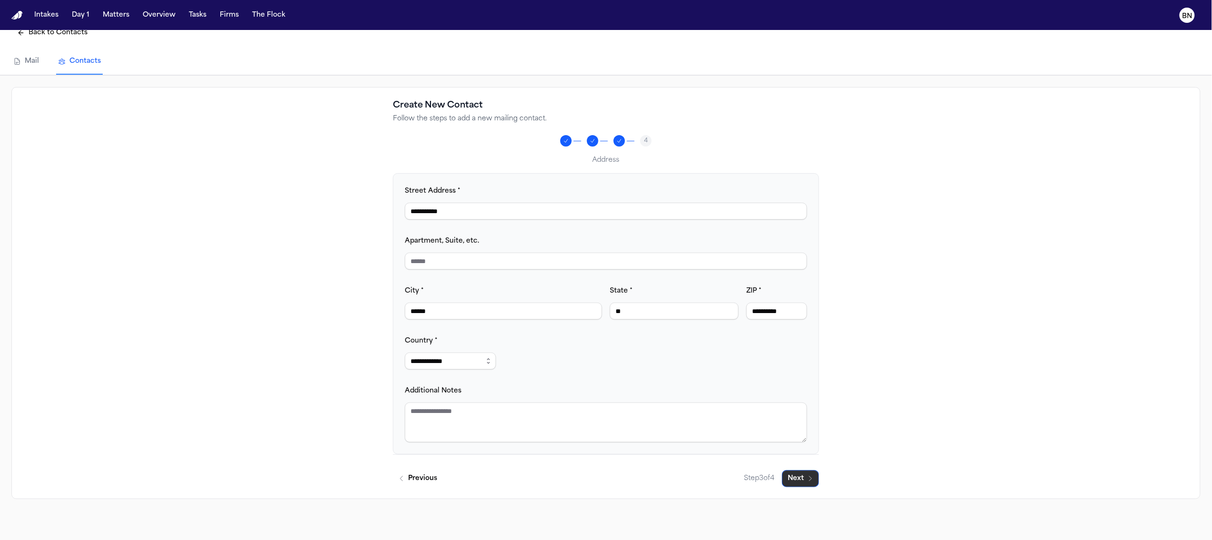
scroll to position [30, 0]
click at [795, 479] on button "Next" at bounding box center [800, 477] width 37 height 17
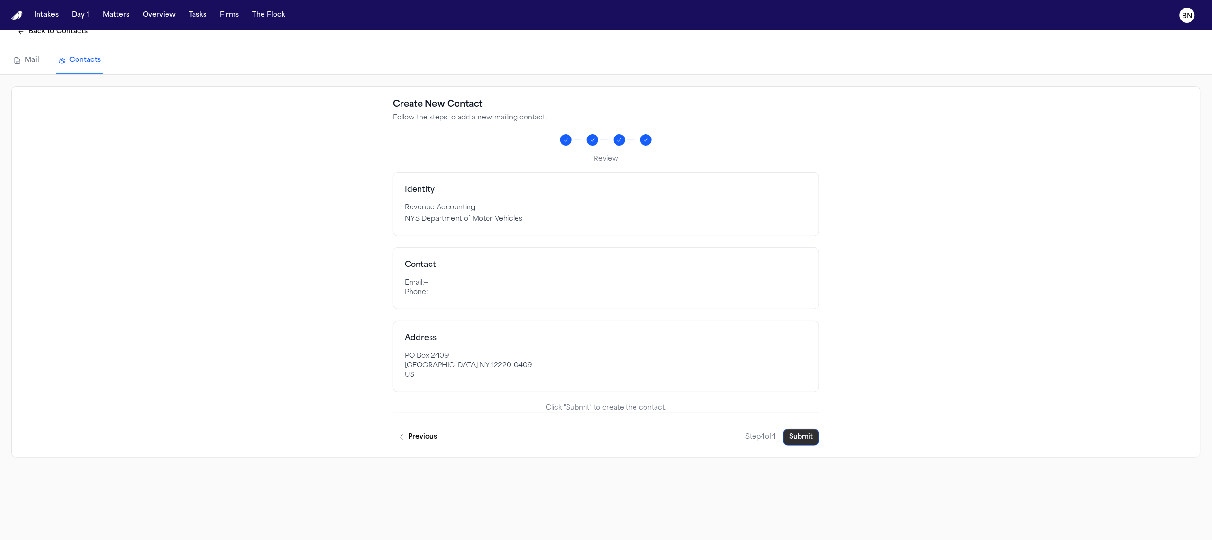
click at [801, 440] on button "Submit" at bounding box center [801, 437] width 36 height 17
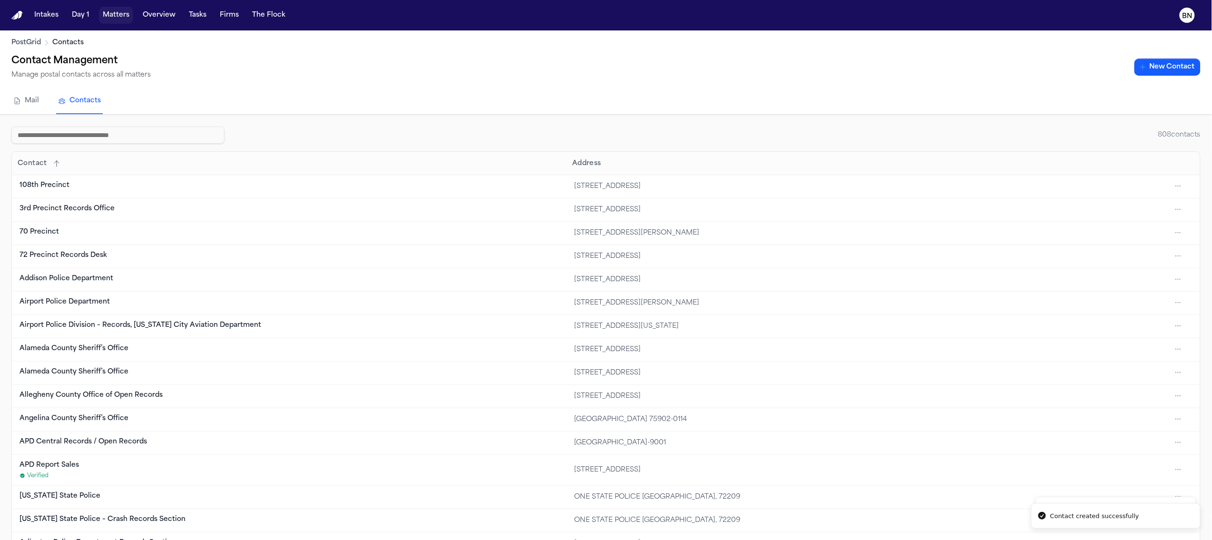
click at [117, 14] on button "Matters" at bounding box center [116, 15] width 34 height 17
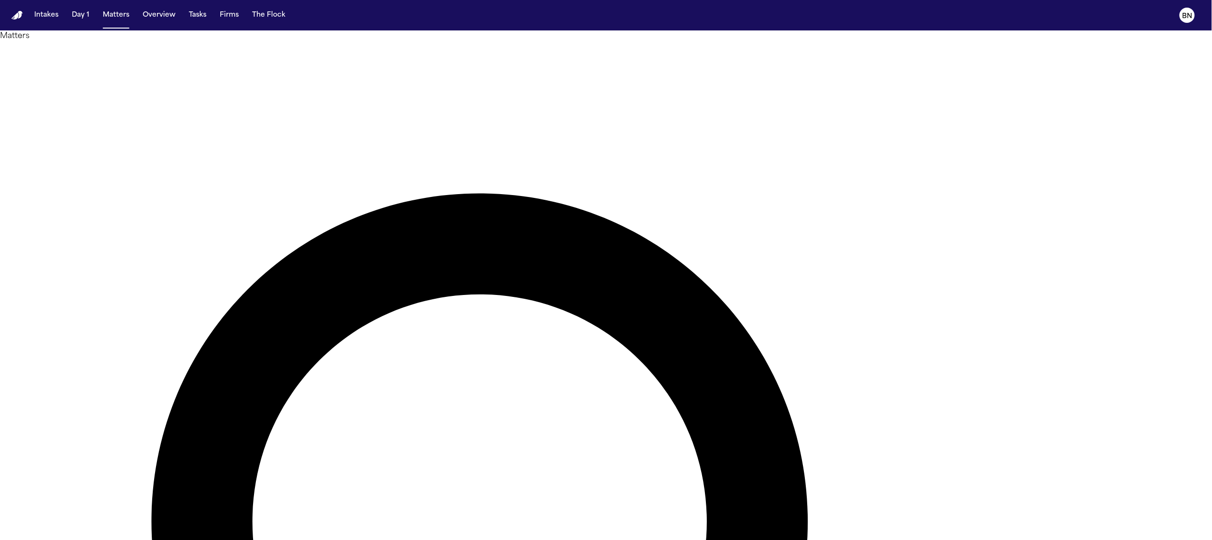
type input "*********"
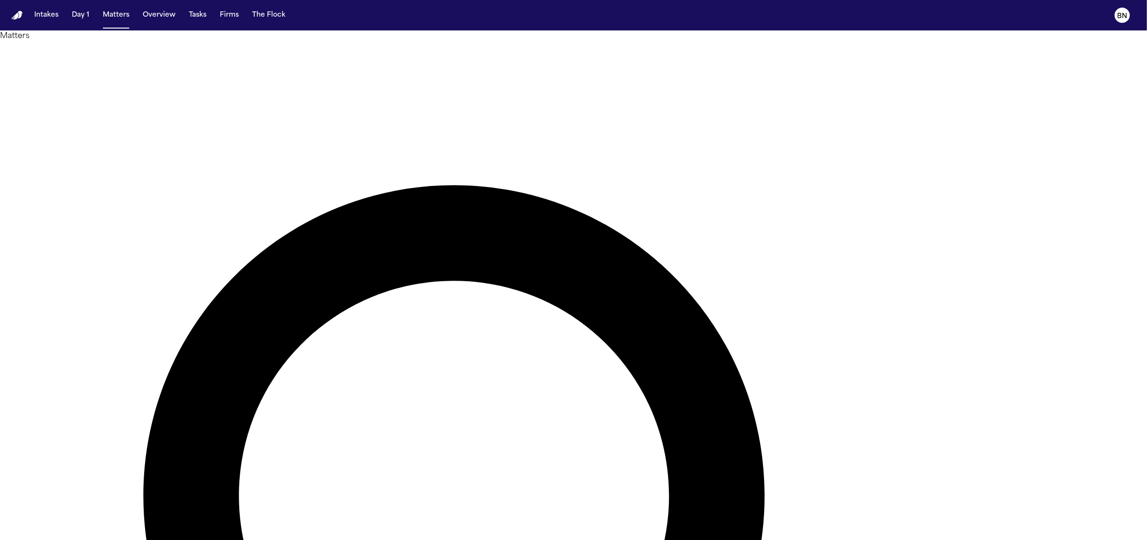
drag, startPoint x: 248, startPoint y: 36, endPoint x: 244, endPoint y: 32, distance: 5.7
drag, startPoint x: 235, startPoint y: 32, endPoint x: 409, endPoint y: 2, distance: 176.1
click at [0, 0] on div "Intakes Day 1 Matters Overview Tasks Firms The Flock BN Matters ********* Overv…" at bounding box center [573, 270] width 1147 height 540
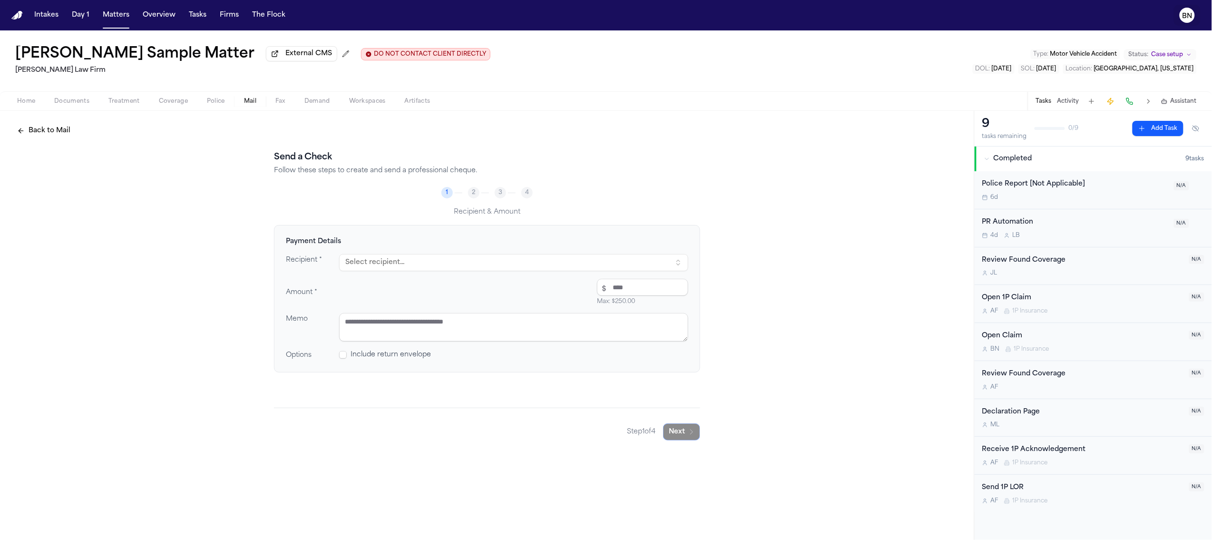
click at [1187, 17] on text "BN" at bounding box center [1187, 16] width 10 height 7
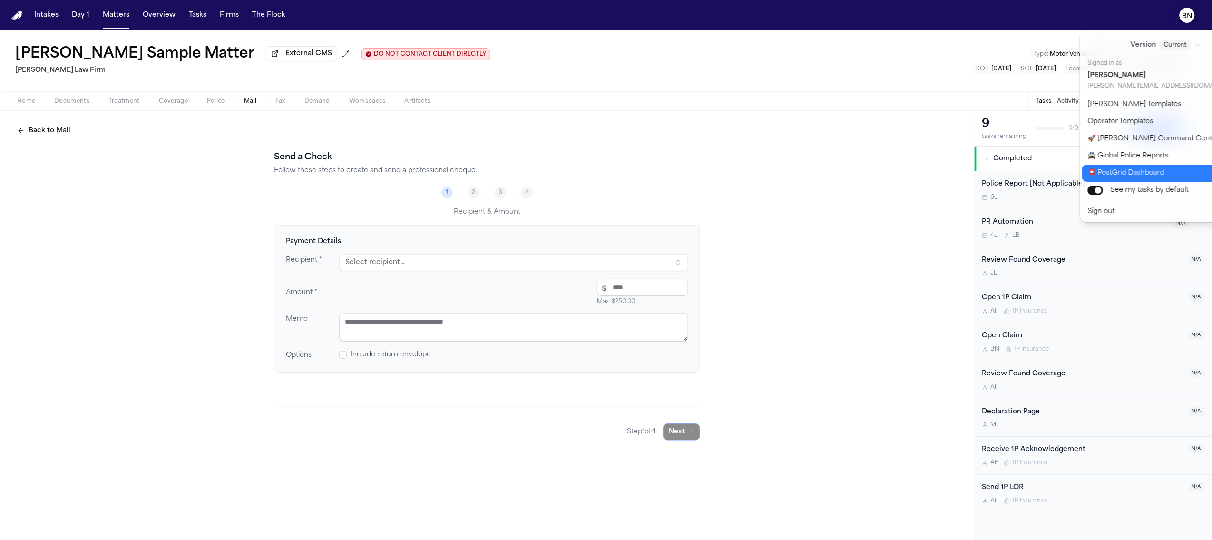
click at [1109, 176] on button "📮 PostGrid Dashboard" at bounding box center [1171, 173] width 179 height 17
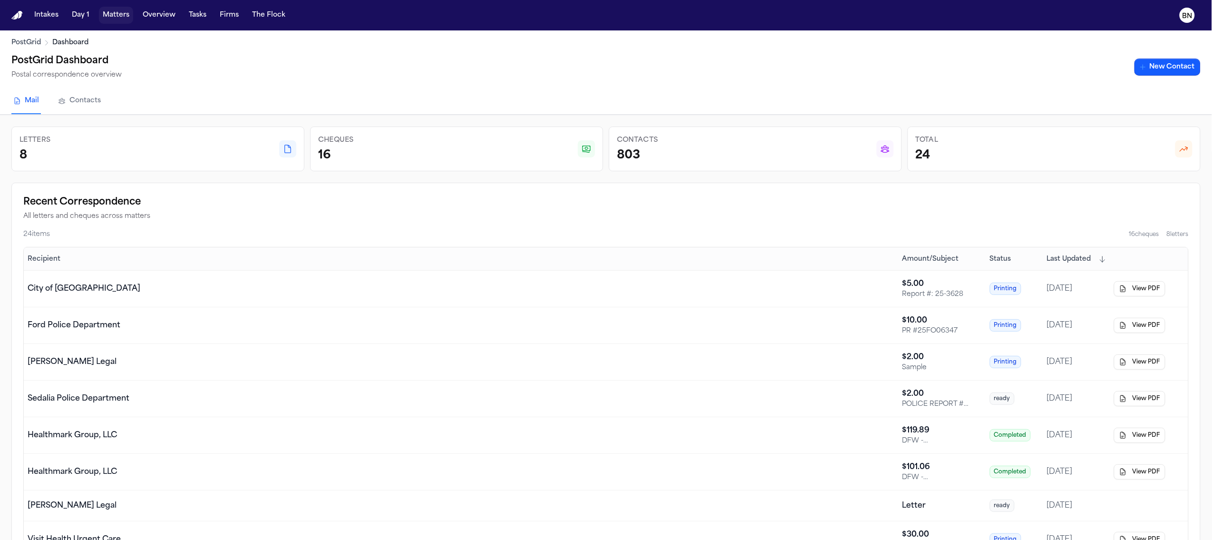
click at [105, 20] on button "Matters" at bounding box center [116, 15] width 34 height 17
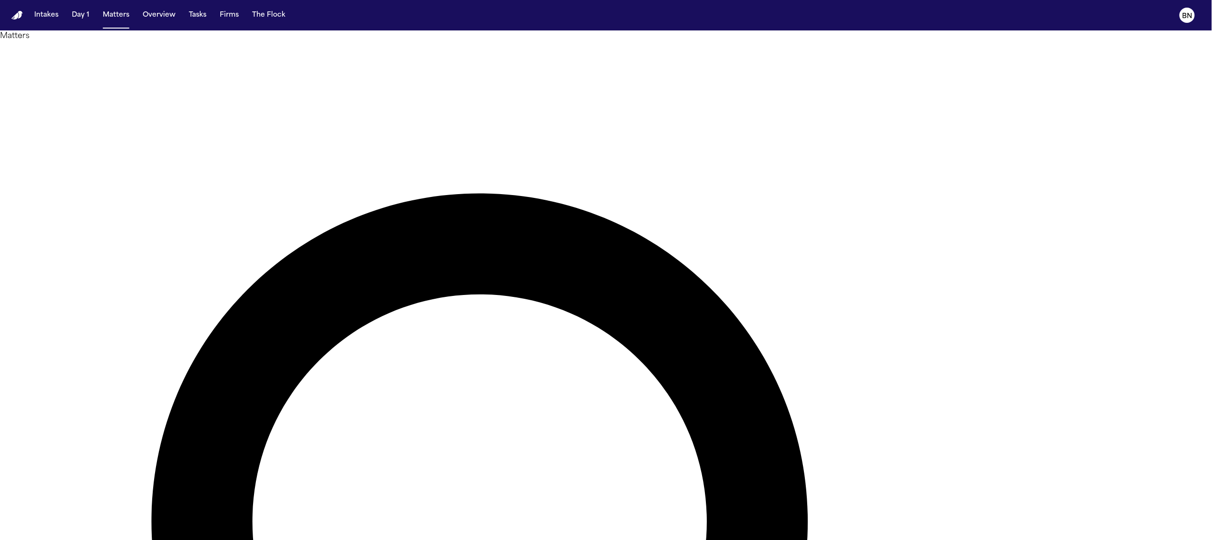
type input "*******"
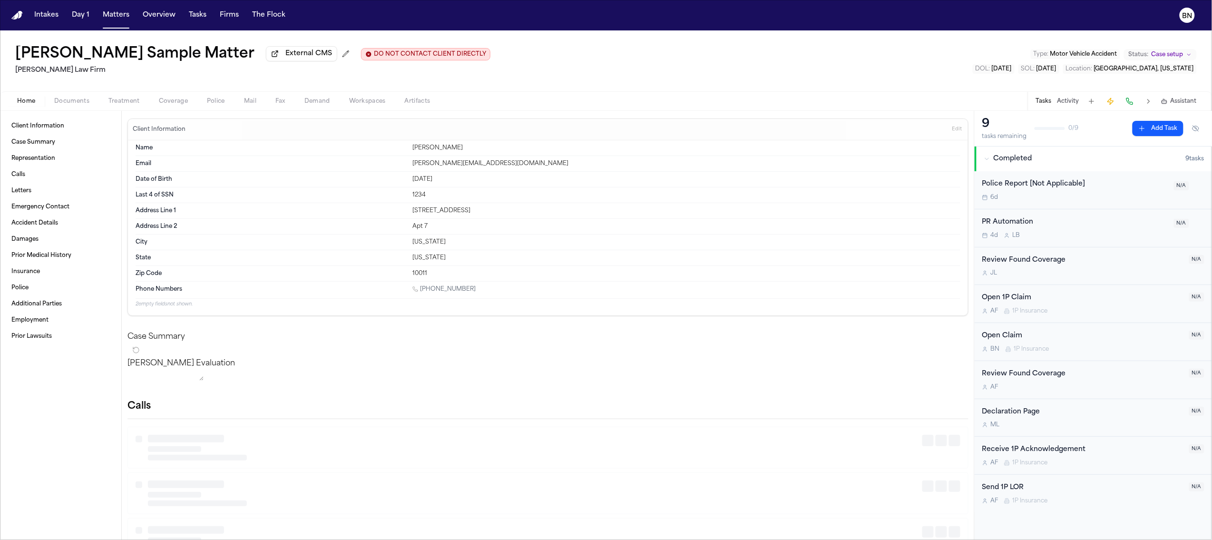
click at [177, 103] on span "Coverage" at bounding box center [173, 101] width 29 height 8
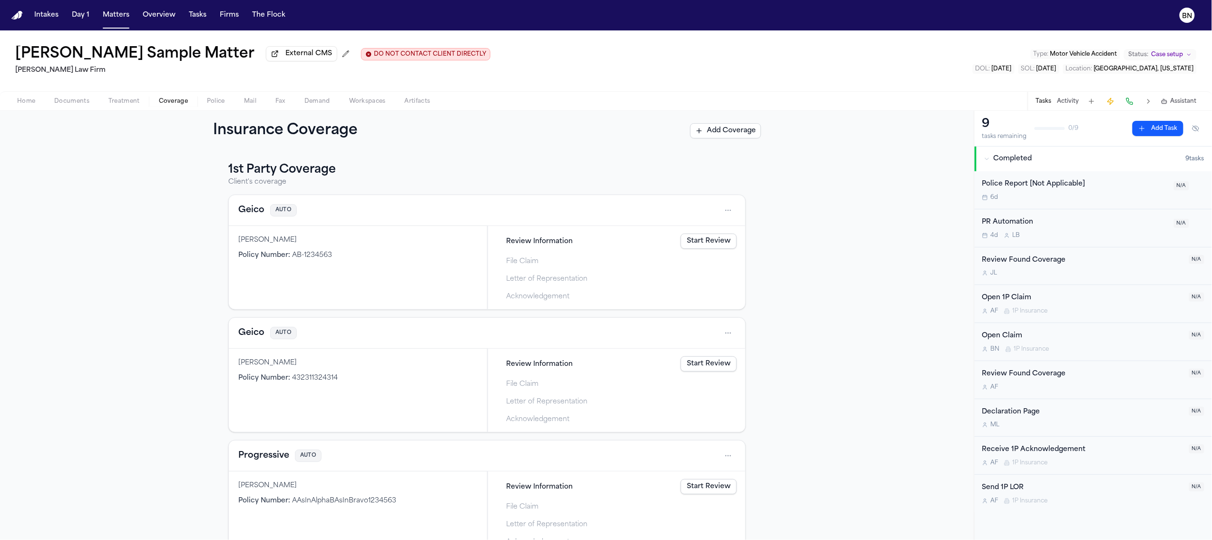
click at [257, 105] on button "Mail" at bounding box center [249, 101] width 31 height 11
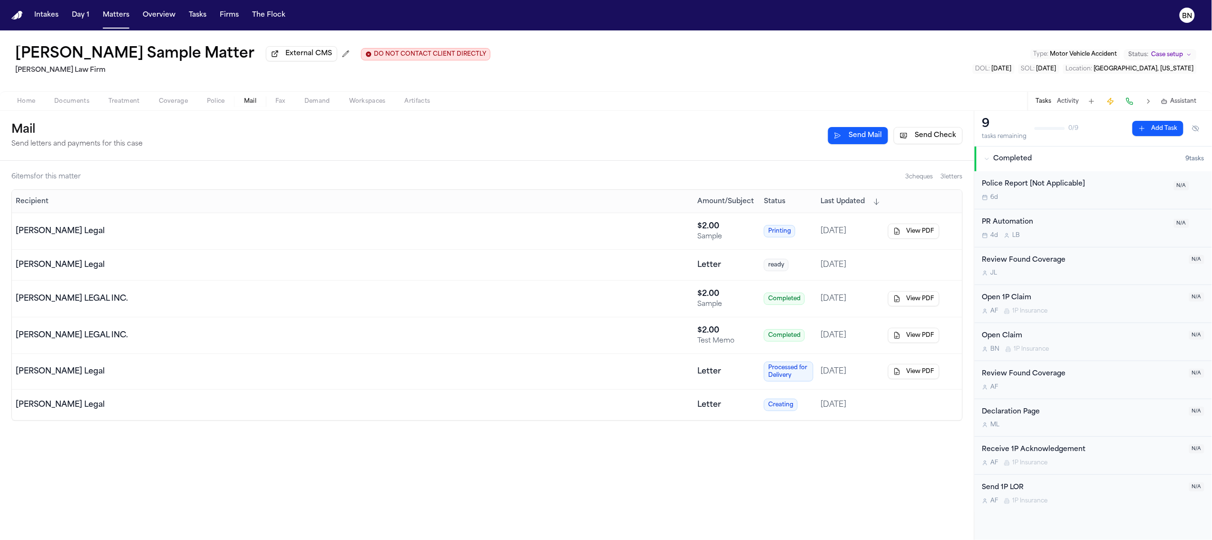
click at [931, 142] on button "Send Check" at bounding box center [928, 135] width 69 height 17
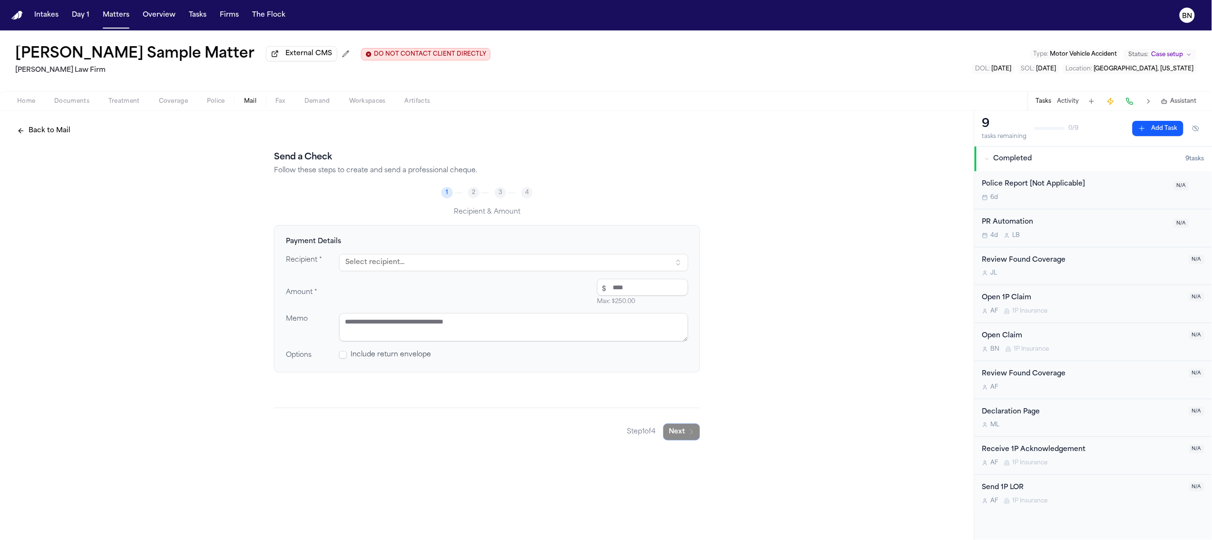
click at [399, 257] on button "Select recipient..." at bounding box center [513, 262] width 349 height 17
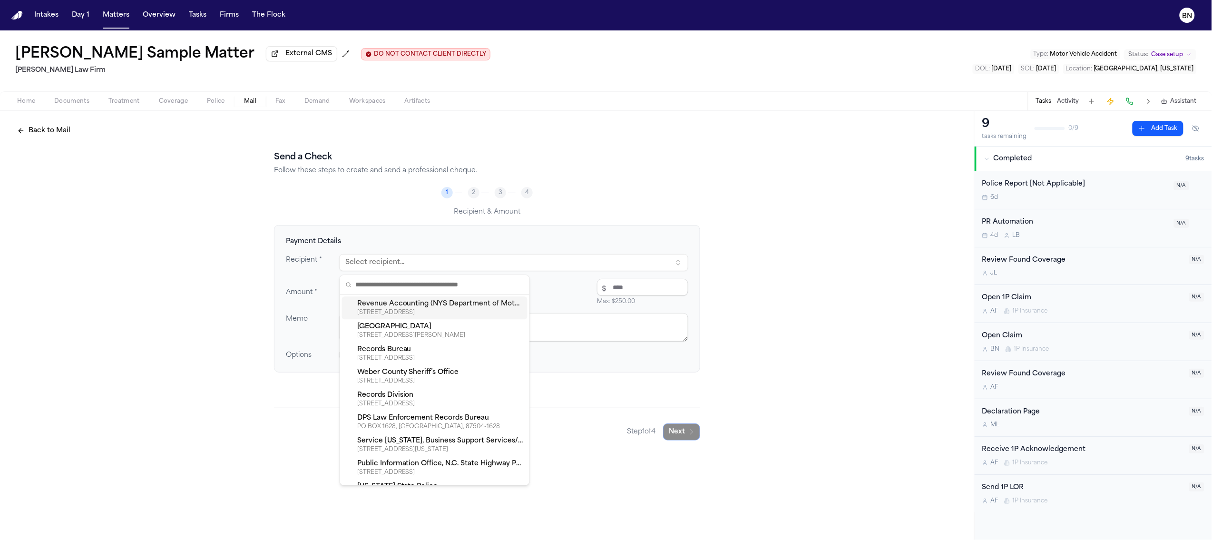
click at [429, 303] on div "Revenue Accounting (NYS Department of Motor Vehicles)" at bounding box center [440, 305] width 166 height 10
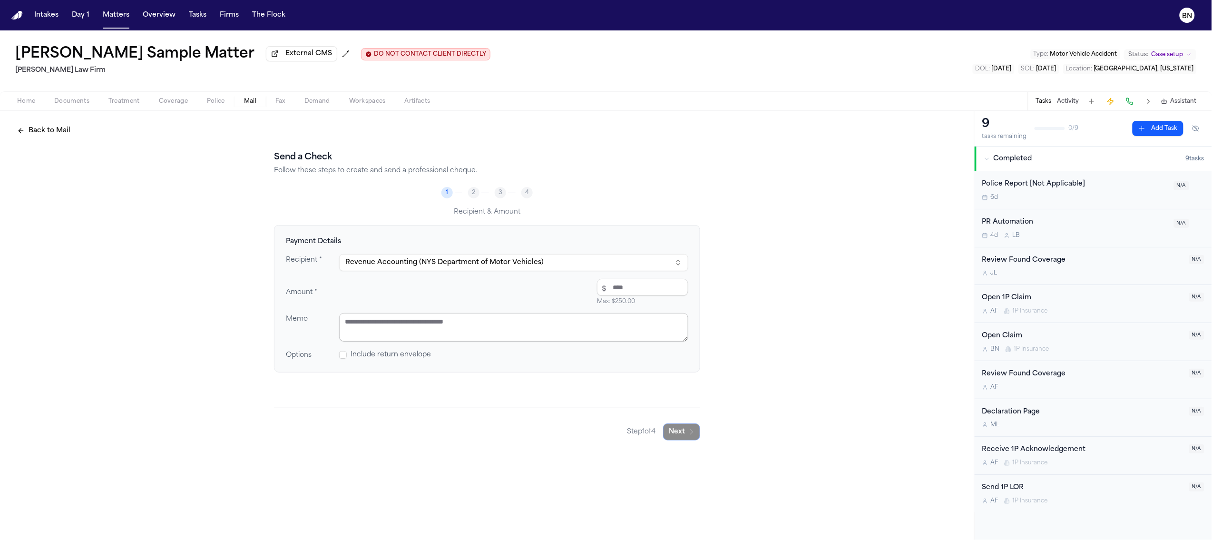
click at [413, 328] on textarea at bounding box center [513, 327] width 349 height 29
type textarea "**********"
click at [636, 293] on input "number" at bounding box center [642, 287] width 91 height 17
type input "******"
click at [683, 434] on button "Next" at bounding box center [681, 431] width 37 height 17
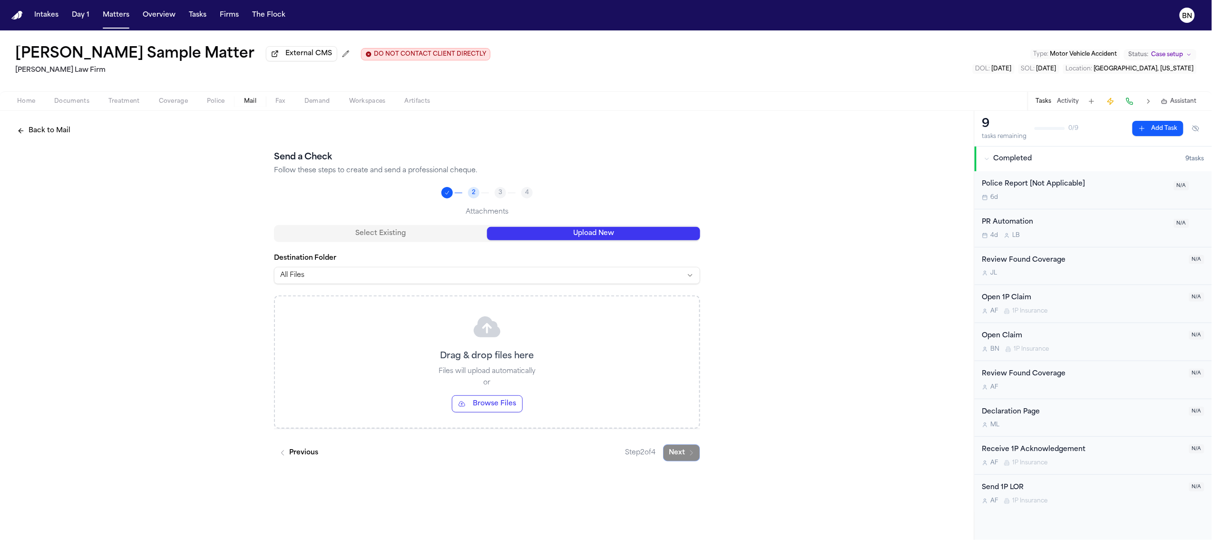
click at [524, 234] on button "Upload New" at bounding box center [593, 233] width 213 height 13
click at [444, 233] on button "Select Existing" at bounding box center [380, 233] width 213 height 13
click at [511, 233] on button "Upload New" at bounding box center [593, 233] width 213 height 13
click at [437, 237] on button "Select Existing" at bounding box center [380, 233] width 213 height 13
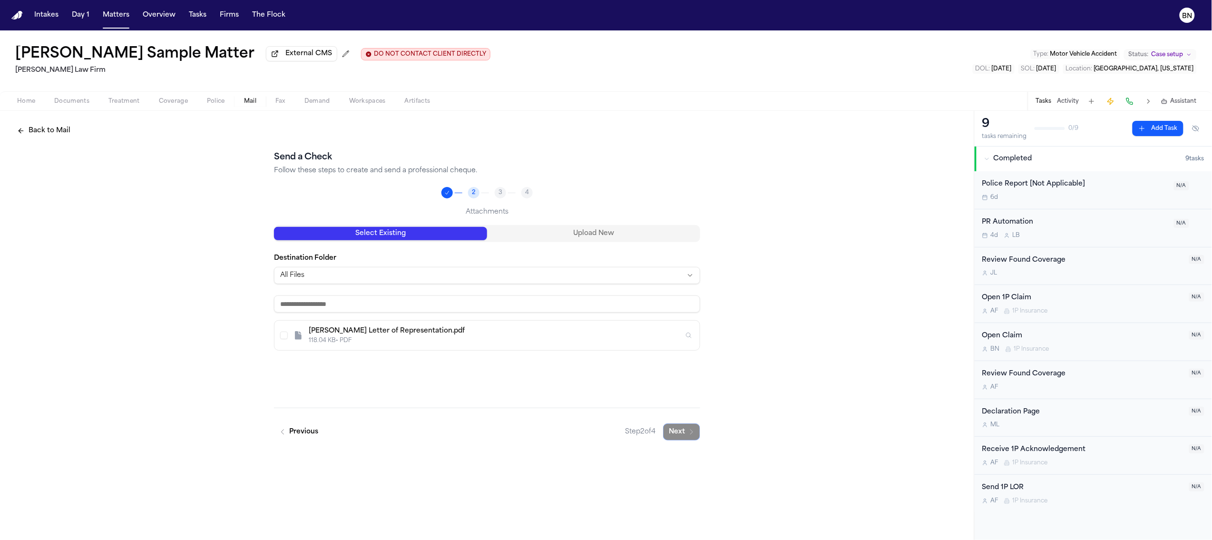
click at [612, 232] on button "Upload New" at bounding box center [593, 233] width 213 height 13
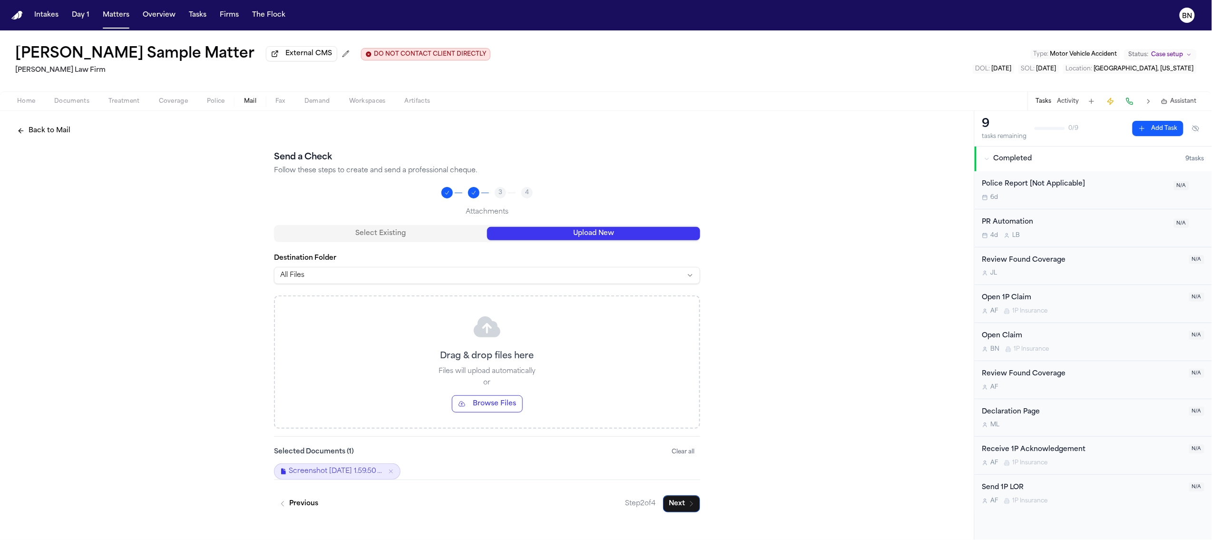
click at [681, 522] on div "Back to Mail Send a Check Follow these steps to create and send a professional …" at bounding box center [487, 317] width 974 height 413
click at [683, 510] on button "Next" at bounding box center [681, 503] width 37 height 17
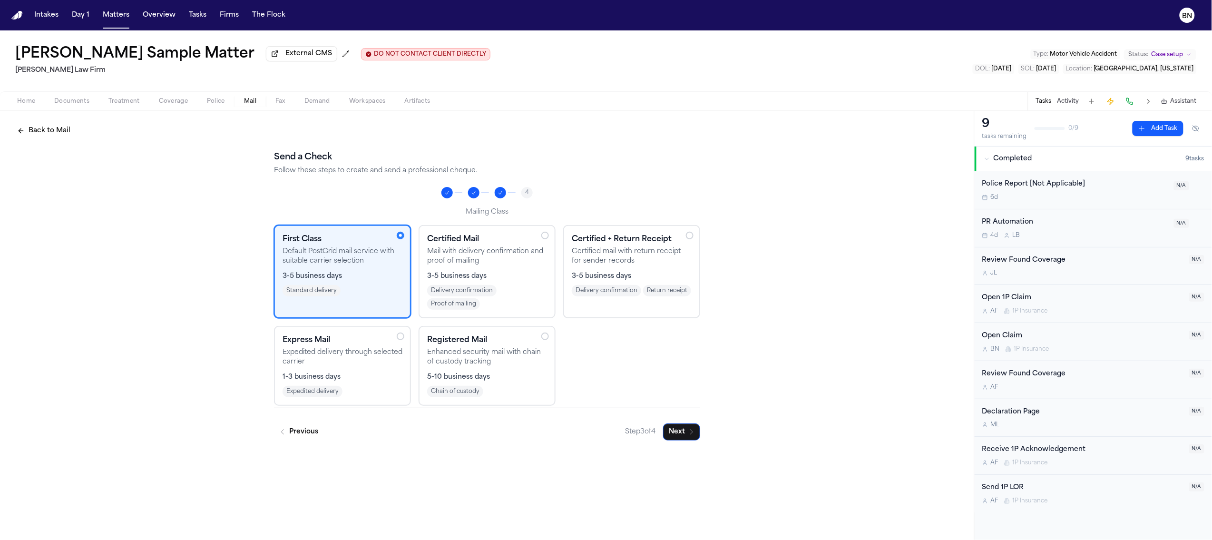
click at [368, 364] on p "Expedited delivery through selected carrier" at bounding box center [343, 357] width 120 height 19
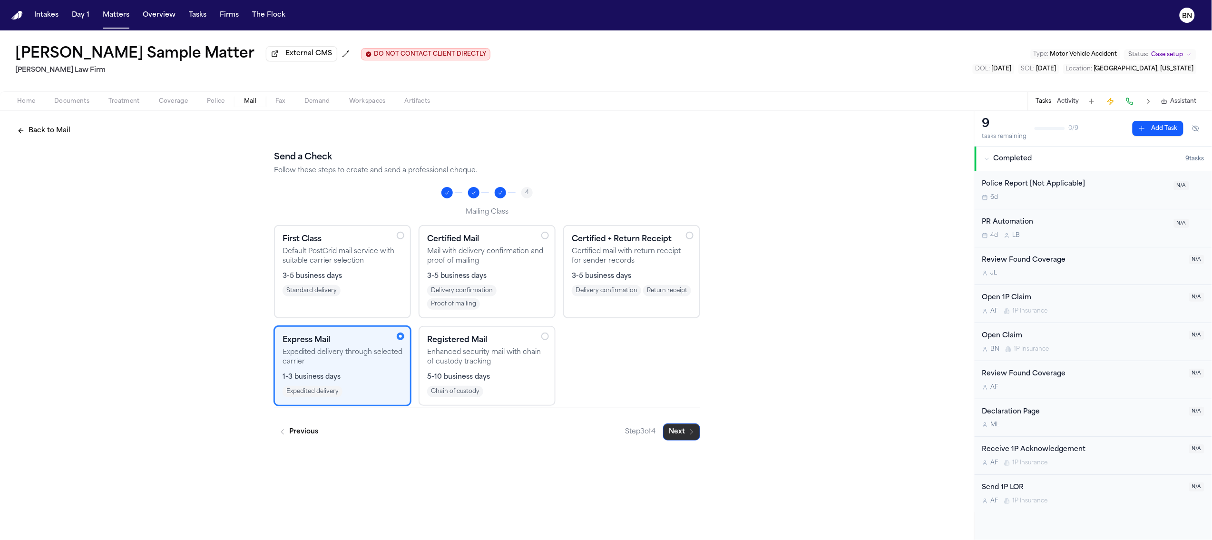
click at [675, 427] on button "Next" at bounding box center [681, 431] width 37 height 17
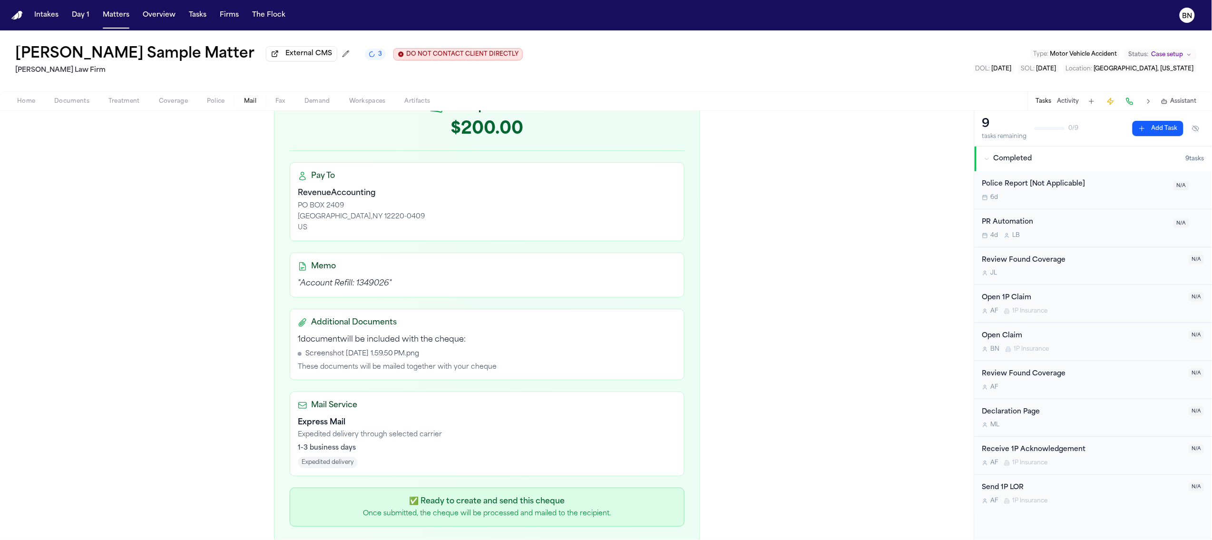
scroll to position [191, 0]
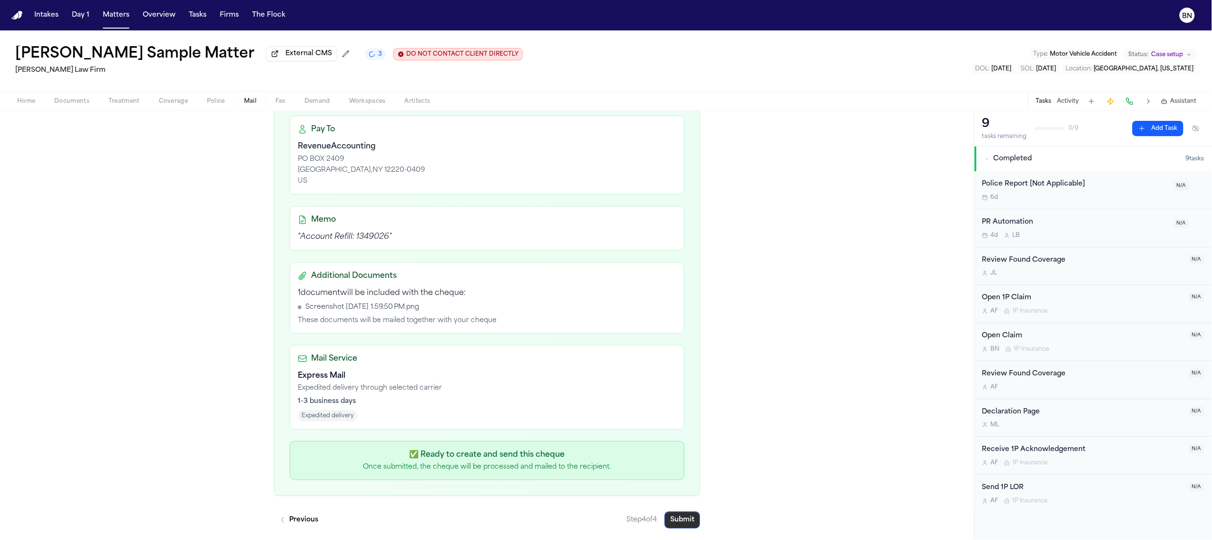
click at [674, 517] on button "Submit" at bounding box center [682, 519] width 36 height 17
